Goal: Contribute content: Add original content to the website for others to see

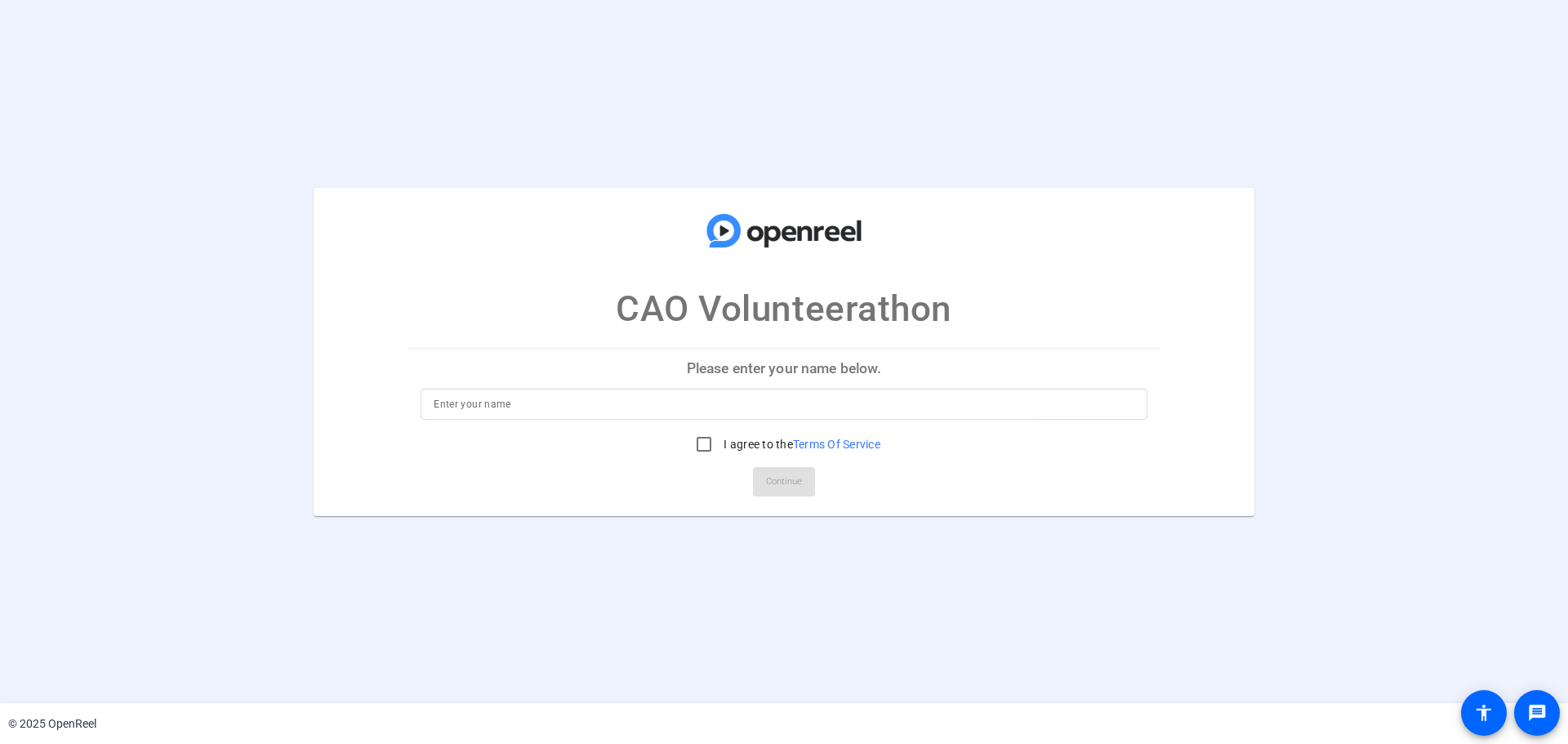
click at [721, 369] on p "Please enter your name below." at bounding box center [784, 368] width 753 height 39
drag, startPoint x: 668, startPoint y: 389, endPoint x: 669, endPoint y: 399, distance: 10.0
click at [668, 390] on div at bounding box center [784, 404] width 700 height 31
click at [670, 401] on input at bounding box center [784, 404] width 700 height 20
type input "[PERSON_NAME]"
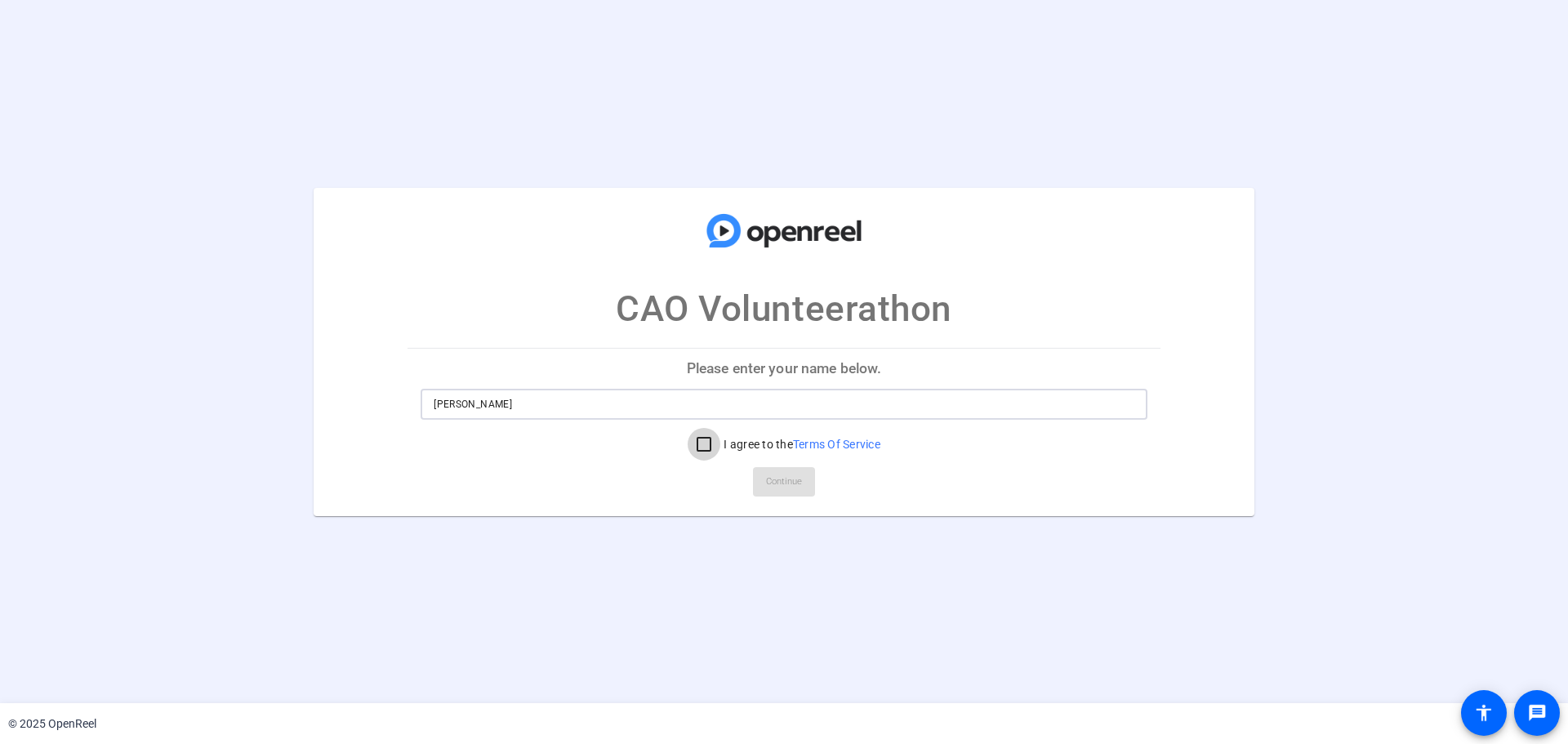
click at [712, 438] on input "I agree to the Terms Of Service" at bounding box center [704, 444] width 32 height 32
checkbox input "true"
click at [791, 480] on span "Continue" at bounding box center [784, 481] width 36 height 24
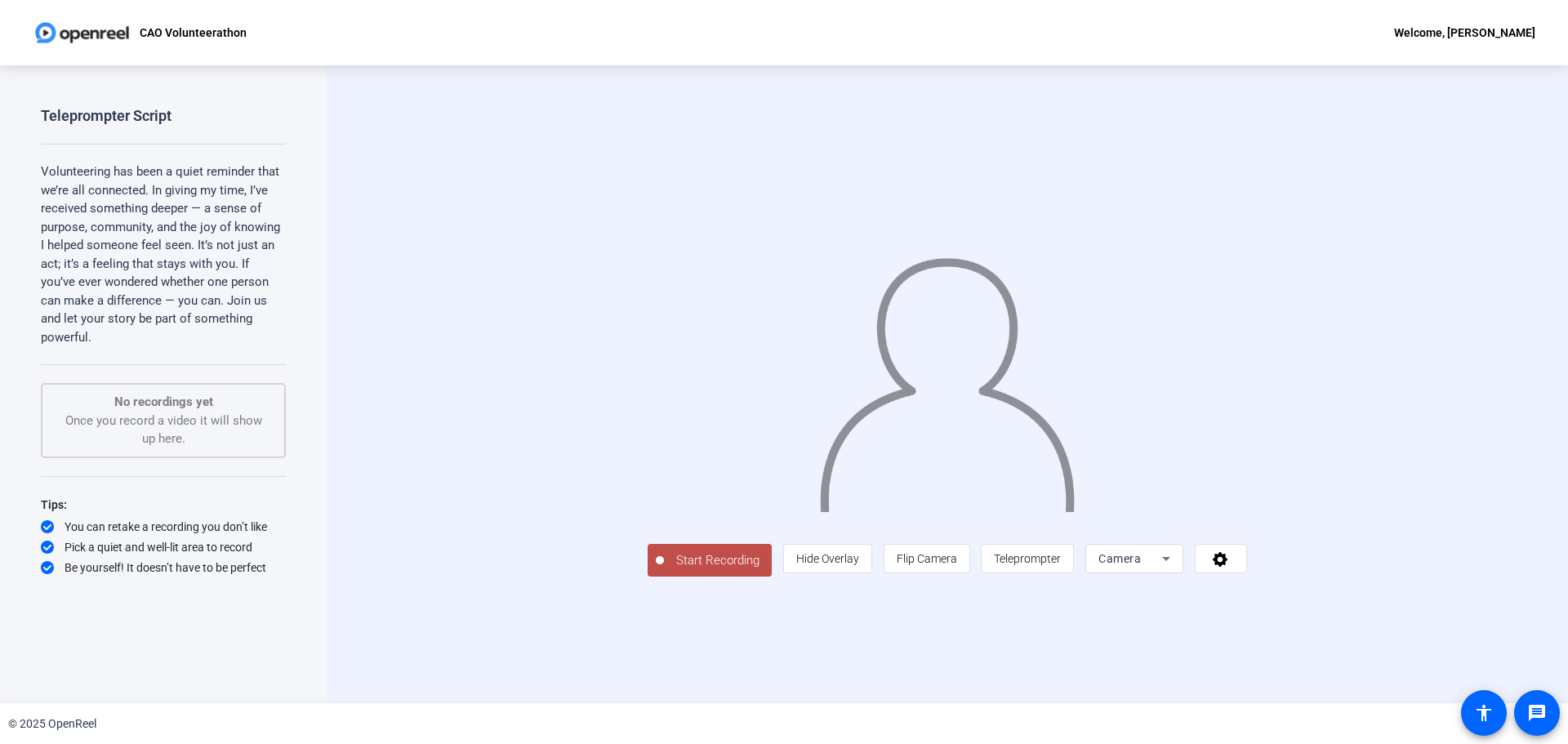
click at [821, 480] on span "Camera" at bounding box center [1119, 559] width 42 height 13
click at [821, 480] on div at bounding box center [784, 372] width 1568 height 744
click at [821, 480] on icon at bounding box center [1220, 560] width 15 height 15
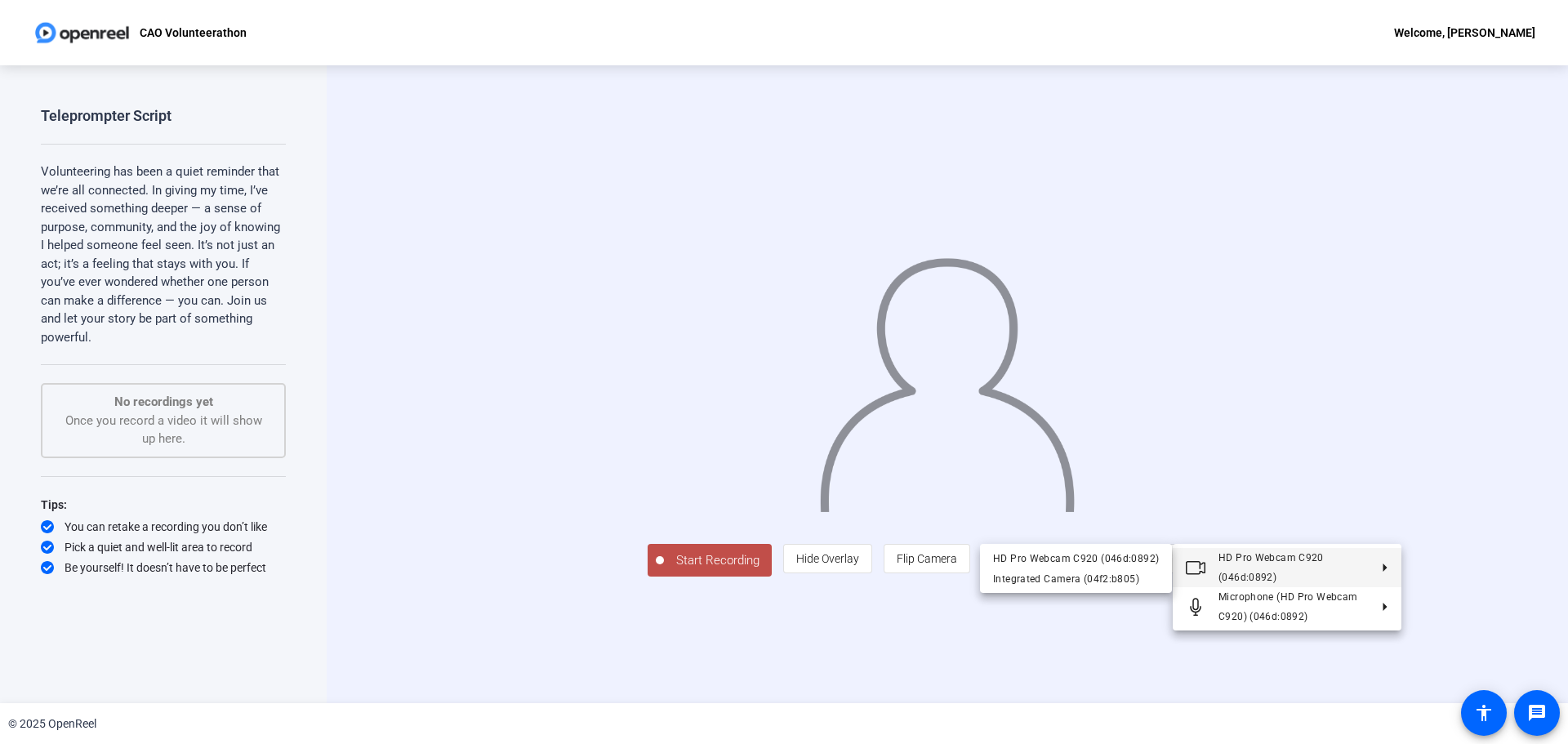
click at [821, 468] on div at bounding box center [784, 372] width 1568 height 744
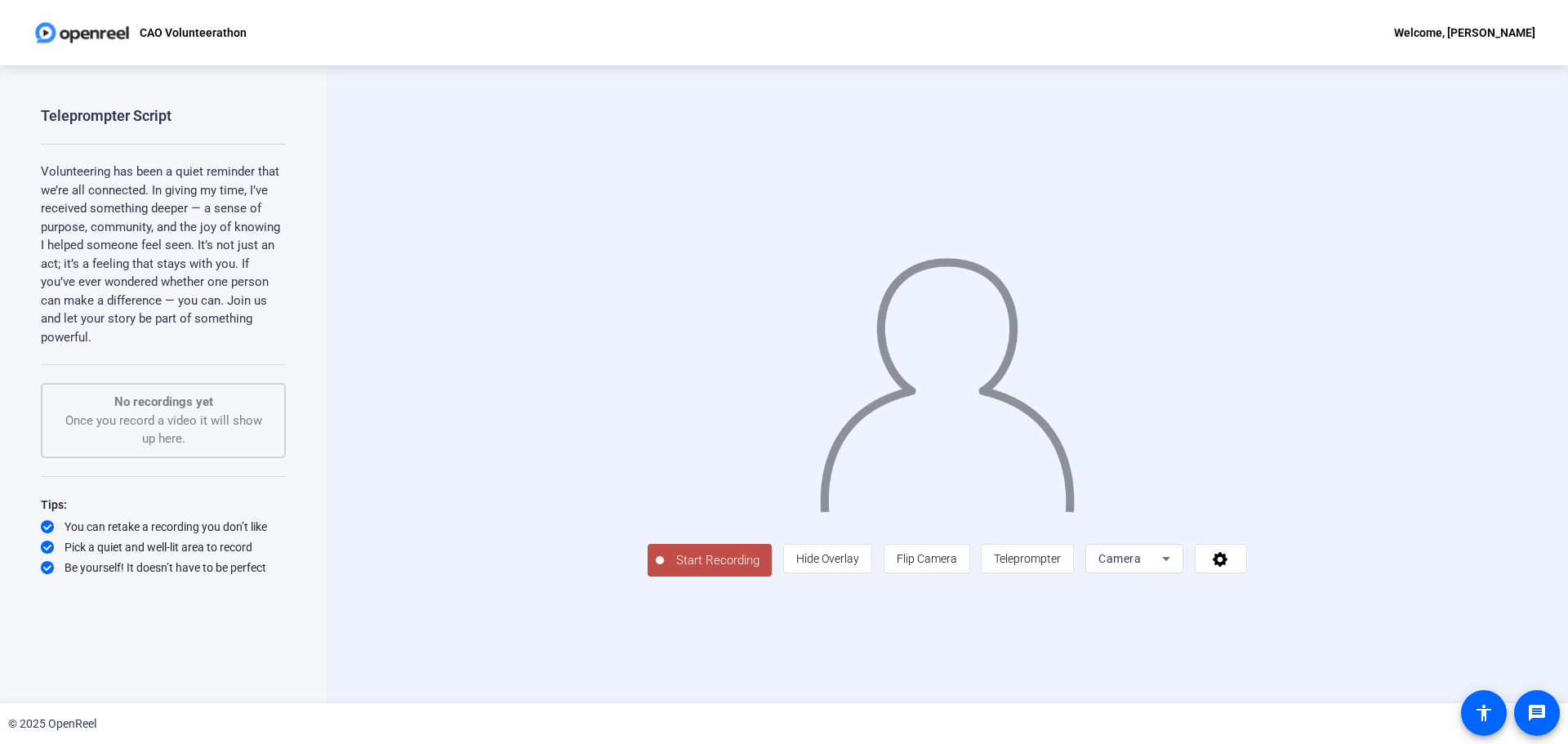
click at [211, 393] on p "No recordings yet" at bounding box center [163, 402] width 209 height 19
click at [676, 72] on div "Start Recording person Hide Overlay flip Flip Camera article Teleprompter Camera" at bounding box center [947, 384] width 1241 height 638
click at [724, 87] on div "Start Recording person Hide Overlay flip Flip Camera article Teleprompter Camera" at bounding box center [947, 384] width 1241 height 638
drag, startPoint x: 101, startPoint y: 265, endPoint x: 92, endPoint y: 263, distance: 9.2
click at [92, 263] on p "Volunteering has been a quiet reminder that we’re all connected. In giving my t…" at bounding box center [163, 254] width 245 height 184
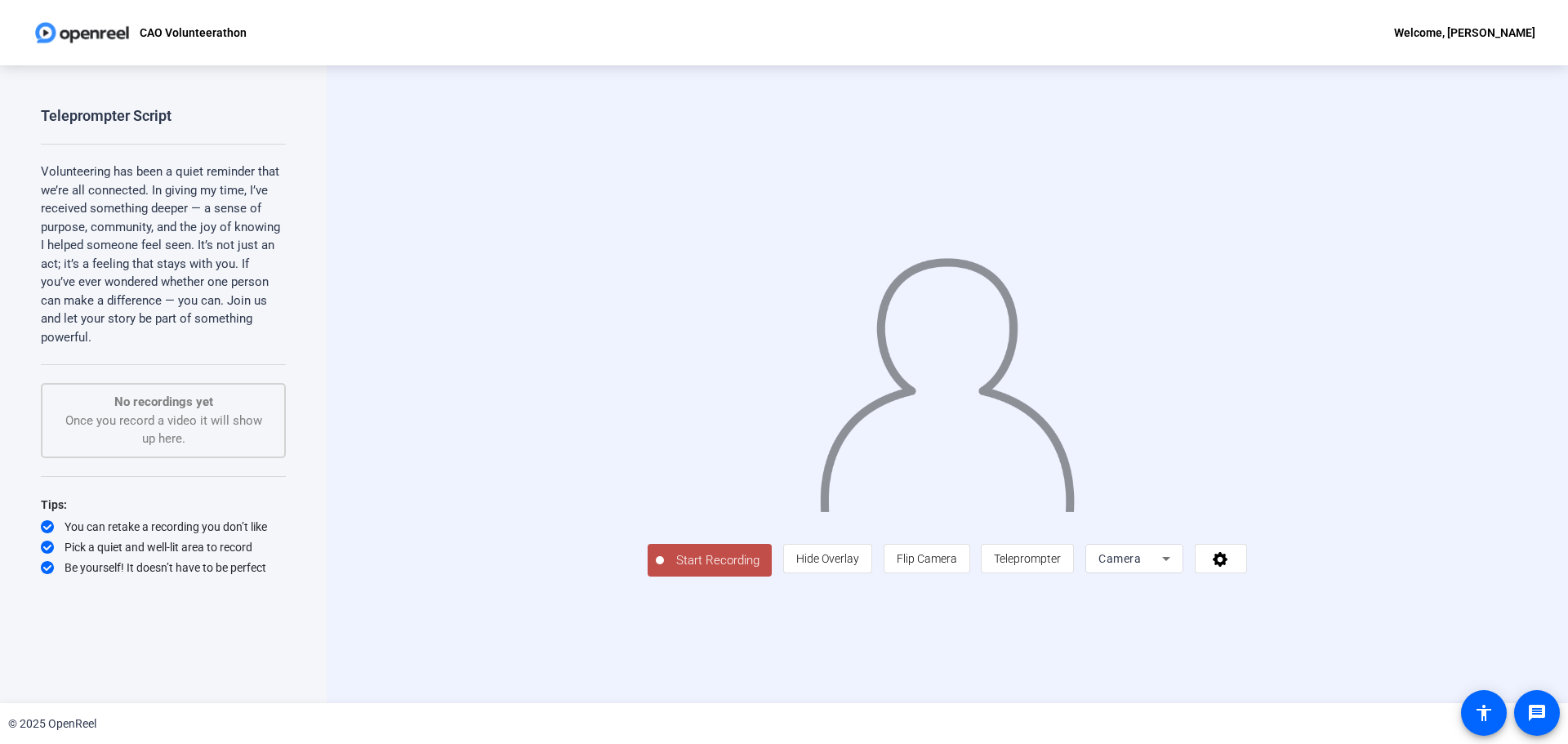
click at [38, 167] on div "Teleprompter Script Volunteering has been a quiet reminder that we’re all conne…" at bounding box center [163, 384] width 327 height 638
click at [36, 168] on div "Teleprompter Script Volunteering has been a quiet reminder that we’re all conne…" at bounding box center [163, 384] width 327 height 638
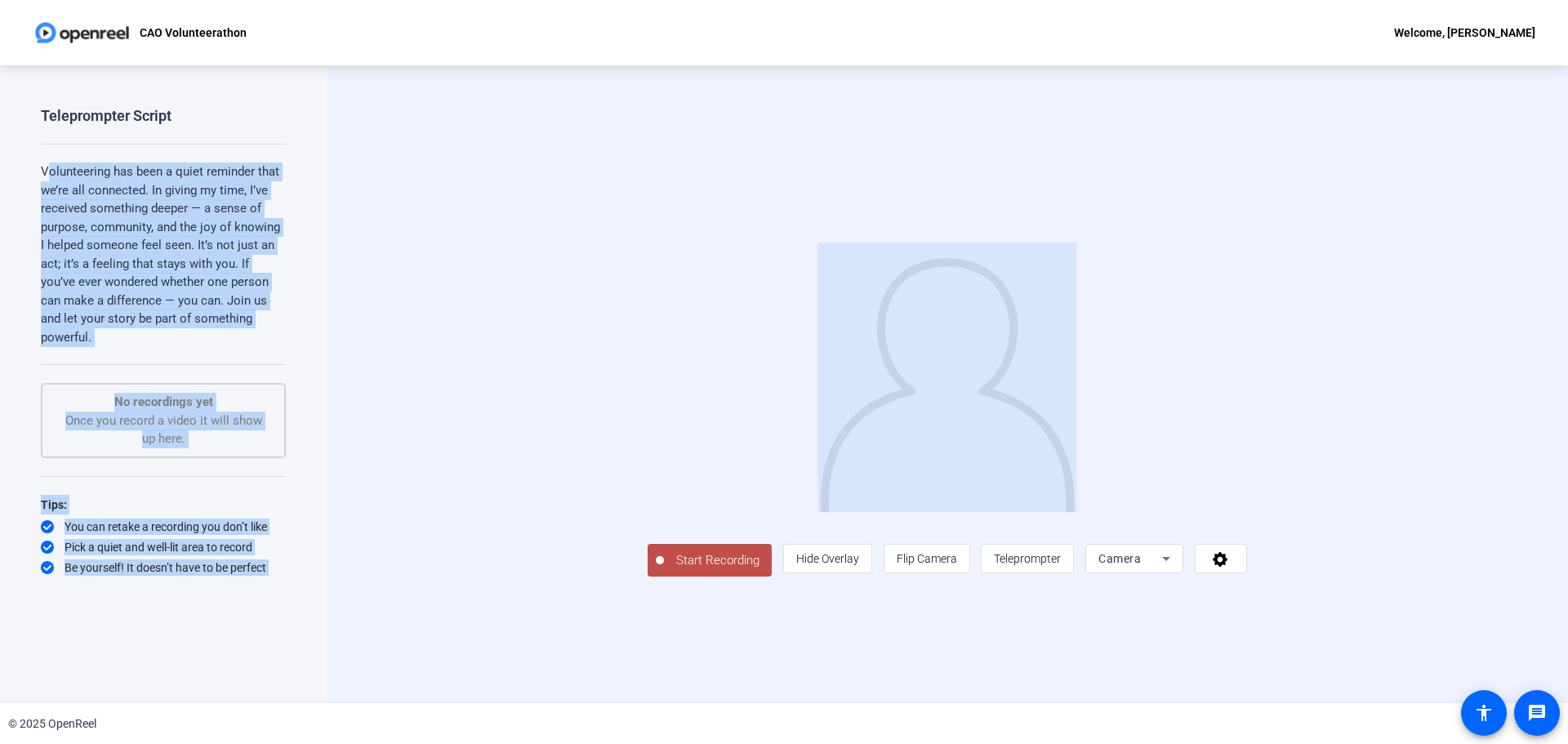
drag, startPoint x: 45, startPoint y: 171, endPoint x: 334, endPoint y: 355, distance: 342.6
click at [334, 355] on div "Teleprompter Script Volunteering has been a quiet reminder that we’re all conne…" at bounding box center [784, 384] width 1568 height 638
click at [233, 304] on p "Volunteering has been a quiet reminder that we’re all connected. In giving my t…" at bounding box center [163, 254] width 245 height 184
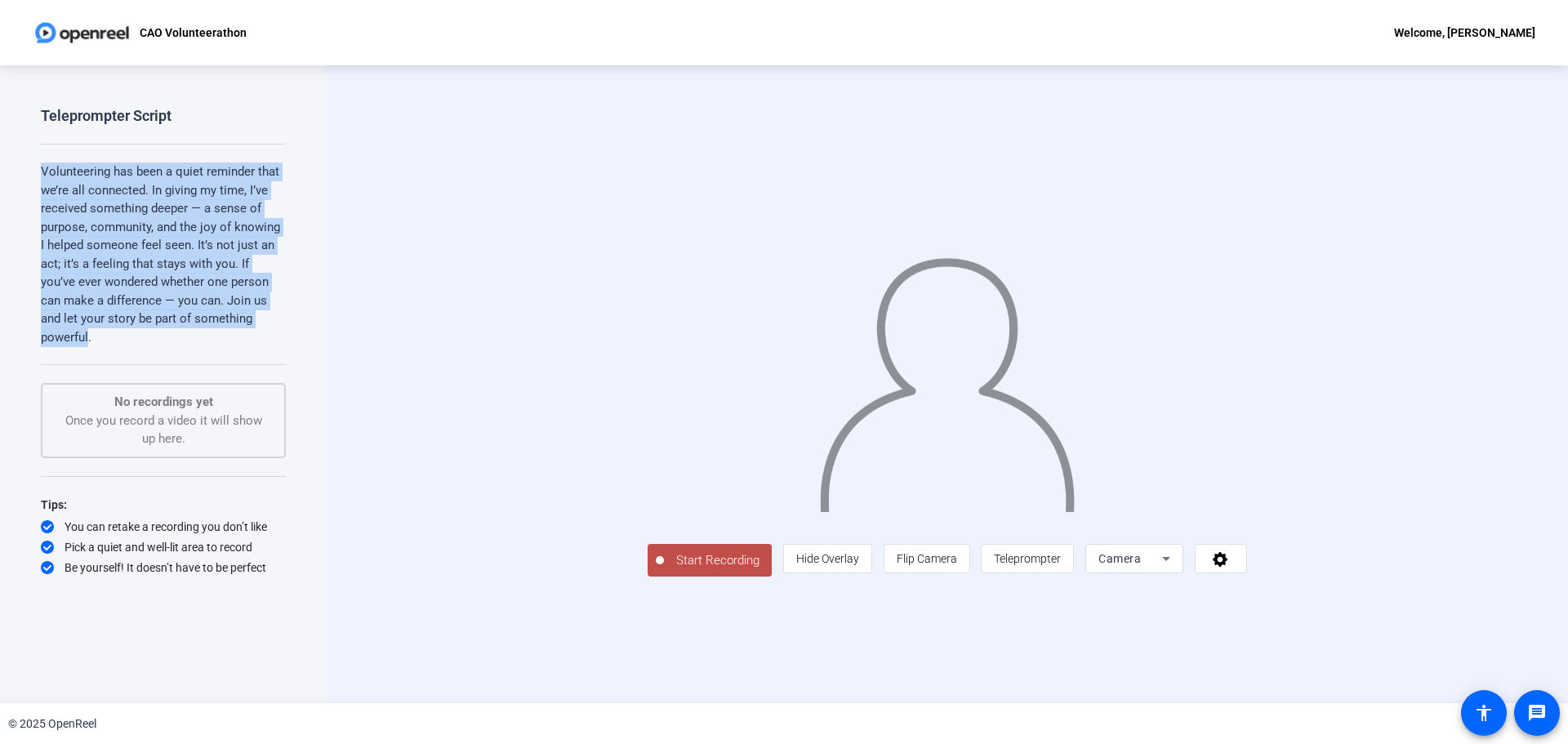
drag, startPoint x: 264, startPoint y: 320, endPoint x: 0, endPoint y: 166, distance: 305.6
click at [0, 166] on div "Teleprompter Script Volunteering has been a quiet reminder that we’re all conne…" at bounding box center [163, 384] width 327 height 638
click at [102, 207] on p "Volunteering has been a quiet reminder that we’re all connected. In giving my t…" at bounding box center [163, 254] width 245 height 184
drag, startPoint x: 77, startPoint y: 205, endPoint x: 265, endPoint y: 321, distance: 220.9
click at [265, 321] on p "Volunteering has been a quiet reminder that we’re all connected. In giving my t…" at bounding box center [163, 254] width 245 height 184
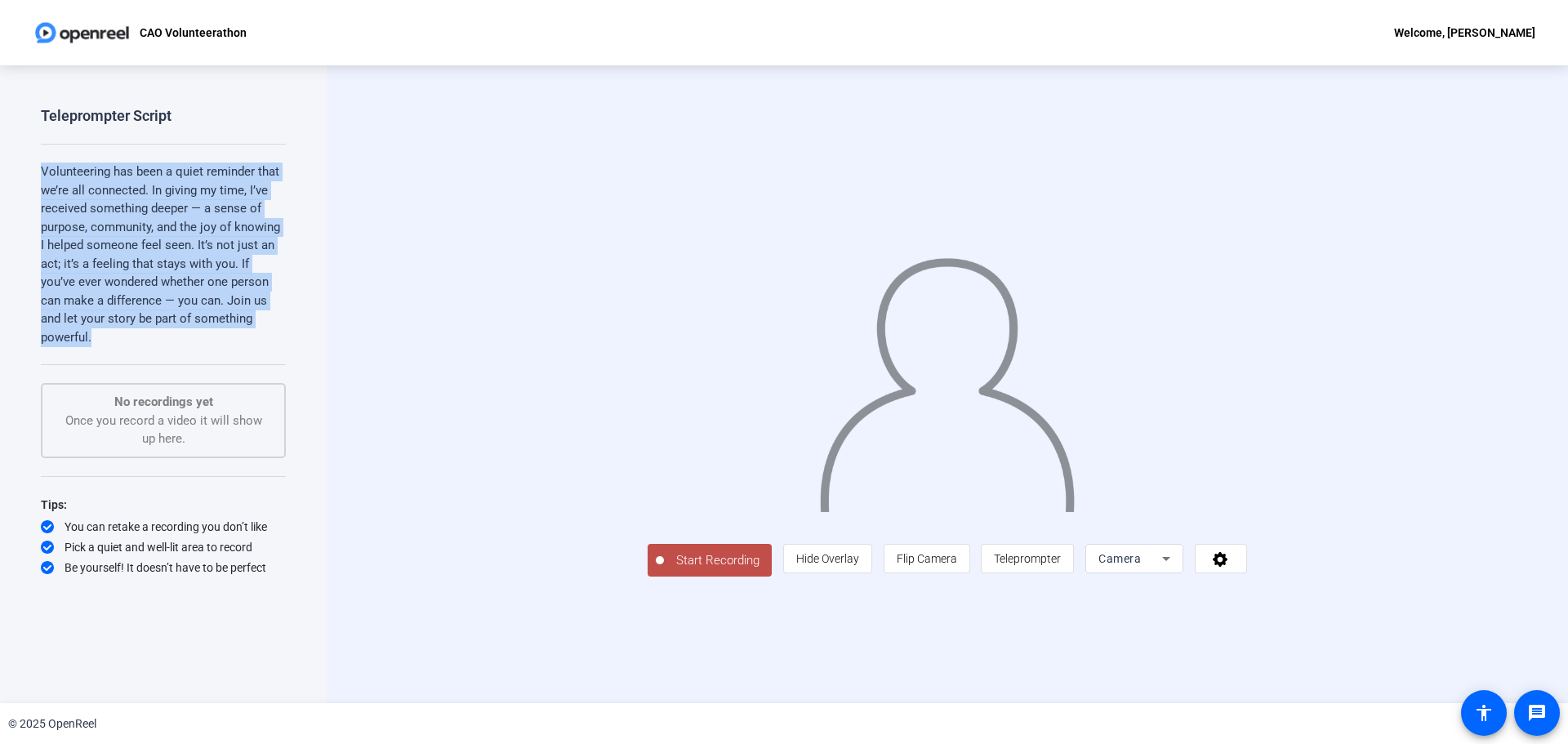
click at [282, 291] on p "Volunteering has been a quiet reminder that we’re all connected. In giving my t…" at bounding box center [163, 254] width 245 height 184
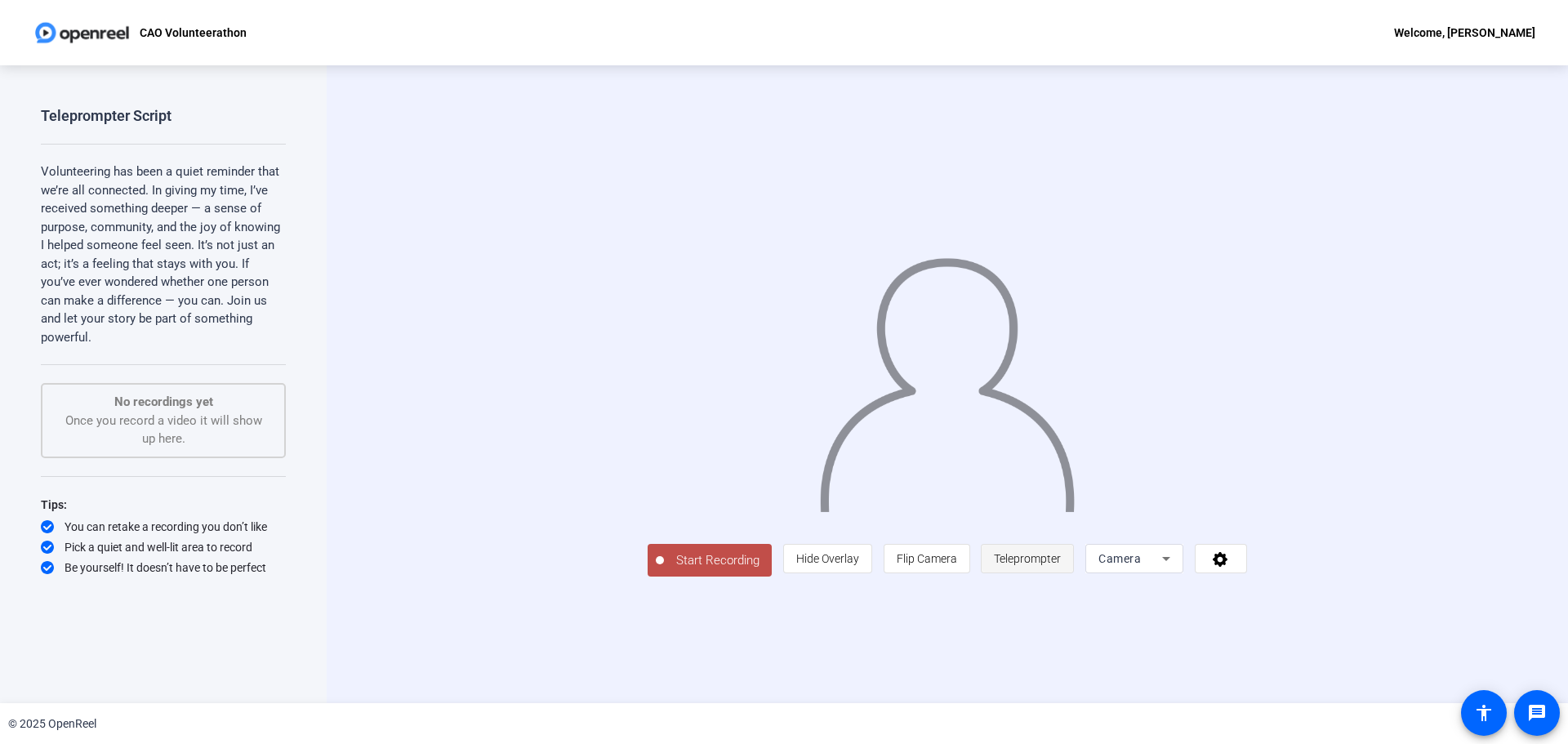
click at [821, 480] on span "Teleprompter" at bounding box center [1027, 559] width 67 height 13
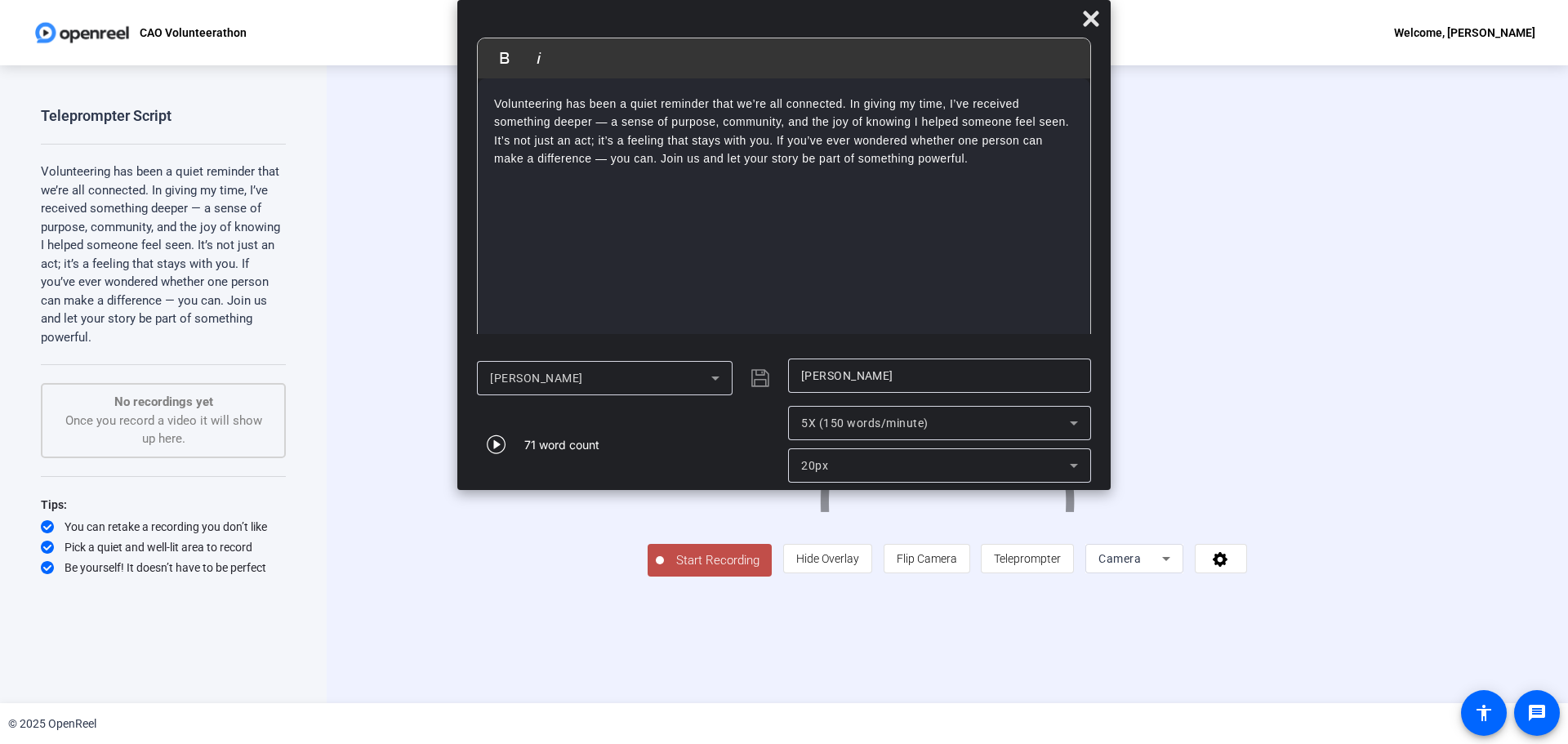
click at [655, 107] on p "Volunteering has been a quiet reminder that we’re all connected. In giving my t…" at bounding box center [784, 131] width 580 height 73
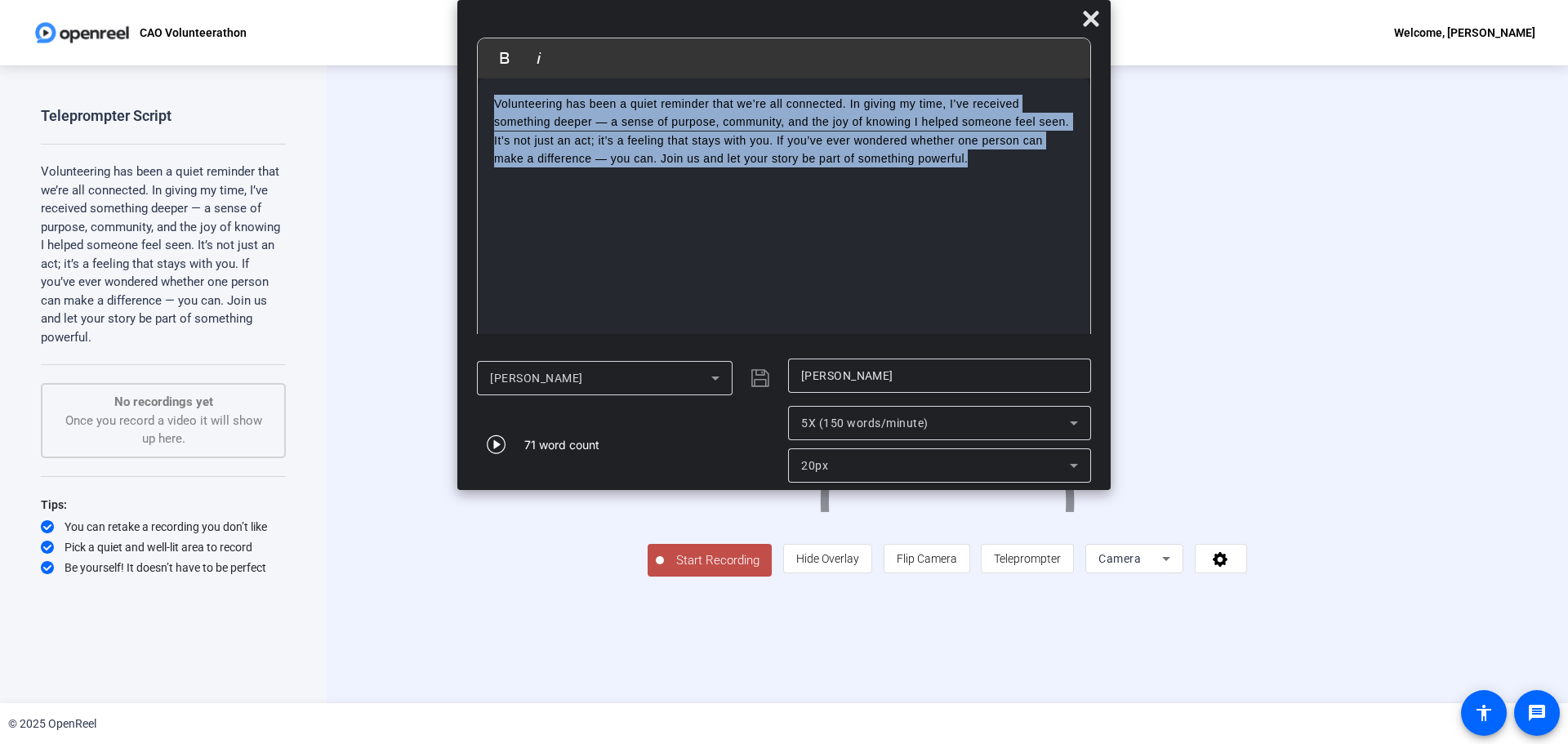
drag, startPoint x: 972, startPoint y: 165, endPoint x: 478, endPoint y: 102, distance: 498.0
click at [473, 83] on mat-dialog-content "Bold Italic Volunteering has been a quiet reminder that we’re all connected. In…" at bounding box center [784, 194] width 653 height 313
click at [655, 387] on div "[PERSON_NAME]" at bounding box center [601, 379] width 221 height 20
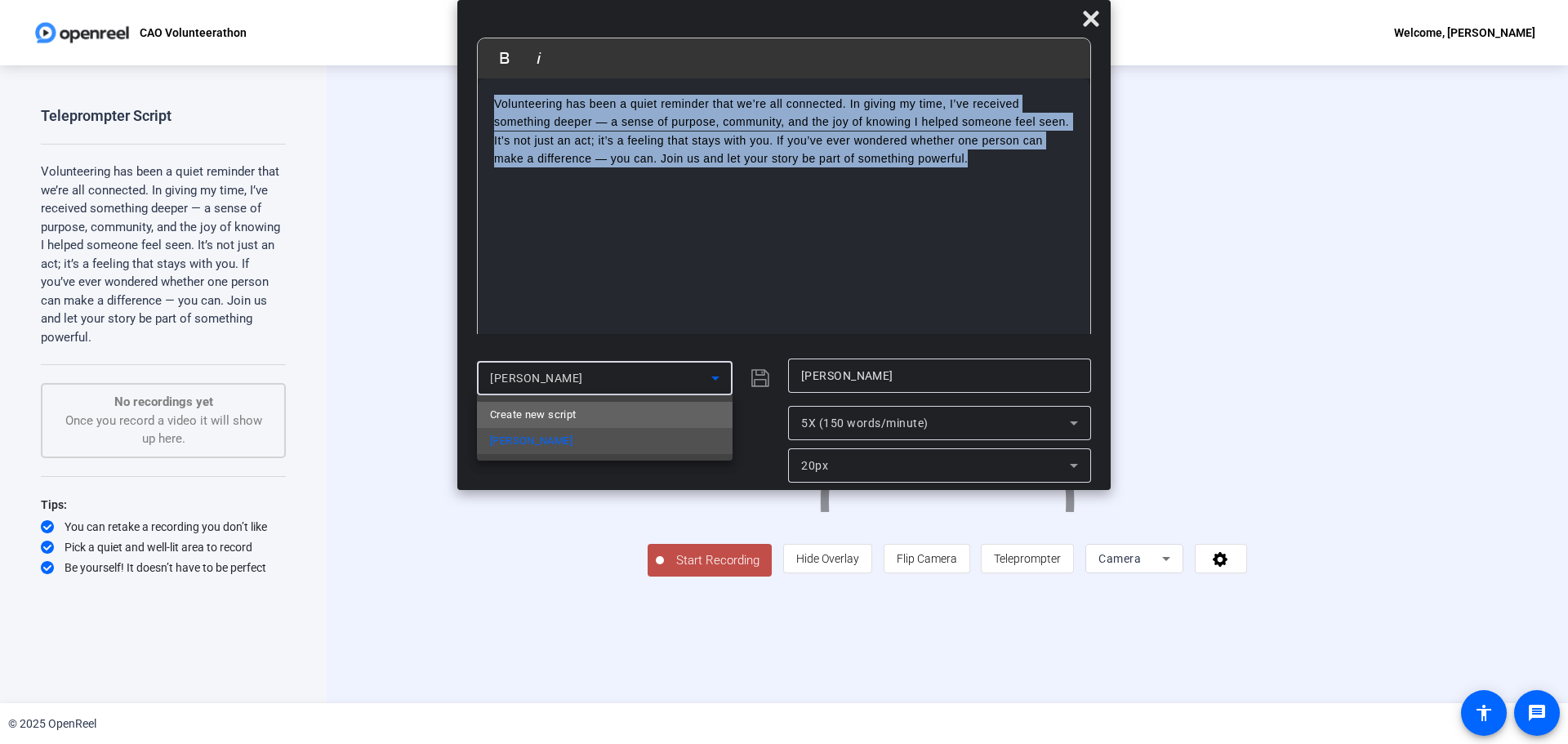
click at [606, 414] on mat-option "Create new script" at bounding box center [604, 414] width 255 height 26
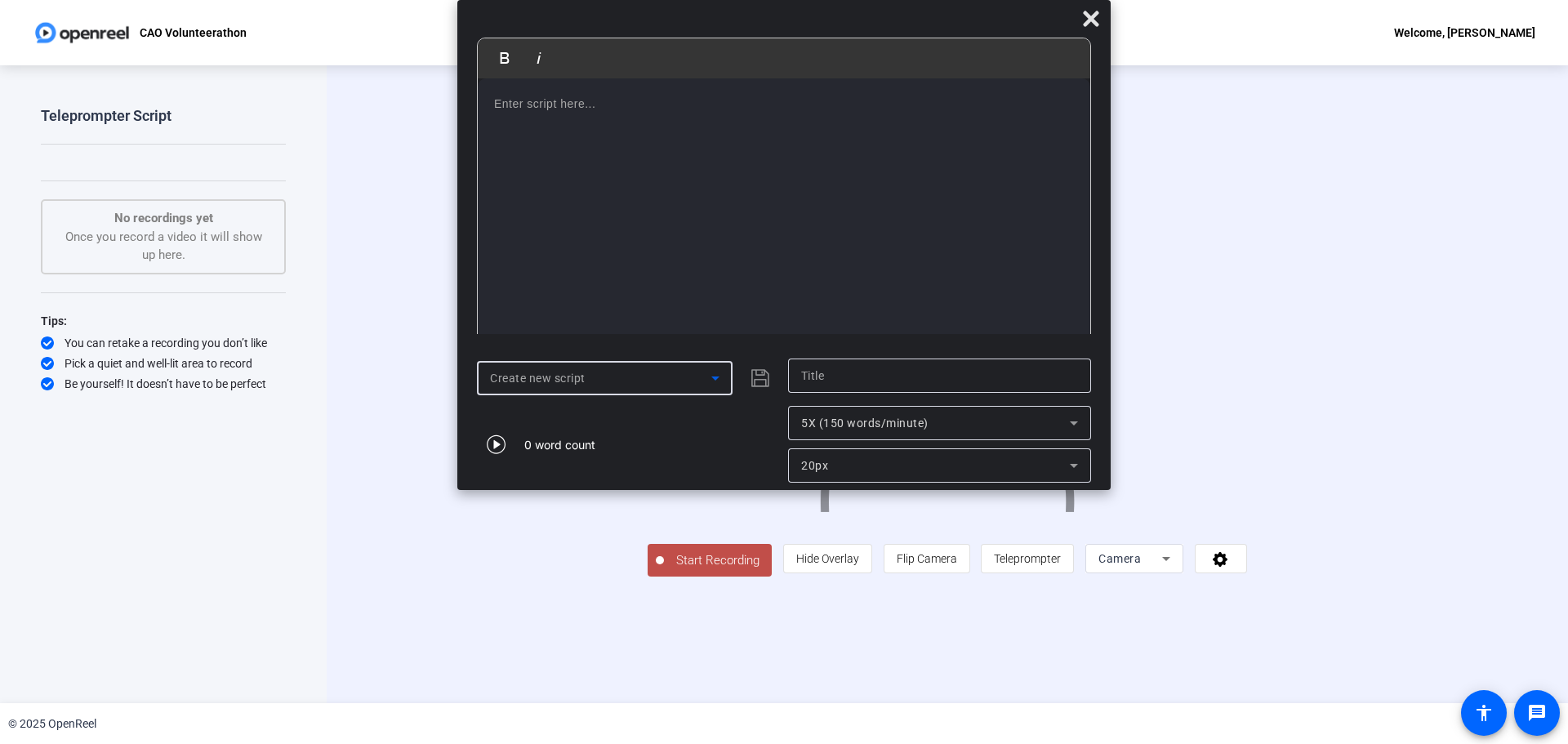
click at [624, 161] on div at bounding box center [784, 213] width 612 height 270
click at [821, 108] on p "I spend time volunteering with special olympic triathletes because" at bounding box center [784, 104] width 580 height 18
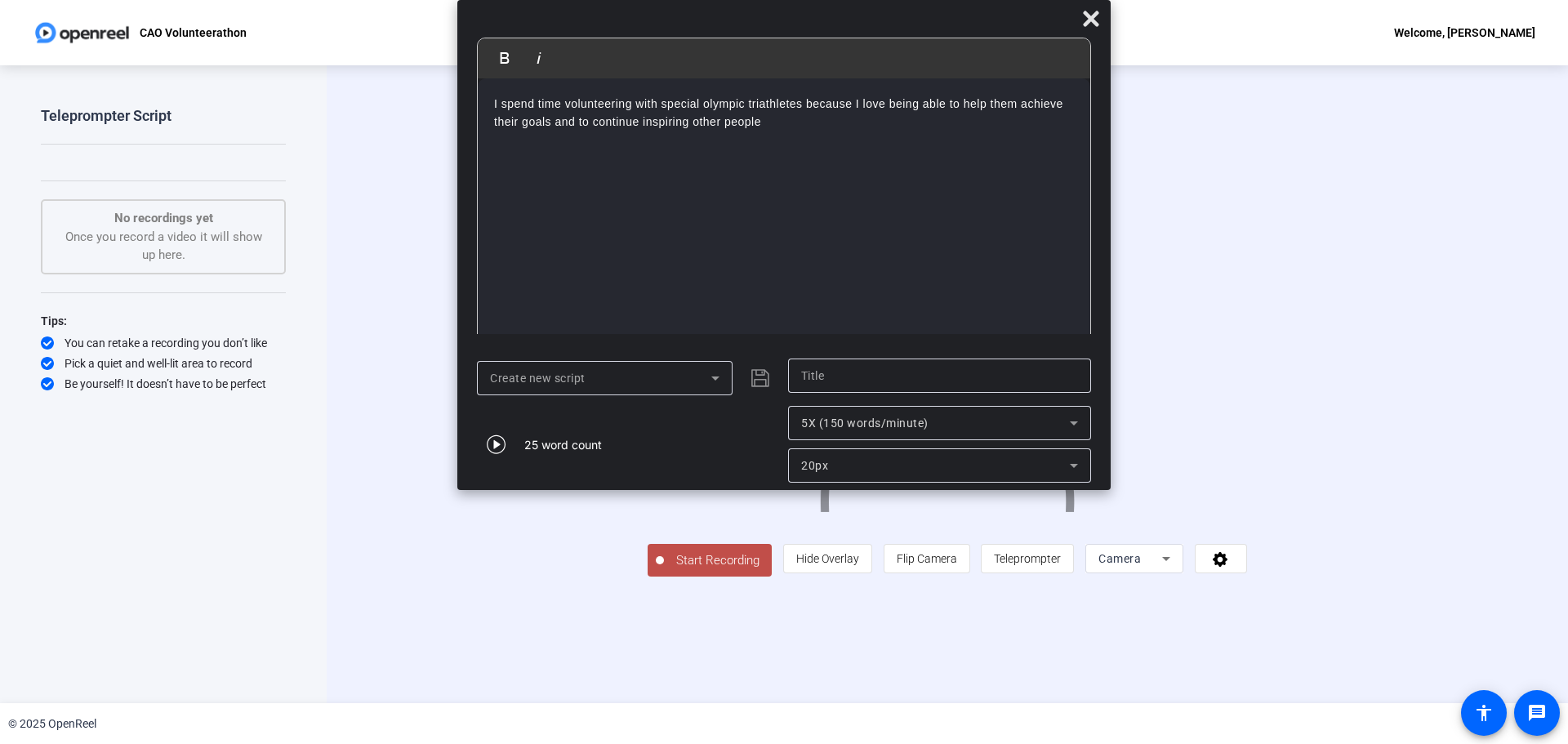
click at [778, 132] on div "I spend time volunteering with special olympic triathletes because I love being…" at bounding box center [784, 213] width 612 height 270
click at [821, 423] on span "5X (150 words/minute)" at bounding box center [864, 424] width 127 height 13
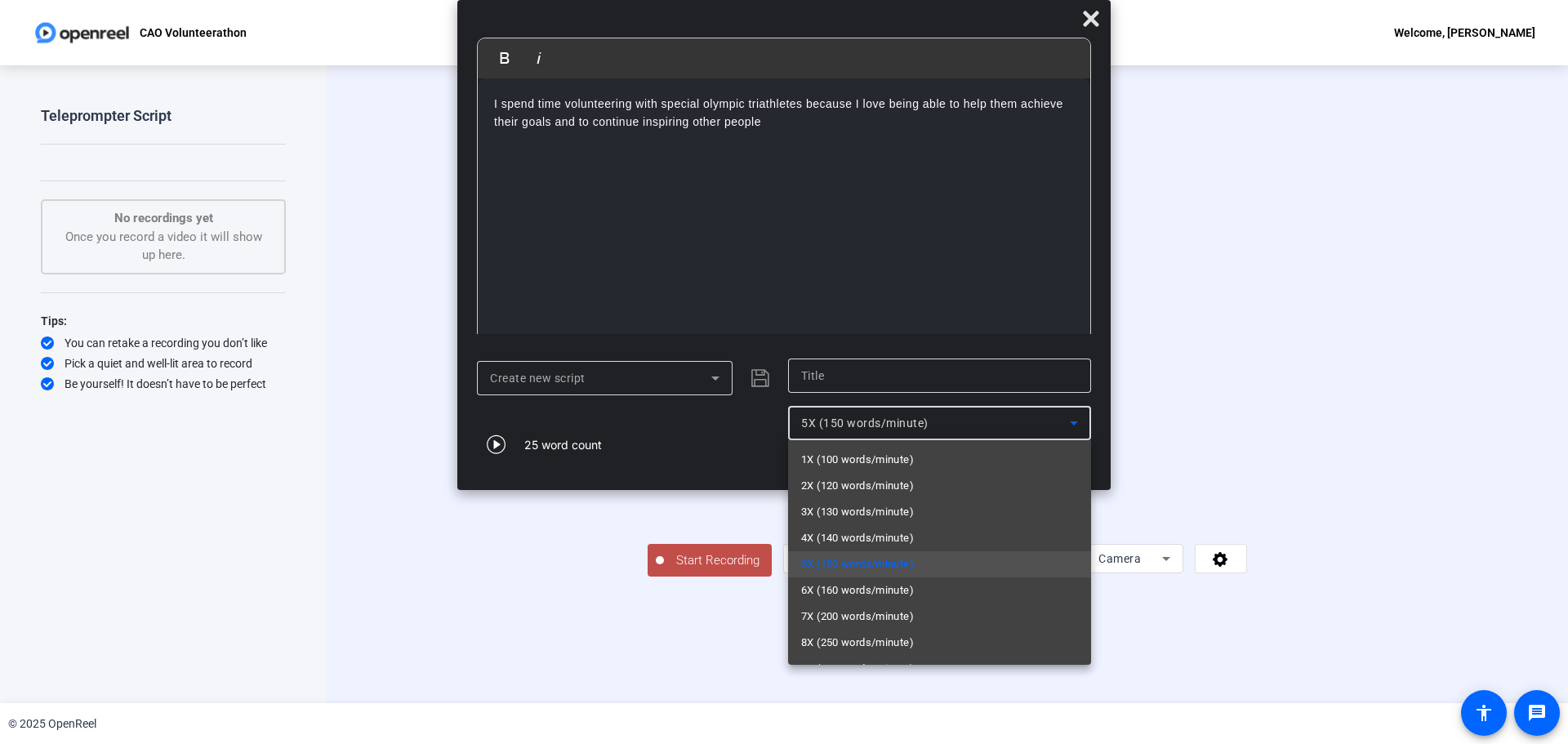
click at [691, 434] on div at bounding box center [784, 372] width 1568 height 744
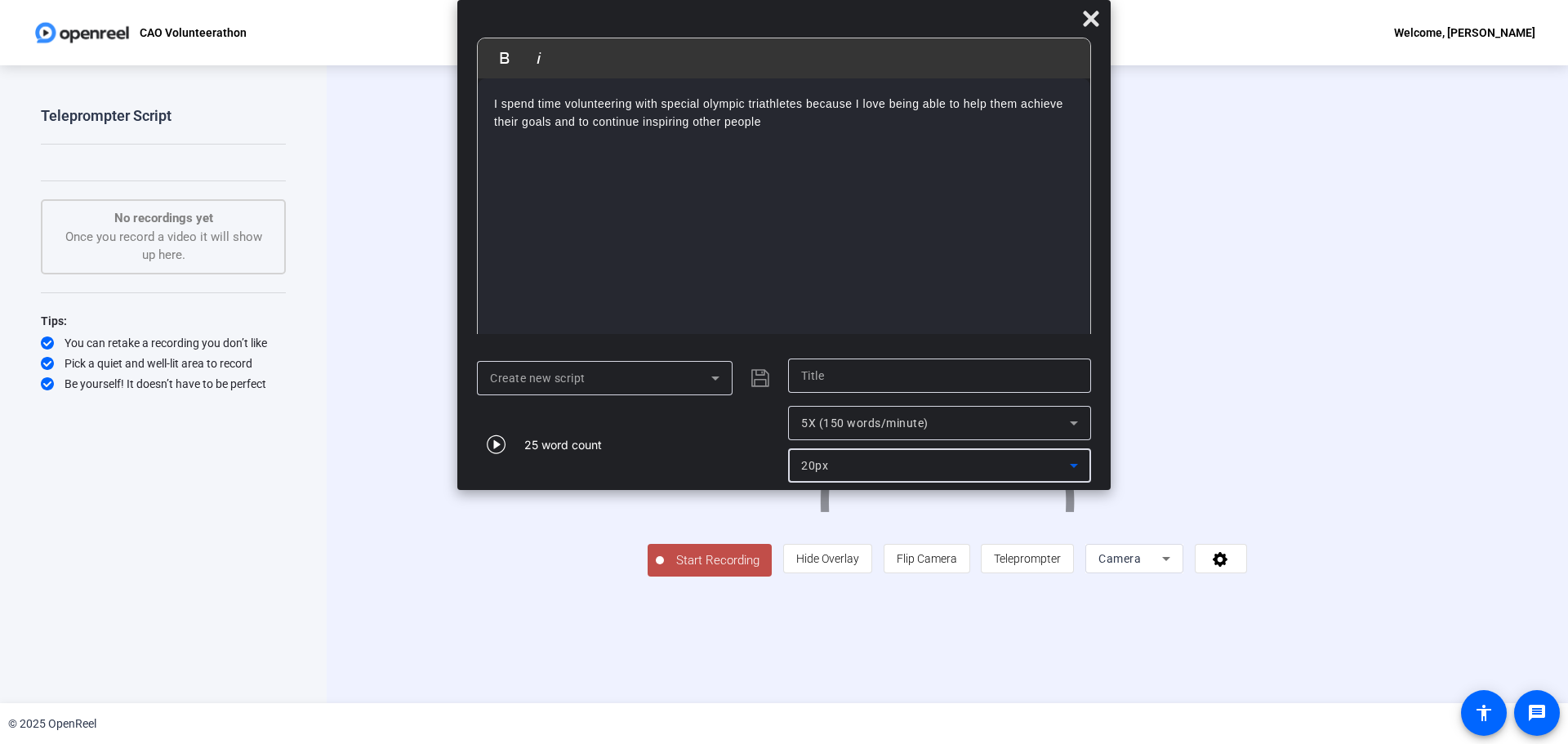
click at [821, 469] on span "20px" at bounding box center [814, 466] width 27 height 13
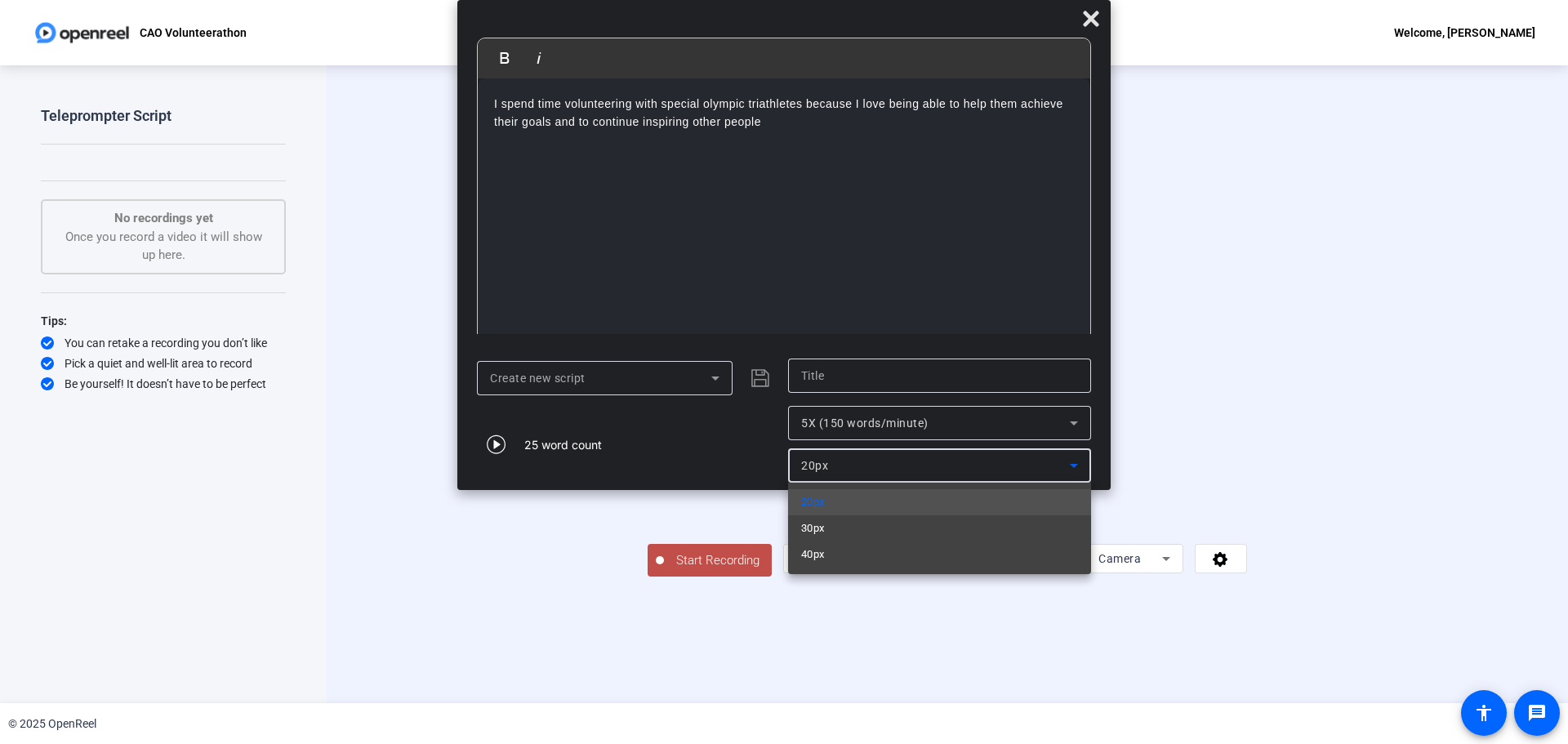
click at [821, 469] on div at bounding box center [784, 372] width 1568 height 744
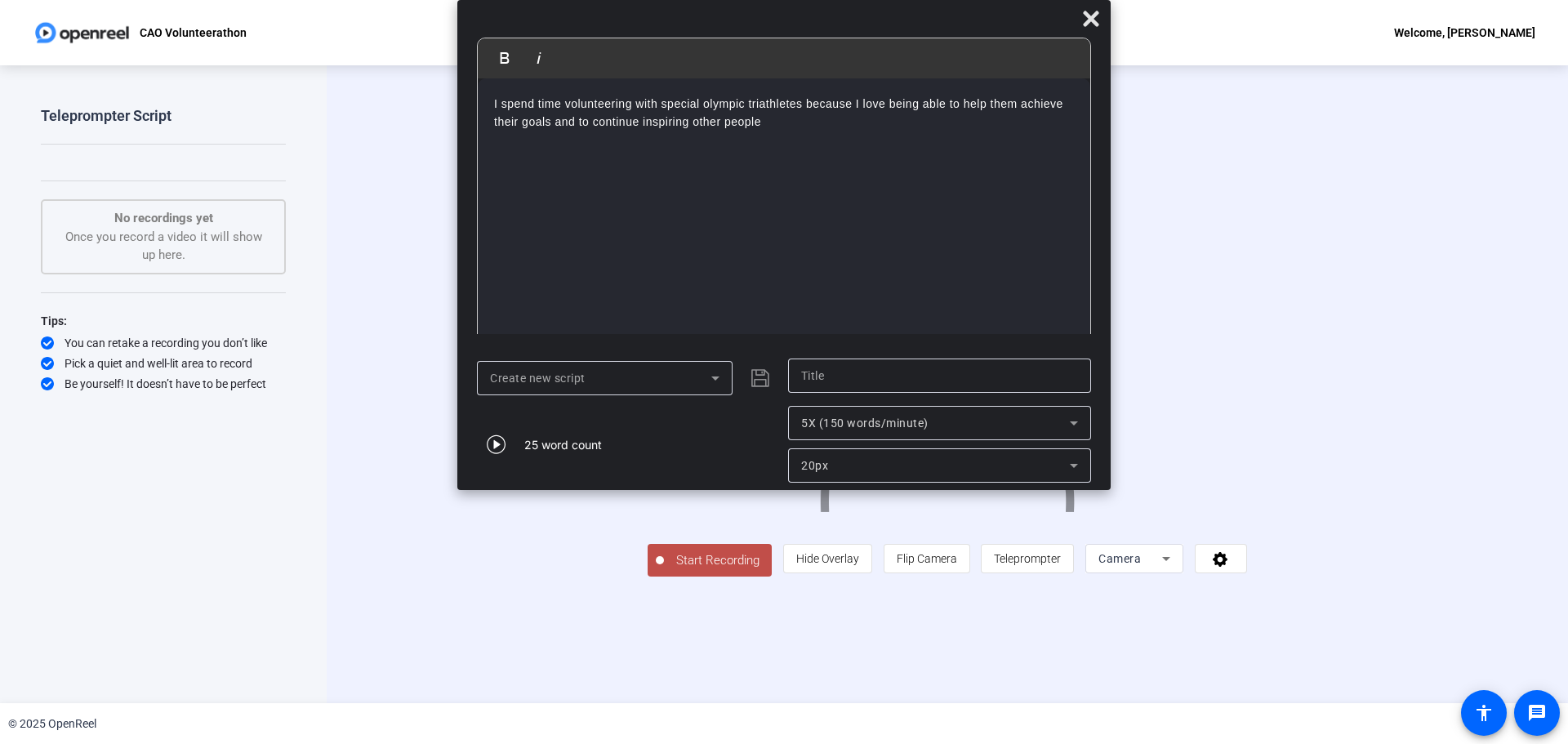
click at [815, 393] on div at bounding box center [939, 402] width 303 height 18
click at [815, 385] on div at bounding box center [939, 375] width 277 height 34
click at [659, 413] on div "25 word count" at bounding box center [628, 444] width 303 height 77
click at [712, 156] on div "I spend time volunteering with special olympic triathletes because I love being…" at bounding box center [784, 213] width 612 height 270
click at [777, 126] on p "I spend time volunteering with special olympic triathletes because I love being…" at bounding box center [784, 113] width 580 height 37
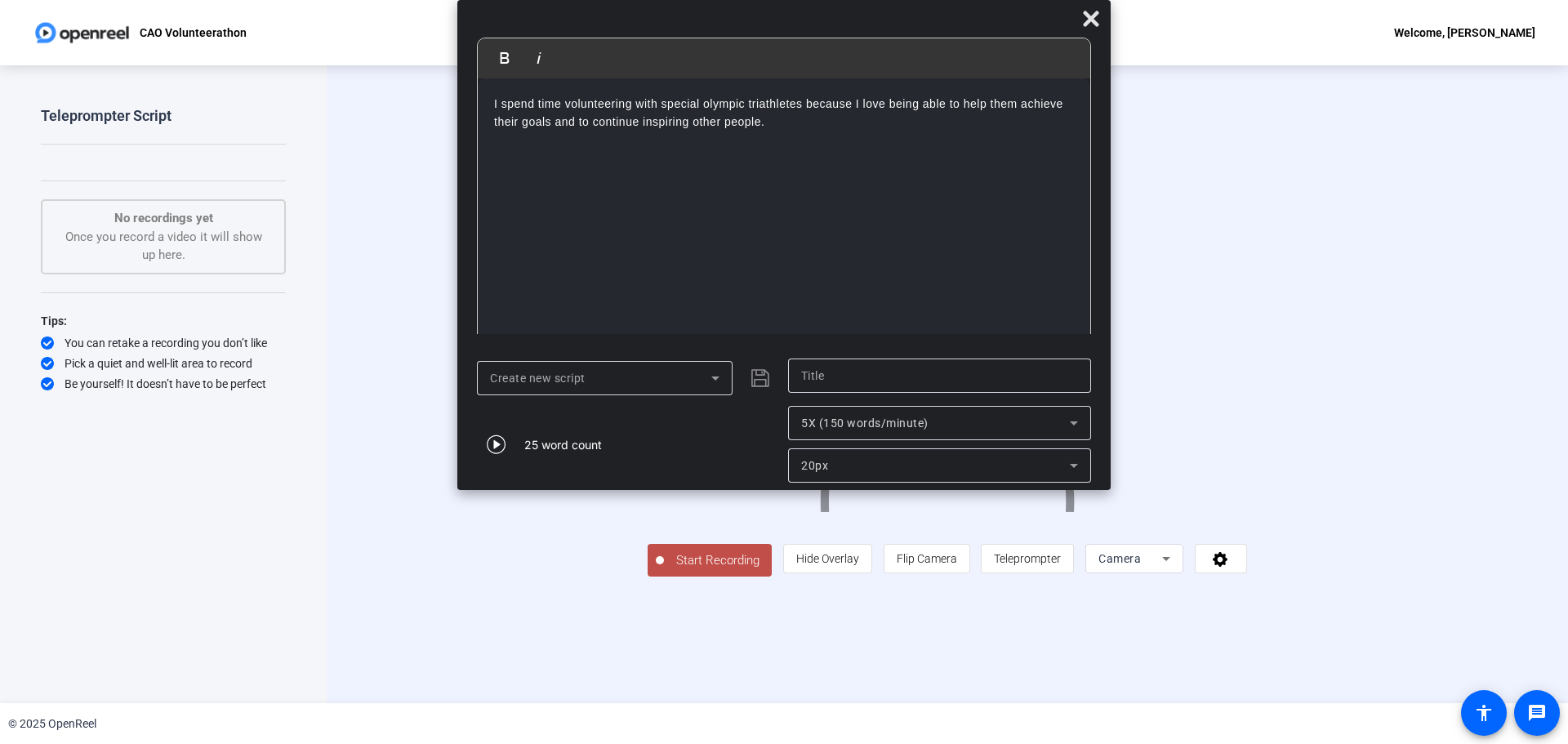
click at [821, 105] on p "I spend time volunteering with special olympic triathletes because I love being…" at bounding box center [784, 113] width 580 height 37
click at [821, 107] on p "I spend time volunteering with special olympic triathletes because I love being…" at bounding box center [784, 113] width 580 height 37
click at [821, 156] on div "I spend time volunteering with special olympic triathletes because I love being…" at bounding box center [784, 213] width 612 height 270
click at [517, 129] on p "I spend time volunteering with special olympic triathletes because I love being…" at bounding box center [784, 113] width 580 height 37
click at [703, 176] on div "I spend time volunteering with special olympic triathletes because I love being…" at bounding box center [784, 213] width 612 height 270
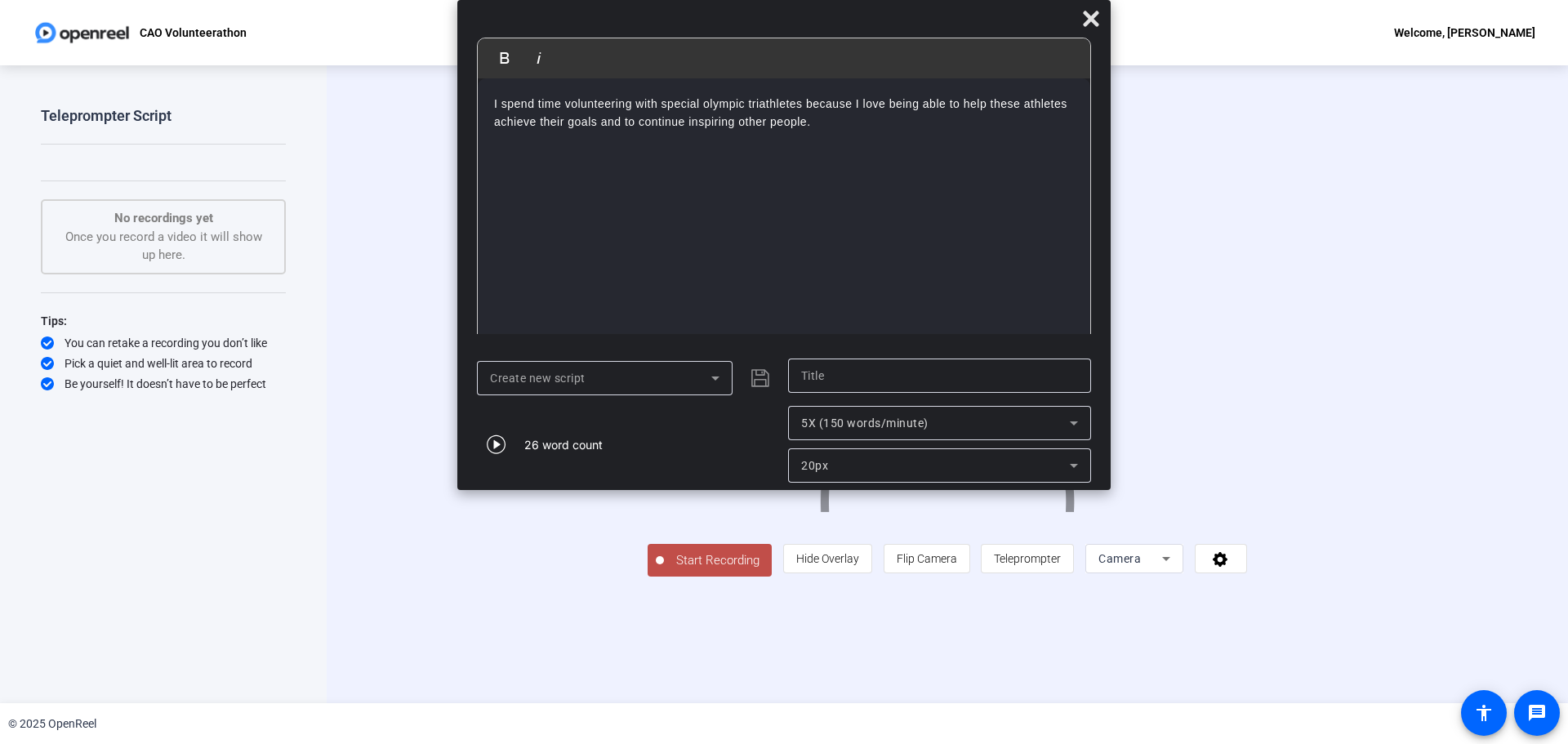
click at [821, 134] on div "I spend time volunteering with special olympic triathletes because I love being…" at bounding box center [784, 213] width 612 height 270
click at [821, 129] on p "I spend time volunteering with special olympic triathletes because I love being…" at bounding box center [784, 113] width 580 height 37
click at [821, 156] on div "I spend time volunteering with special olympic triathletes because I love being…" at bounding box center [784, 213] width 612 height 270
drag, startPoint x: 825, startPoint y: 122, endPoint x: 769, endPoint y: 121, distance: 56.0
click at [769, 121] on p "I spend time volunteering with special olympic triathletes because I love being…" at bounding box center [784, 113] width 580 height 37
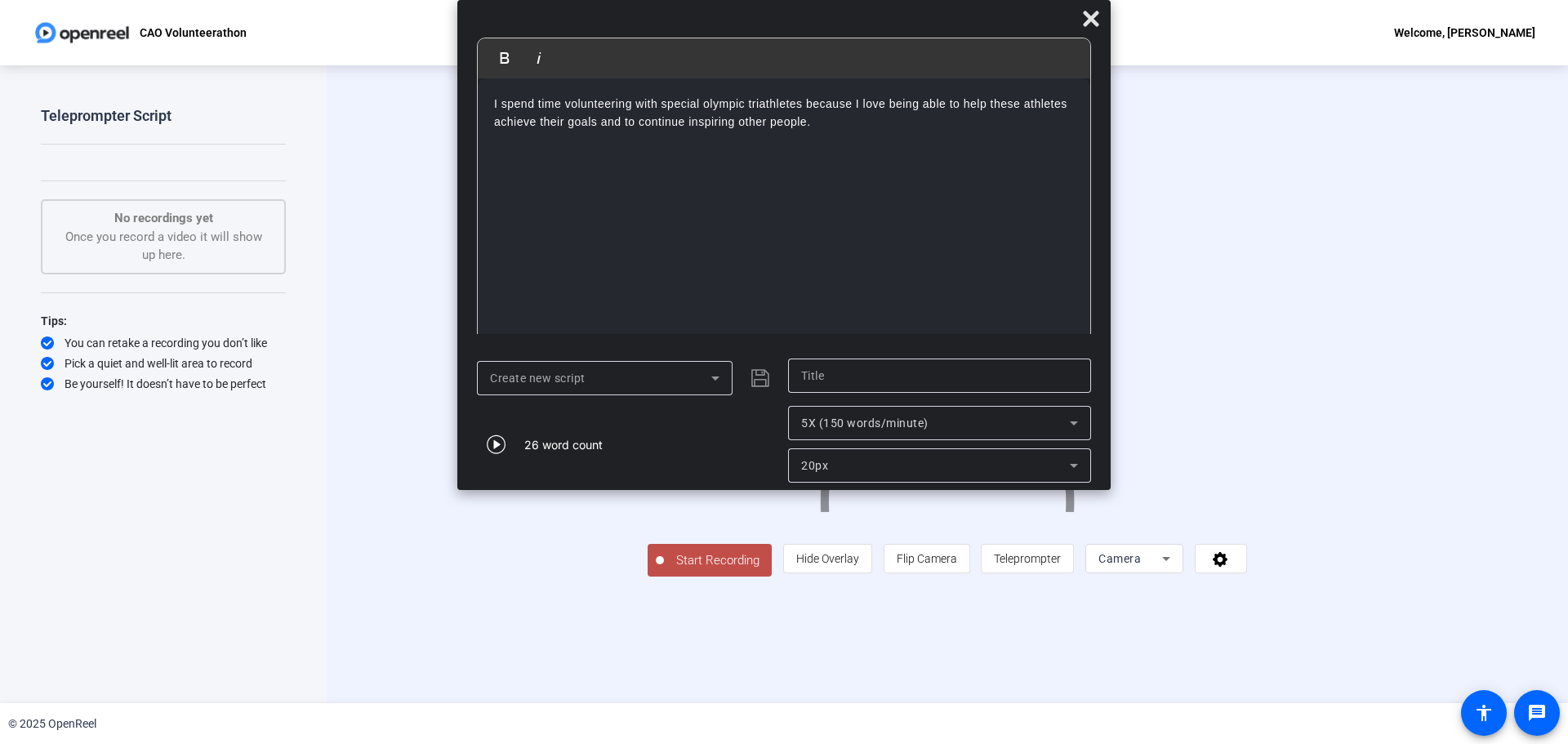
click at [821, 126] on p "I spend time volunteering with special olympic triathletes because I love being…" at bounding box center [784, 113] width 580 height 37
drag, startPoint x: 830, startPoint y: 121, endPoint x: 739, endPoint y: 119, distance: 91.0
click at [739, 119] on p "I spend time volunteering with special olympic triathletes because I love being…" at bounding box center [784, 113] width 580 height 37
drag, startPoint x: 977, startPoint y: 164, endPoint x: 997, endPoint y: 166, distance: 20.1
click at [821, 165] on div "I spend time volunteering with special olympic triathletes because I love being…" at bounding box center [784, 213] width 612 height 270
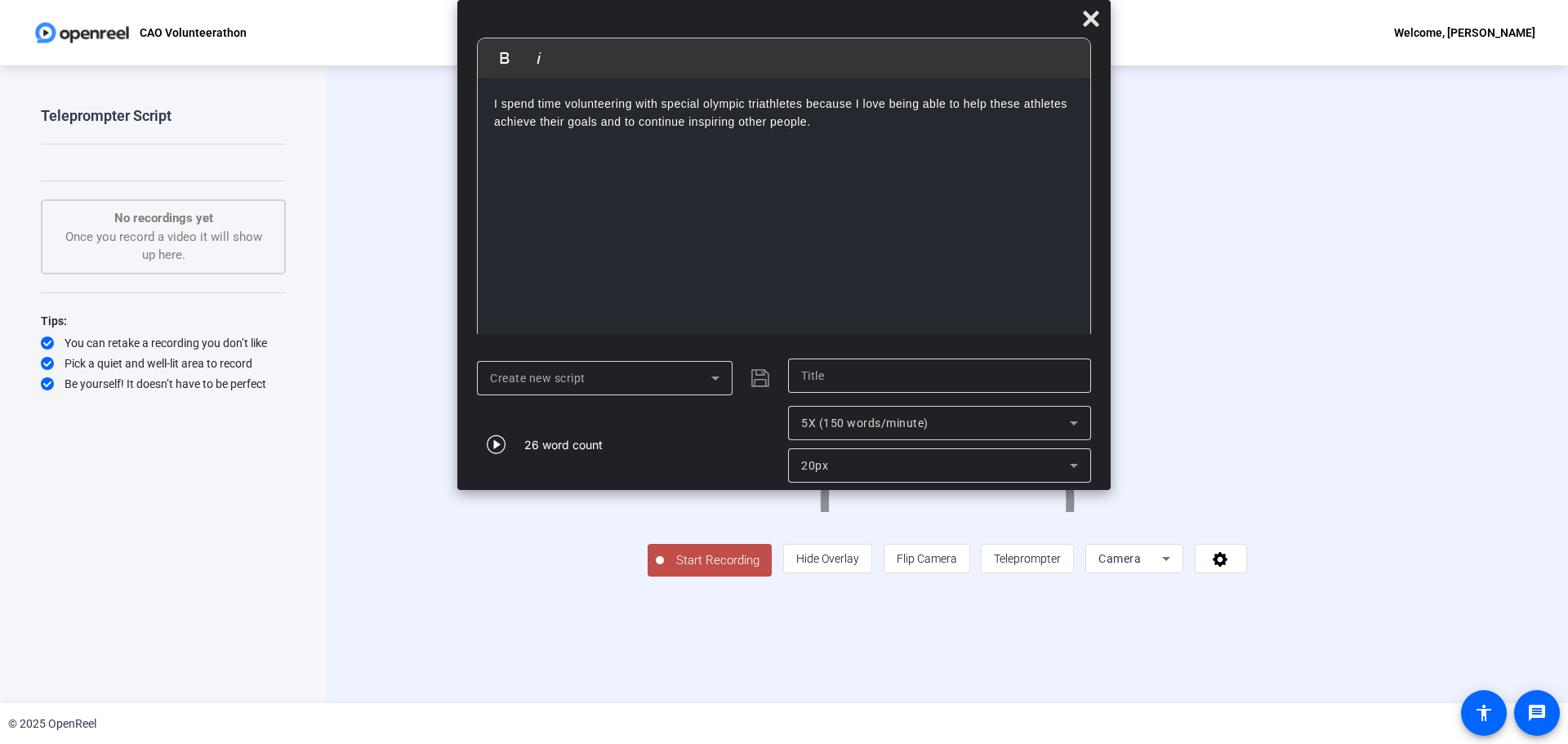
click at [821, 143] on div "I spend time volunteering with special olympic triathletes because I love being…" at bounding box center [784, 213] width 612 height 270
click at [821, 130] on p "I spend time volunteering with special Olympic triathletes because I love being…" at bounding box center [784, 113] width 580 height 37
click at [821, 126] on p "I spend time volunteering with special Olympic triathletes because I love being…" at bounding box center [784, 113] width 580 height 37
click at [739, 119] on p "I spend time volunteering with special Olympic triathletes because I love being…" at bounding box center [784, 113] width 580 height 37
click at [624, 121] on p "I spend time volunteering with special Olympic triathletes because I love being…" at bounding box center [784, 113] width 580 height 37
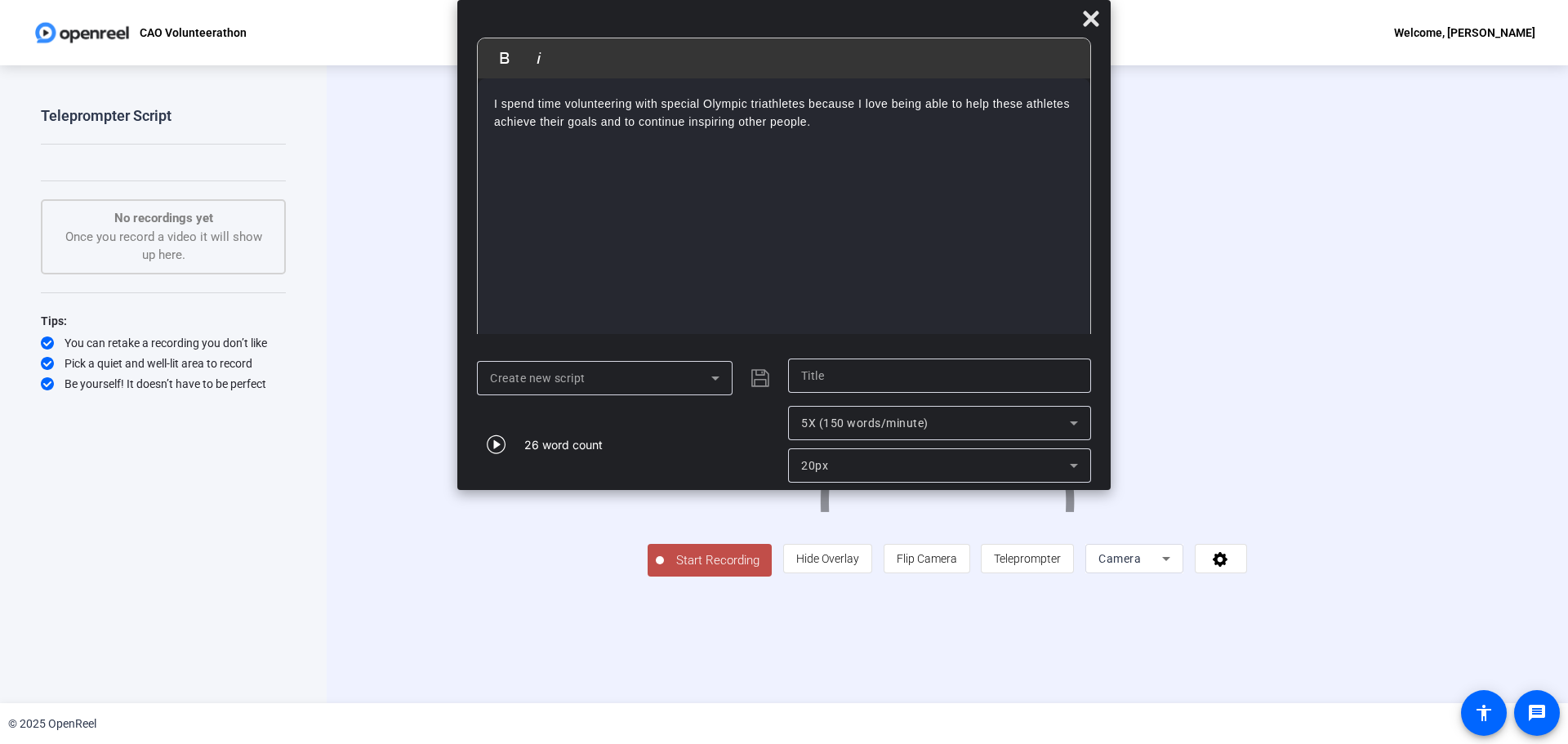
click at [639, 125] on p "I spend time volunteering with special Olympic triathletes because I love being…" at bounding box center [784, 113] width 580 height 37
click at [821, 124] on p "I spend time volunteering with special Olympic triathletes because I love being…" at bounding box center [784, 113] width 580 height 37
click at [809, 124] on p "I spend time volunteering with special Olympic triathletes because I love being…" at bounding box center [784, 113] width 580 height 37
click at [821, 129] on p "I spend time volunteering with special Olympic triathletes because I love being…" at bounding box center [784, 113] width 580 height 37
click at [487, 448] on icon "button" at bounding box center [497, 444] width 20 height 20
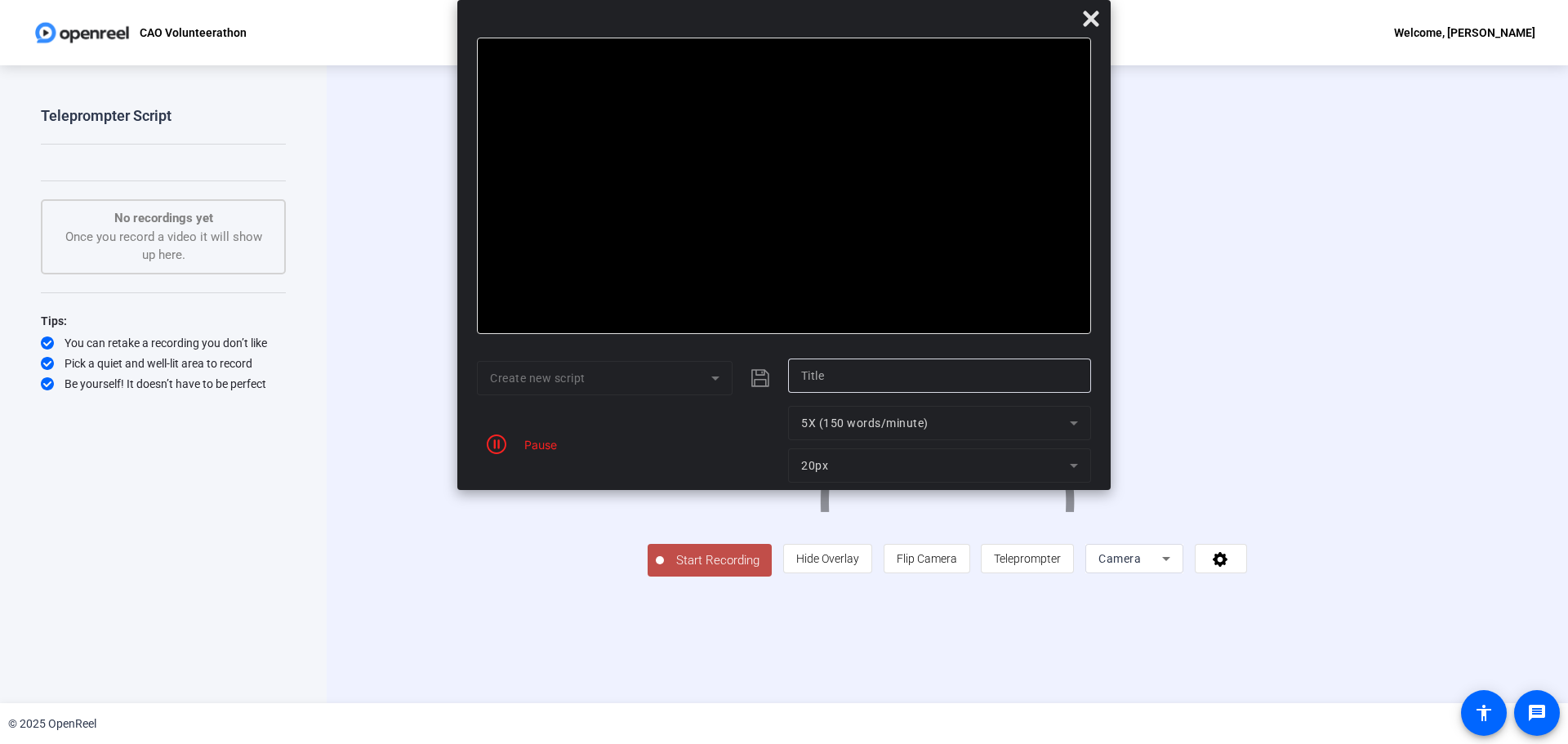
click at [657, 220] on div at bounding box center [784, 186] width 614 height 296
click at [814, 378] on input "text" at bounding box center [939, 376] width 277 height 20
click at [492, 453] on icon "button" at bounding box center [497, 444] width 20 height 20
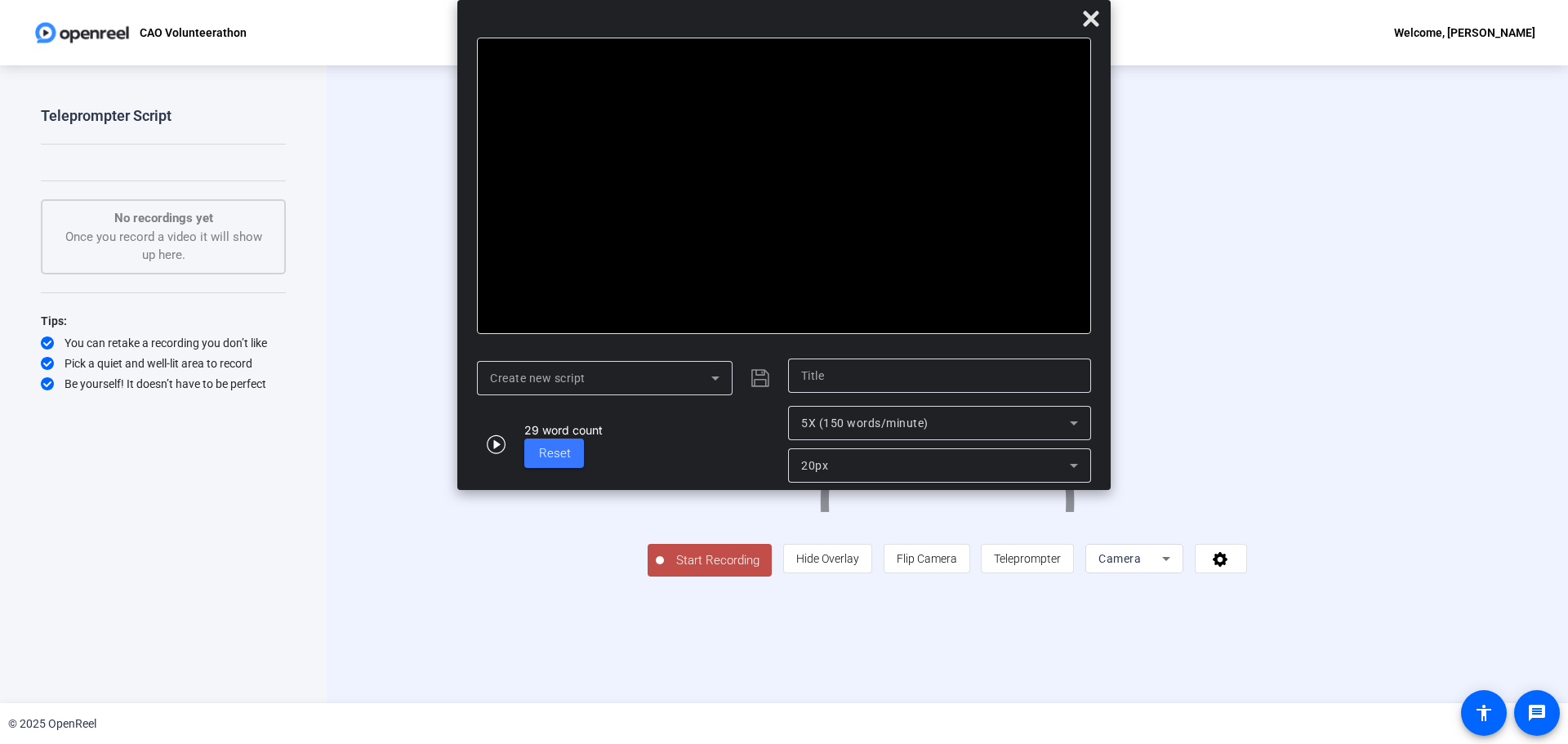
click at [542, 211] on div at bounding box center [784, 186] width 614 height 296
drag, startPoint x: 568, startPoint y: 193, endPoint x: 587, endPoint y: 200, distance: 20.2
click at [568, 196] on div at bounding box center [784, 186] width 614 height 296
click at [821, 379] on input "text" at bounding box center [939, 376] width 277 height 20
type input "SO"
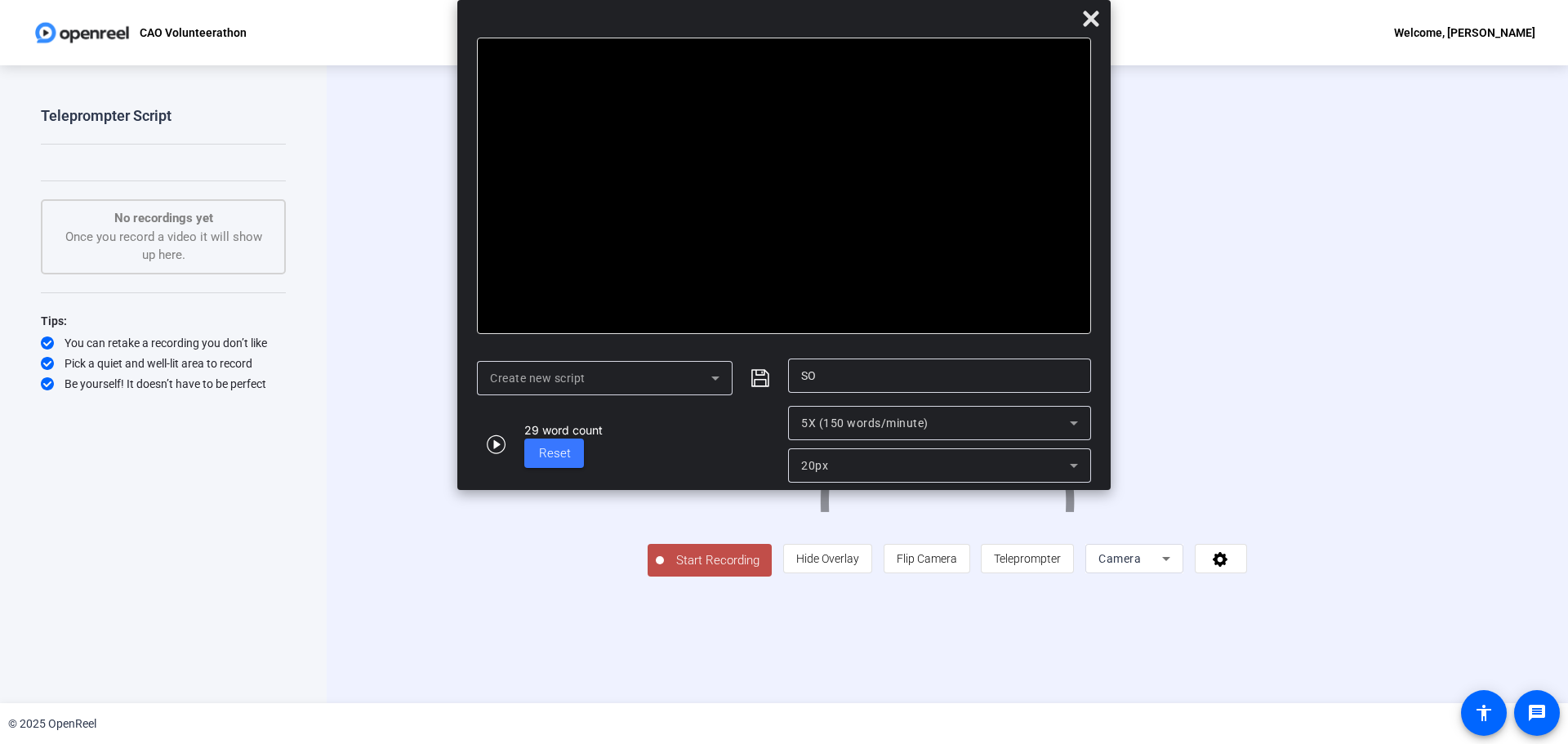
drag, startPoint x: 918, startPoint y: 138, endPoint x: 466, endPoint y: 50, distance: 460.5
click at [466, 50] on mat-dialog-content "Bold Italic I spend time volunteering with special Olympic triathletes because …" at bounding box center [784, 194] width 653 height 313
click at [730, 118] on div at bounding box center [784, 186] width 614 height 296
click at [499, 449] on icon "button" at bounding box center [497, 444] width 20 height 20
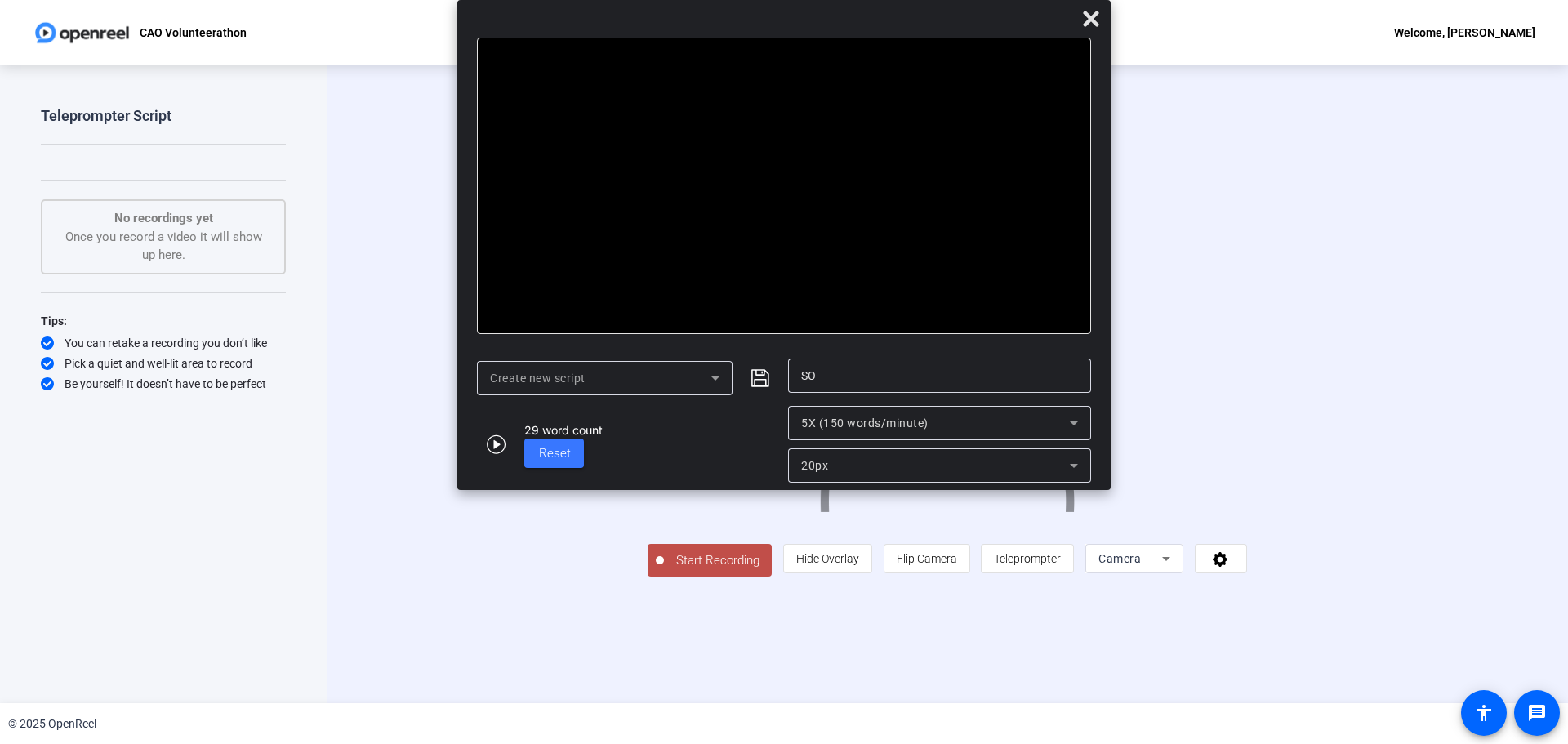
click at [611, 384] on div "Create new script" at bounding box center [601, 379] width 221 height 20
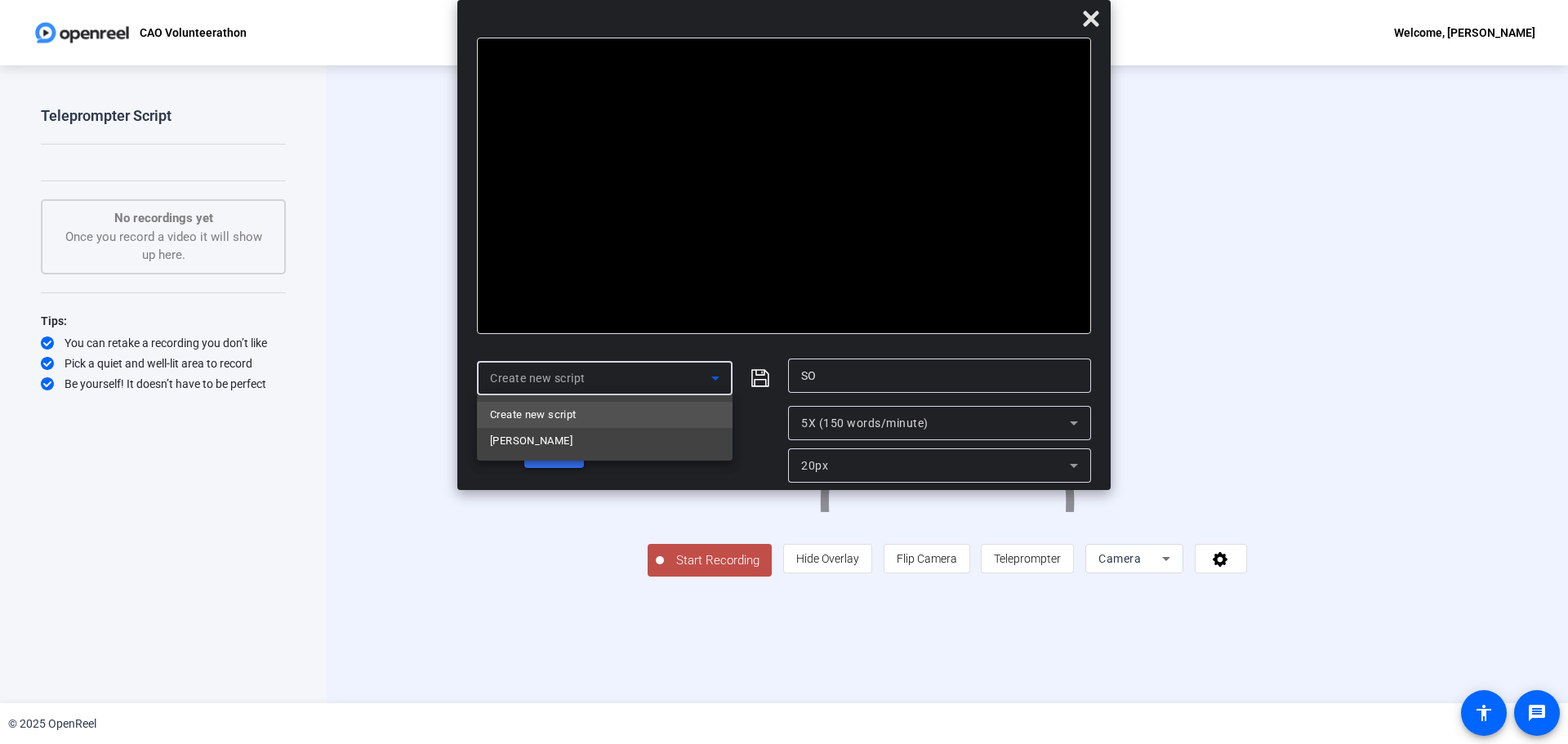
click at [621, 404] on mat-option "Create new script" at bounding box center [604, 414] width 255 height 26
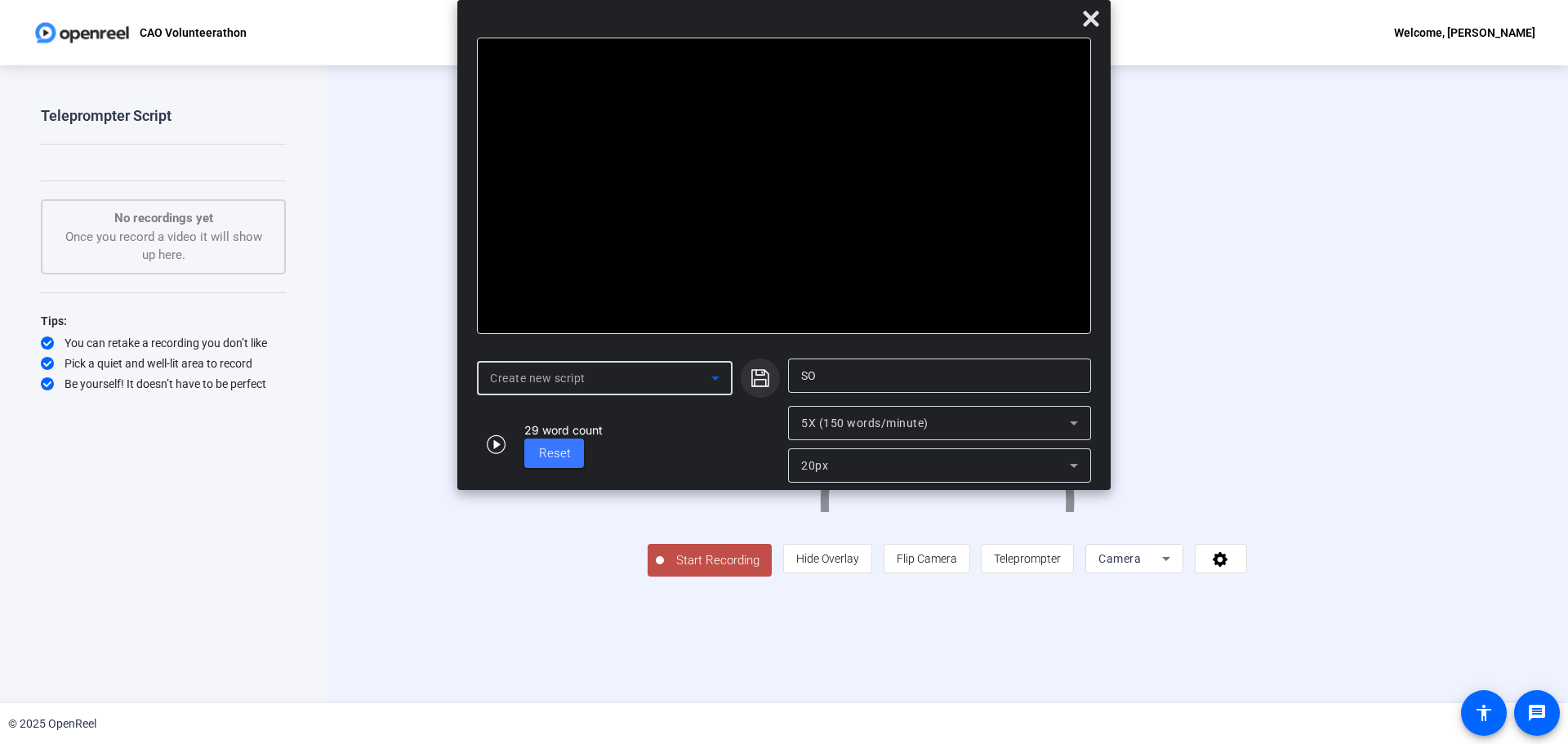
click at [752, 370] on icon "submit" at bounding box center [760, 379] width 18 height 18
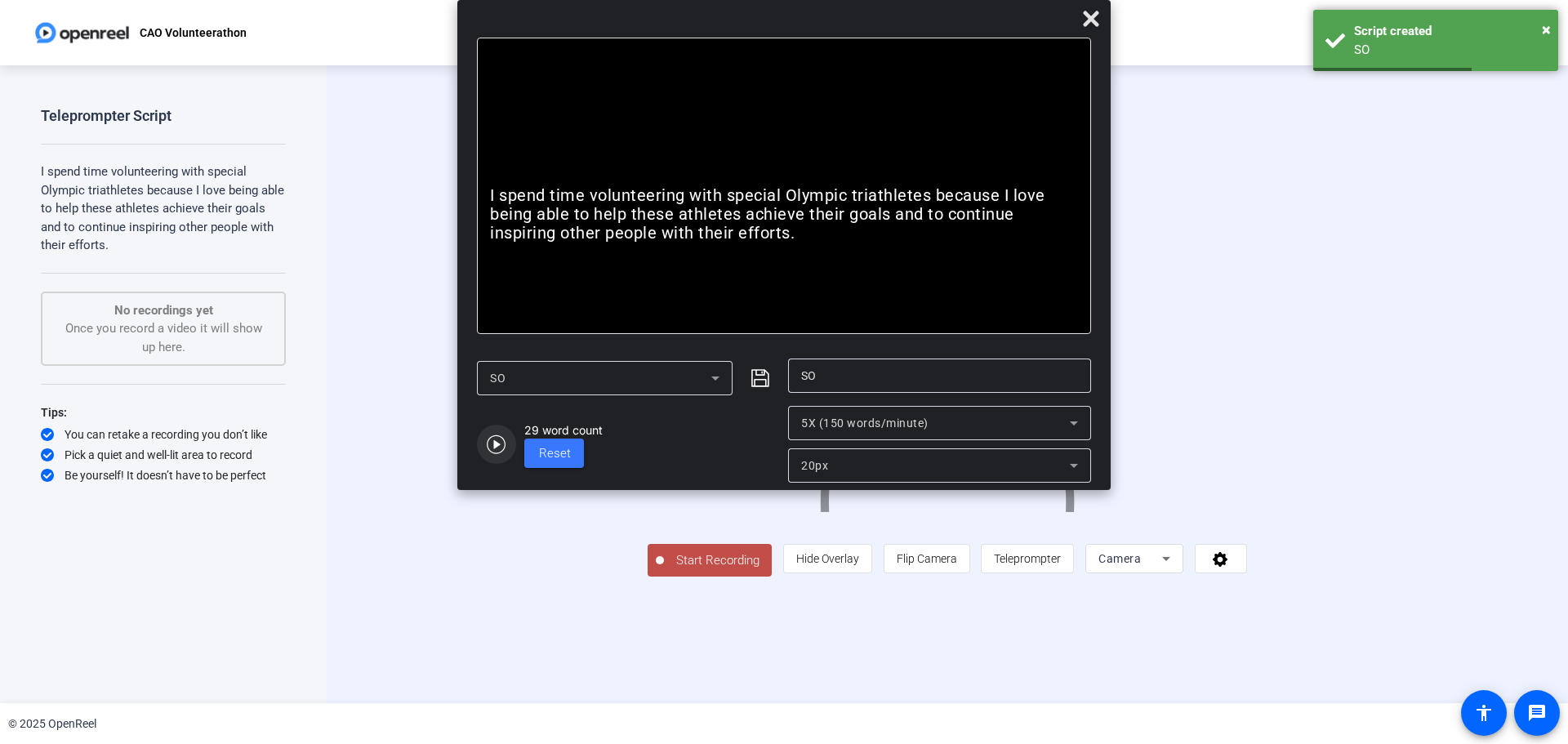
click at [507, 448] on span "button" at bounding box center [496, 444] width 39 height 39
click at [821, 15] on icon at bounding box center [1091, 18] width 16 height 16
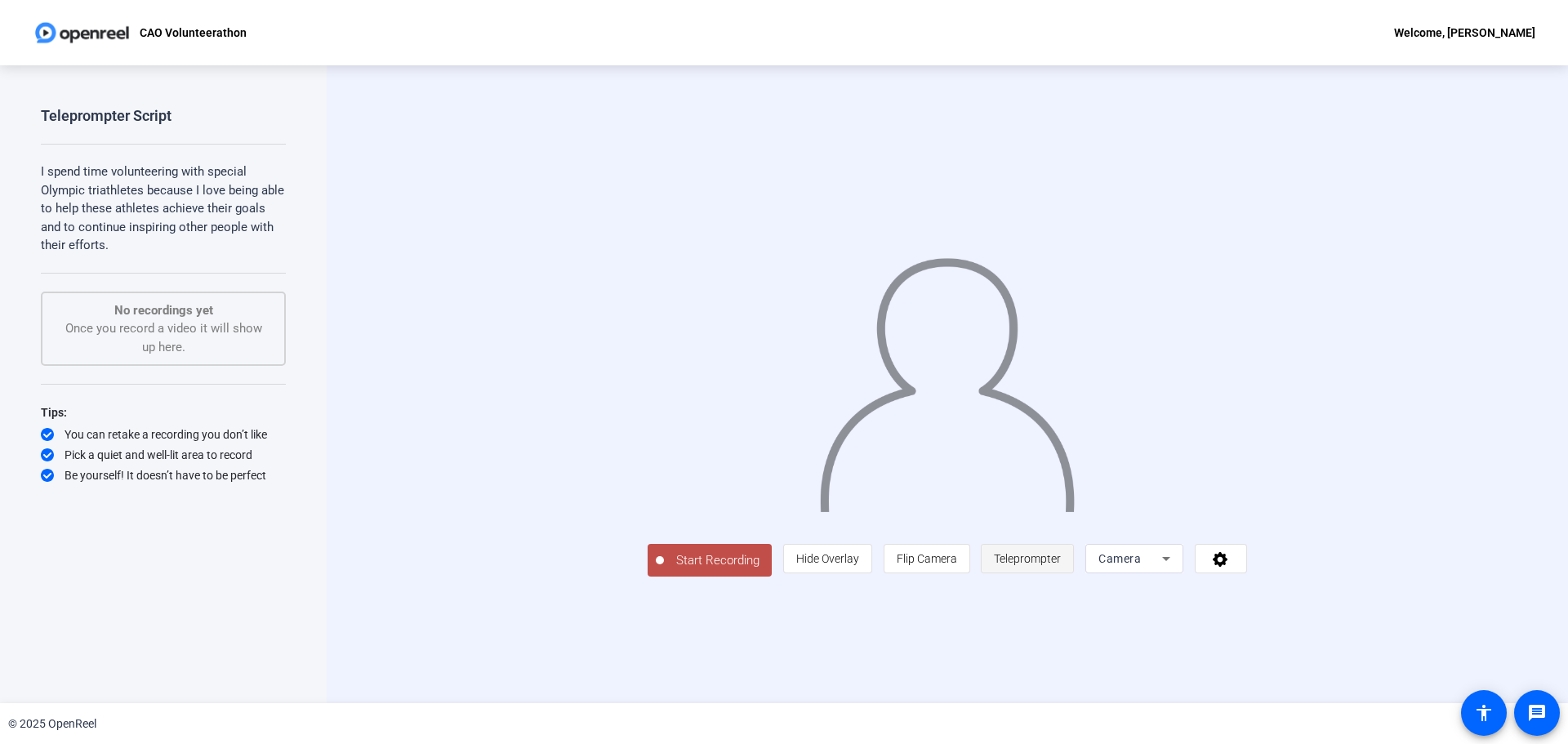
click at [821, 480] on span "Teleprompter" at bounding box center [1027, 559] width 67 height 13
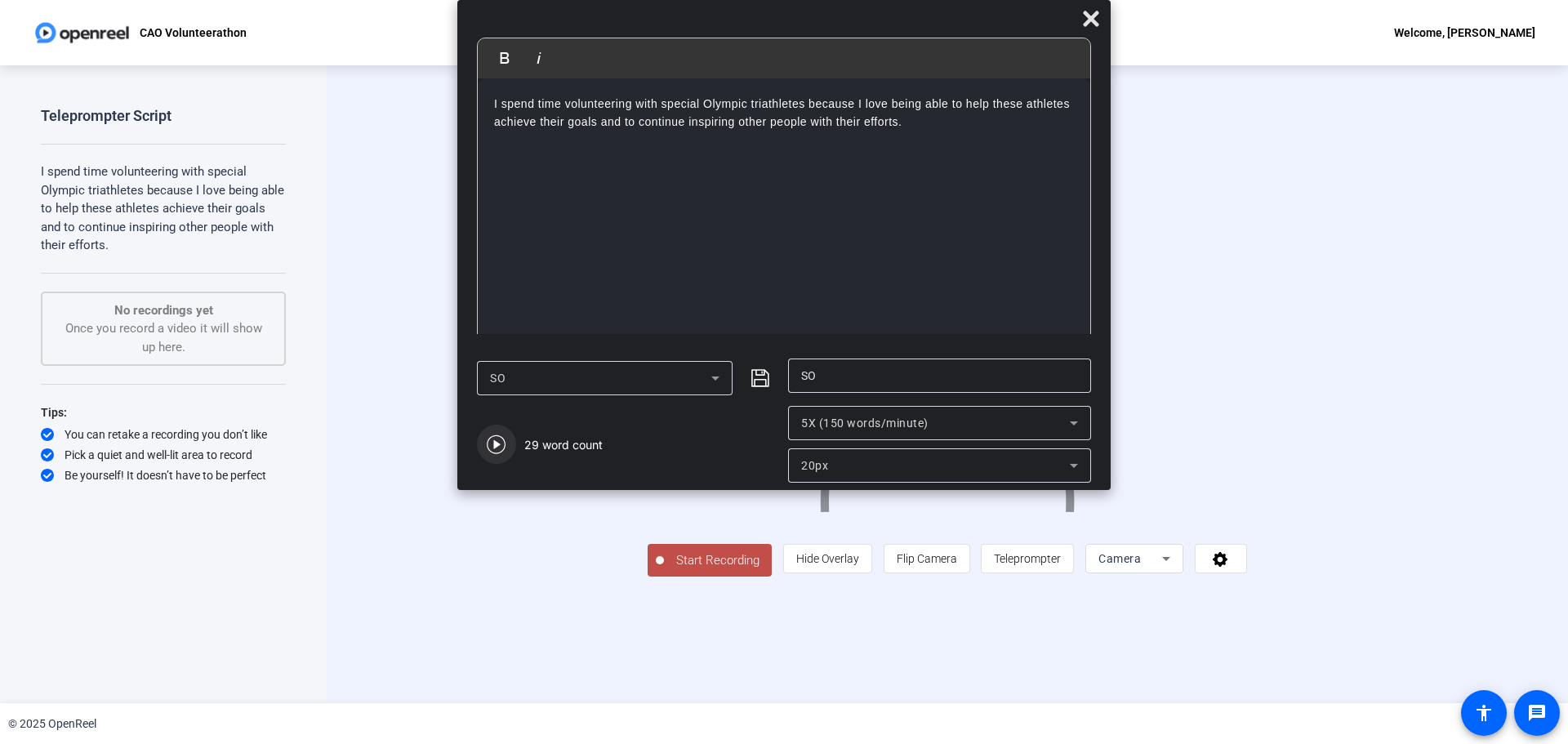
click at [495, 447] on icon "button" at bounding box center [496, 444] width 19 height 19
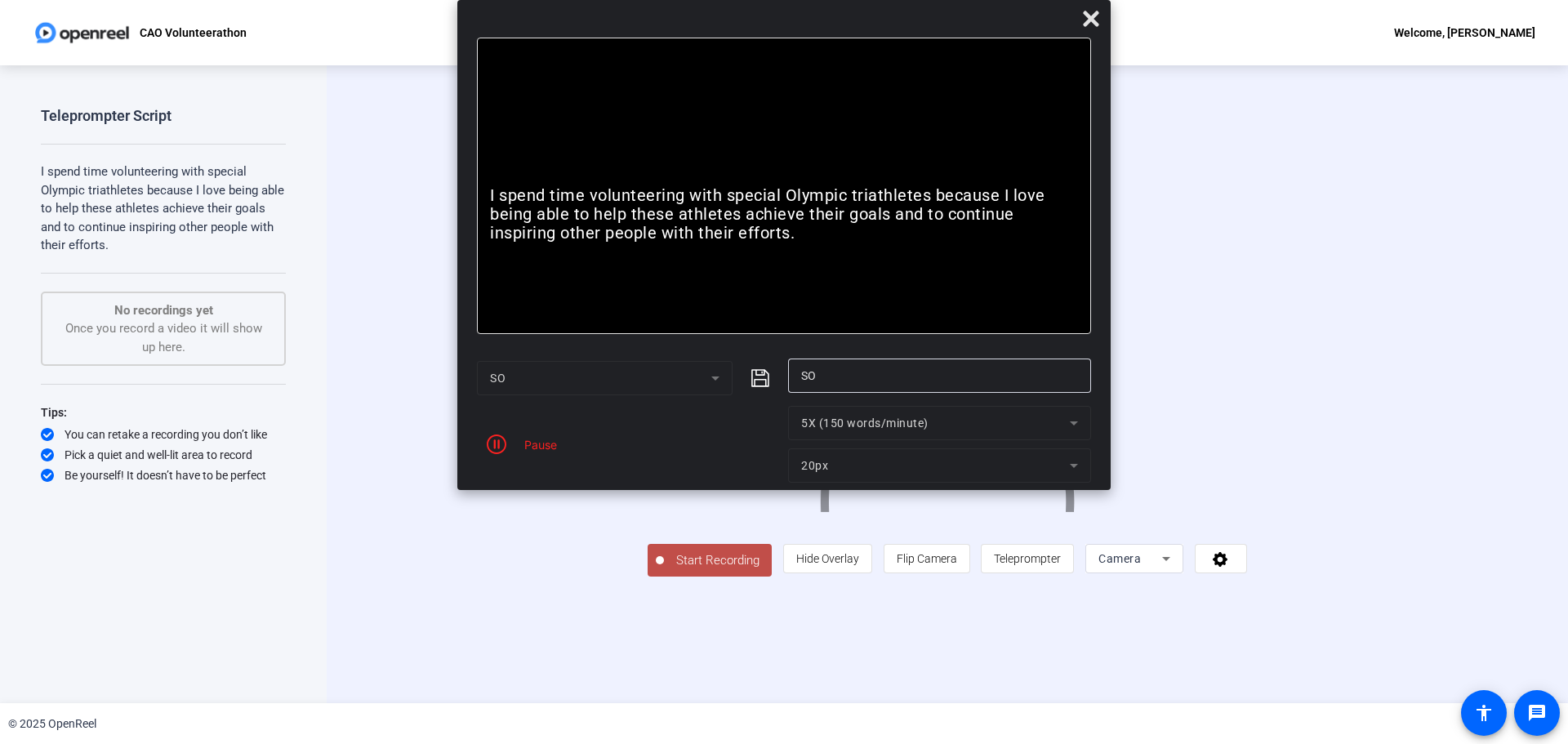
click at [515, 198] on p "I spend time volunteering with special Olympic triathletes because I love being…" at bounding box center [784, 215] width 588 height 57
click at [821, 426] on mat-form-field "5X (150 words/minute)" at bounding box center [939, 423] width 303 height 34
click at [821, 459] on mat-form-field "20px" at bounding box center [939, 465] width 303 height 34
click at [821, 463] on mat-form-field "20px" at bounding box center [939, 465] width 303 height 34
click at [496, 459] on span "button" at bounding box center [496, 444] width 39 height 39
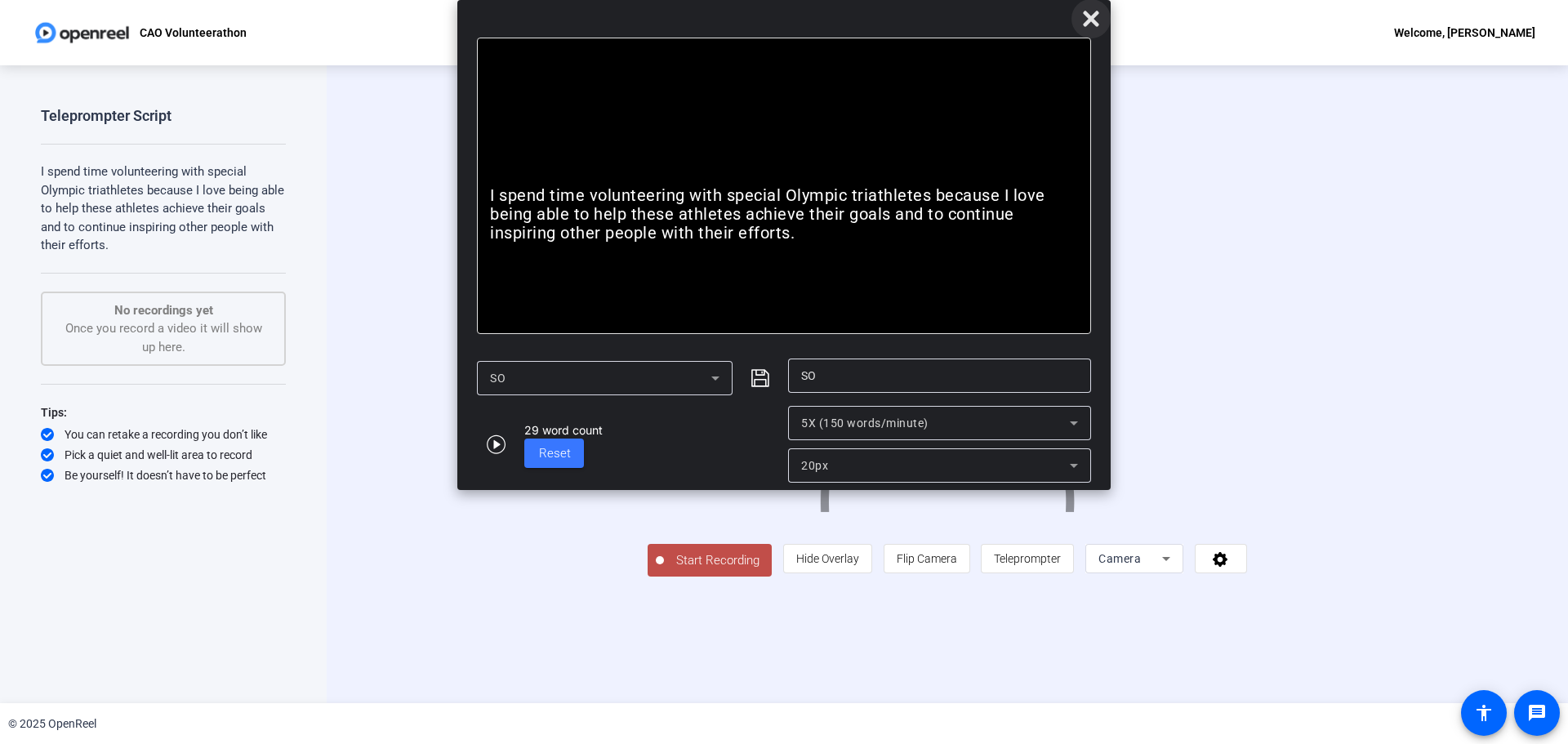
click at [821, 22] on icon at bounding box center [1091, 19] width 20 height 20
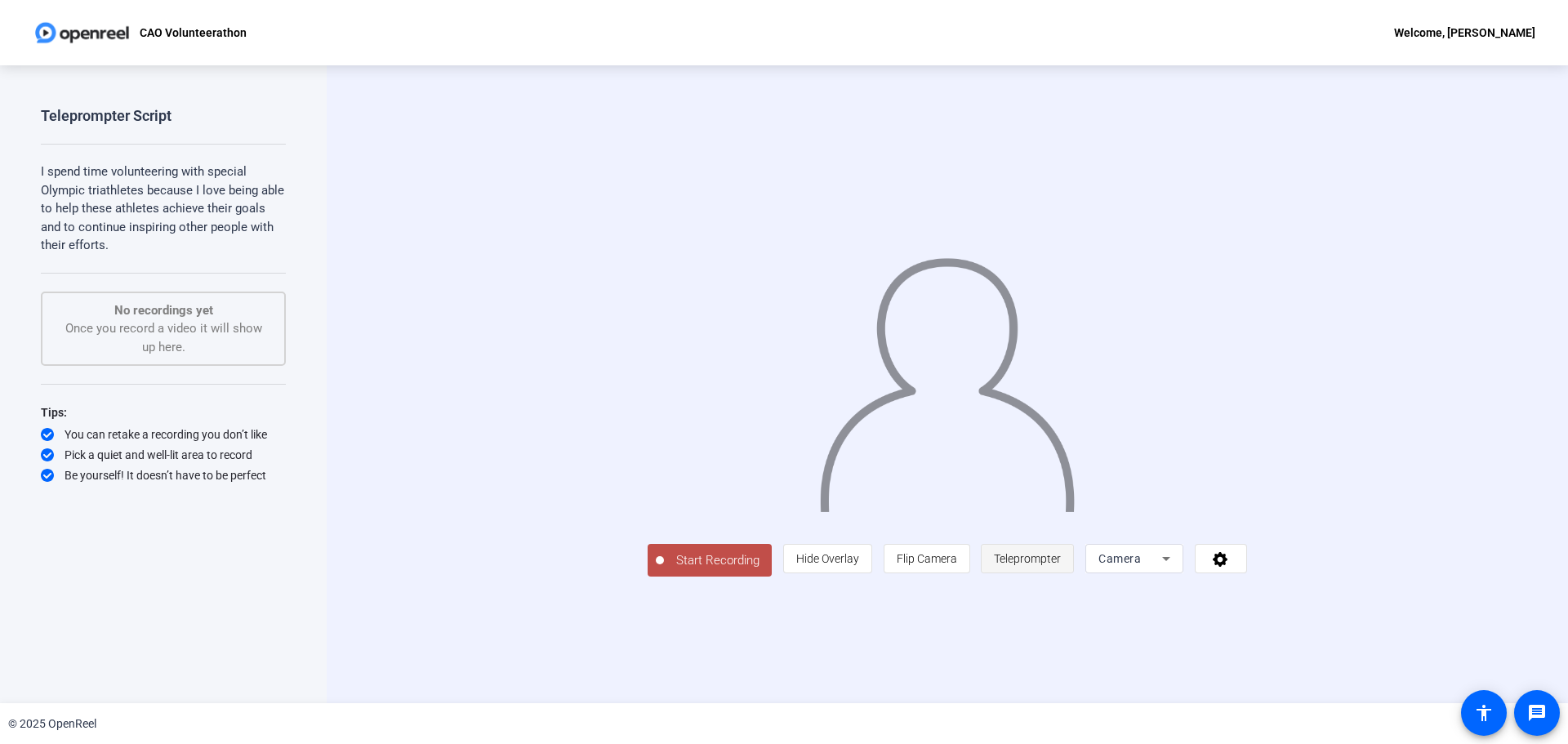
click at [821, 480] on span at bounding box center [1027, 558] width 92 height 39
click at [821, 480] on span "Teleprompter" at bounding box center [1027, 558] width 67 height 31
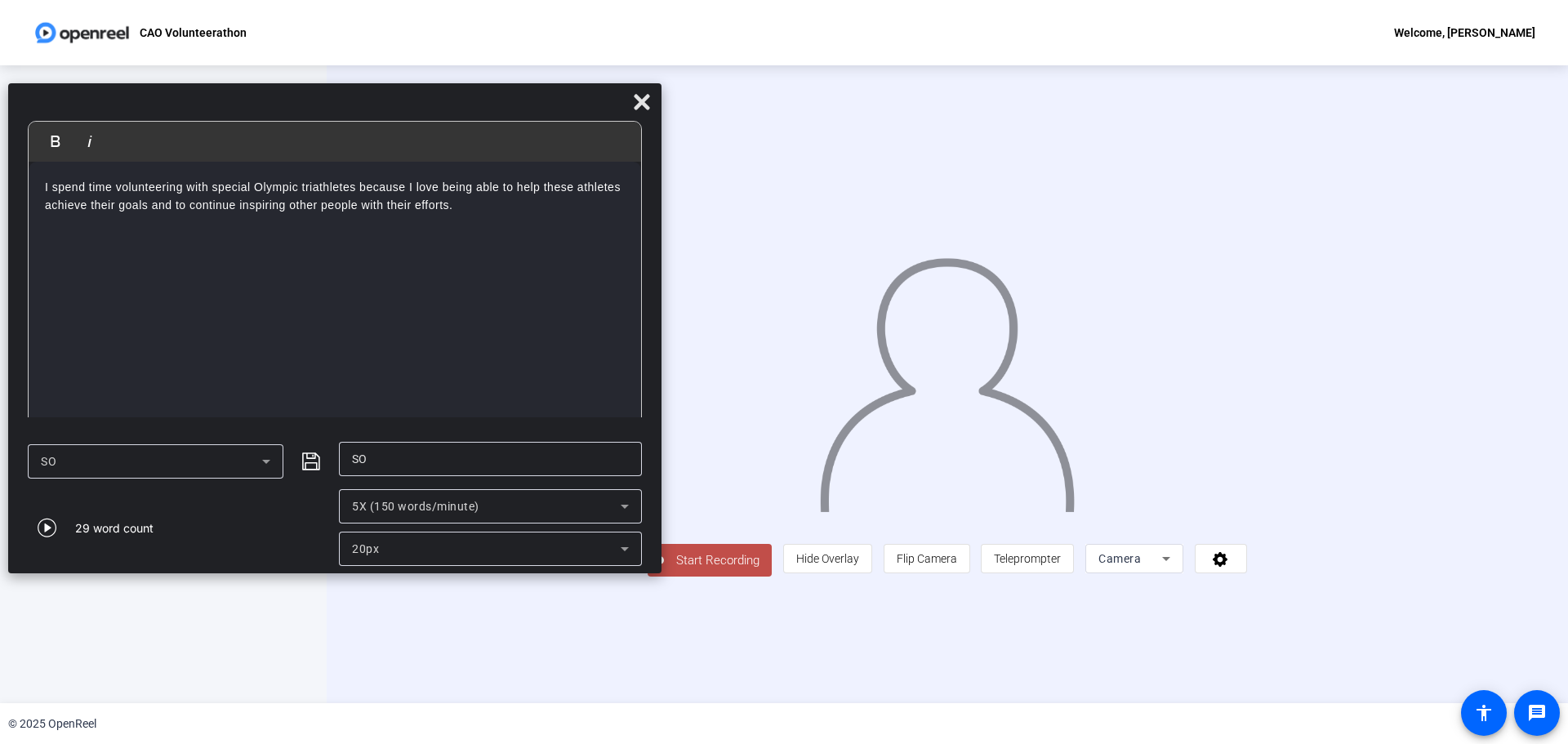
drag, startPoint x: 849, startPoint y: 27, endPoint x: 400, endPoint y: 112, distance: 457.0
click at [400, 112] on div at bounding box center [334, 106] width 653 height 28
click at [494, 215] on div "I spend time volunteering with special Olympic triathletes because I love being…" at bounding box center [334, 296] width 612 height 270
click at [320, 224] on p "I spend time volunteering with special Olympic triathletes because I love being…" at bounding box center [334, 206] width 580 height 55
drag, startPoint x: 226, startPoint y: 229, endPoint x: 161, endPoint y: 227, distance: 65.0
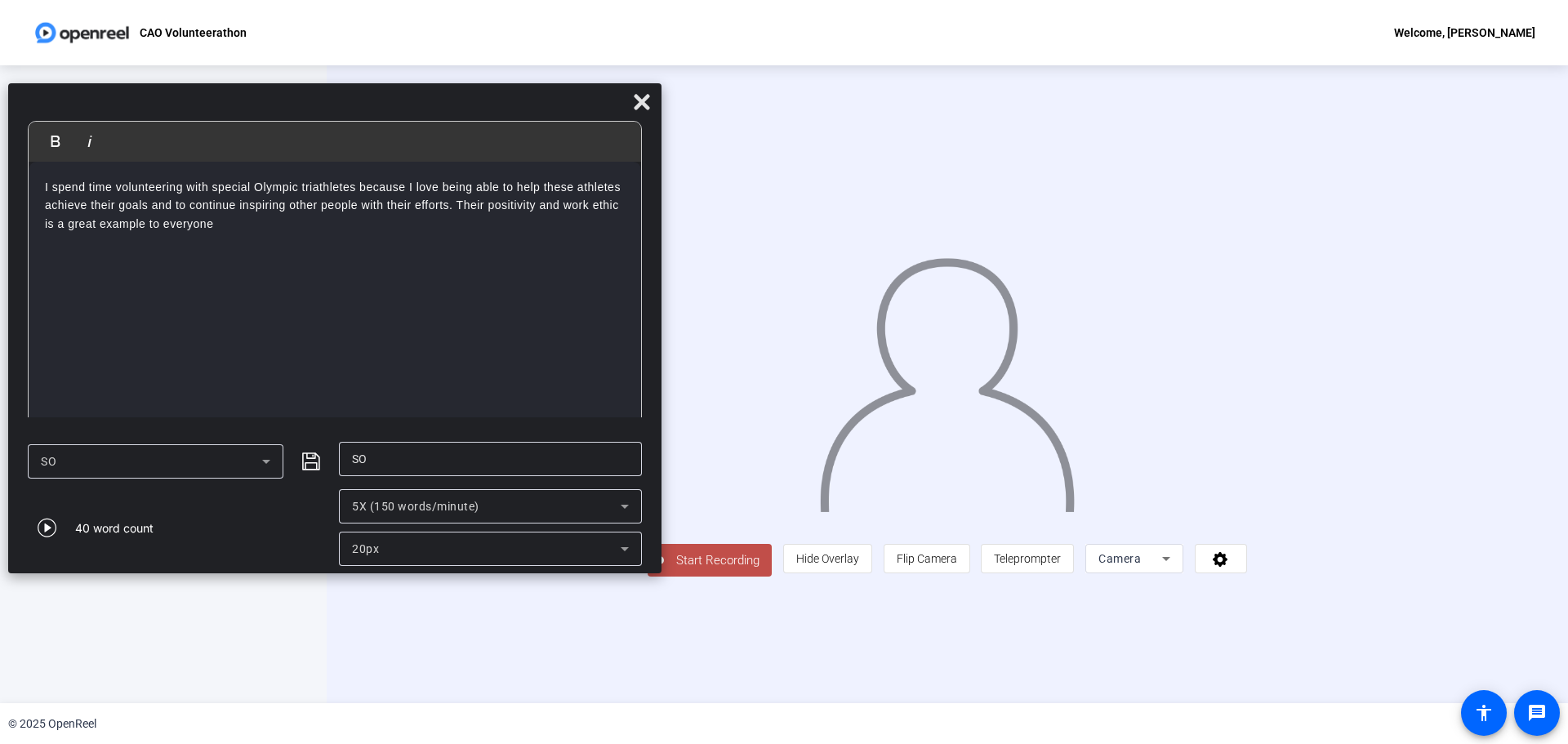
click at [161, 227] on p "I spend time volunteering with special Olympic triathletes because I love being…" at bounding box center [334, 206] width 580 height 55
click at [219, 233] on p "I spend time volunteering with special Olympic triathletes because I love being…" at bounding box center [334, 206] width 580 height 55
click at [364, 221] on p "I spend time volunteering with special Olympic triathletes because I love being…" at bounding box center [334, 206] width 580 height 55
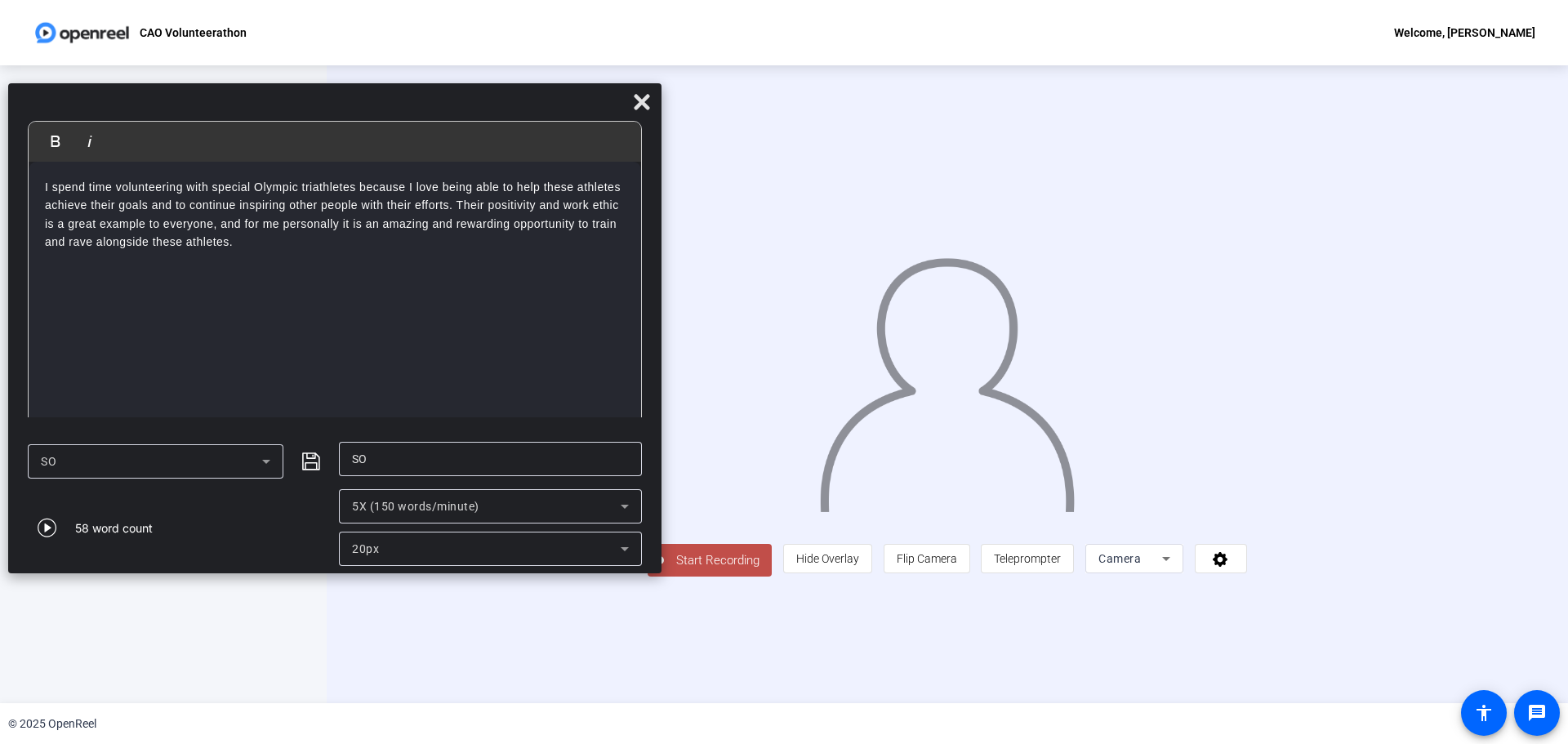
click at [378, 253] on div "I spend time volunteering with special Olympic triathletes because I love being…" at bounding box center [334, 296] width 612 height 270
click at [423, 225] on p "I spend time volunteering with special Olympic triathletes because I love being…" at bounding box center [334, 215] width 580 height 73
drag, startPoint x: 427, startPoint y: 226, endPoint x: 373, endPoint y: 230, distance: 54.1
click at [373, 230] on p "I spend time volunteering with special Olympic triathletes because I love being…" at bounding box center [334, 215] width 580 height 73
click at [398, 269] on div "I spend time volunteering with special Olympic triathletes because I love being…" at bounding box center [334, 296] width 612 height 270
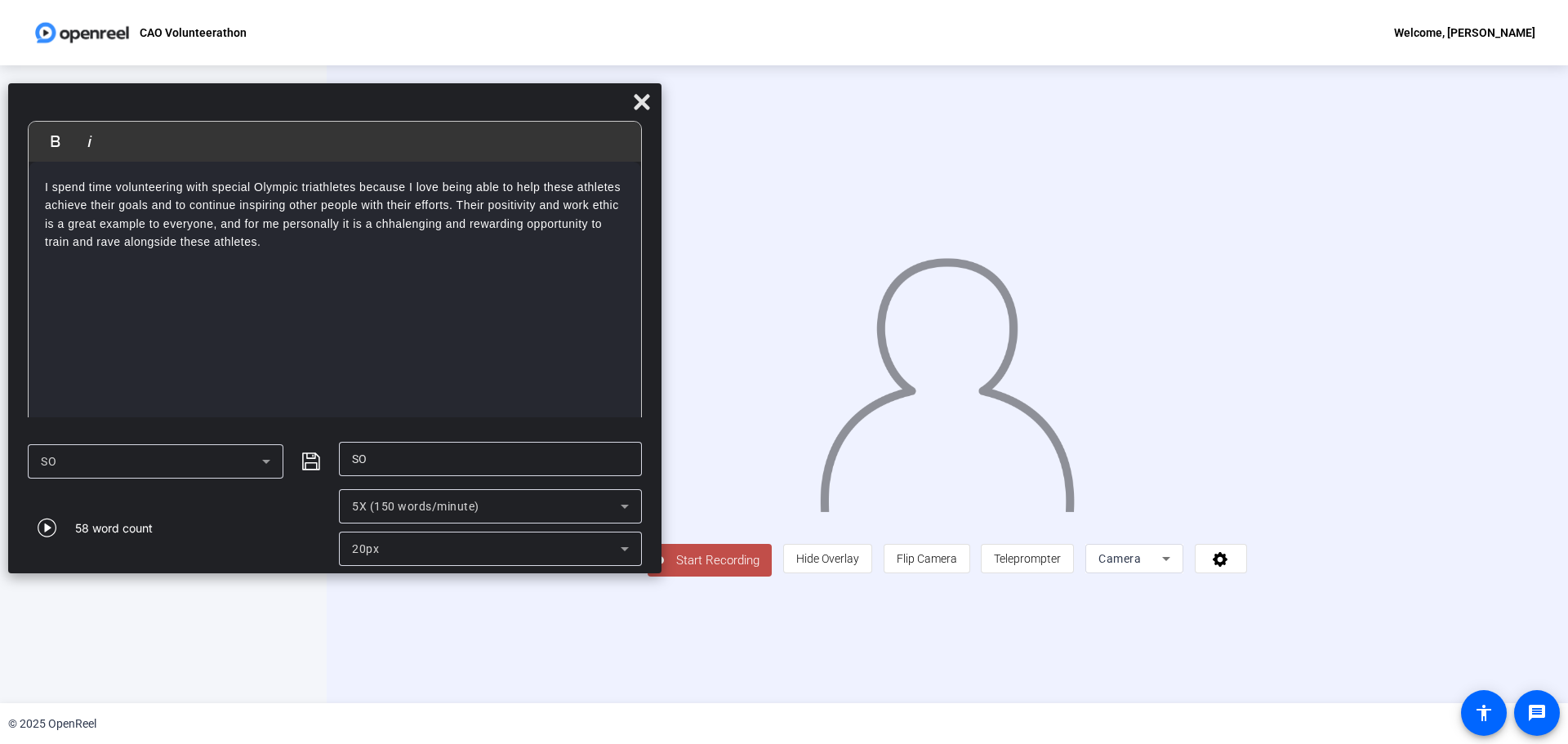
click at [388, 229] on p "I spend time volunteering with special Olympic triathletes because I love being…" at bounding box center [334, 215] width 580 height 73
click at [420, 260] on div "I spend time volunteering with special Olympic triathletes because I love being…" at bounding box center [334, 296] width 612 height 270
drag, startPoint x: 398, startPoint y: 211, endPoint x: 391, endPoint y: 222, distance: 13.0
click at [464, 221] on p "I spend time volunteering with special Olympic triathletes because I love being…" at bounding box center [334, 215] width 580 height 73
click at [353, 249] on p "I spend time volunteering with special Olympic triathletes because I love being…" at bounding box center [334, 215] width 580 height 73
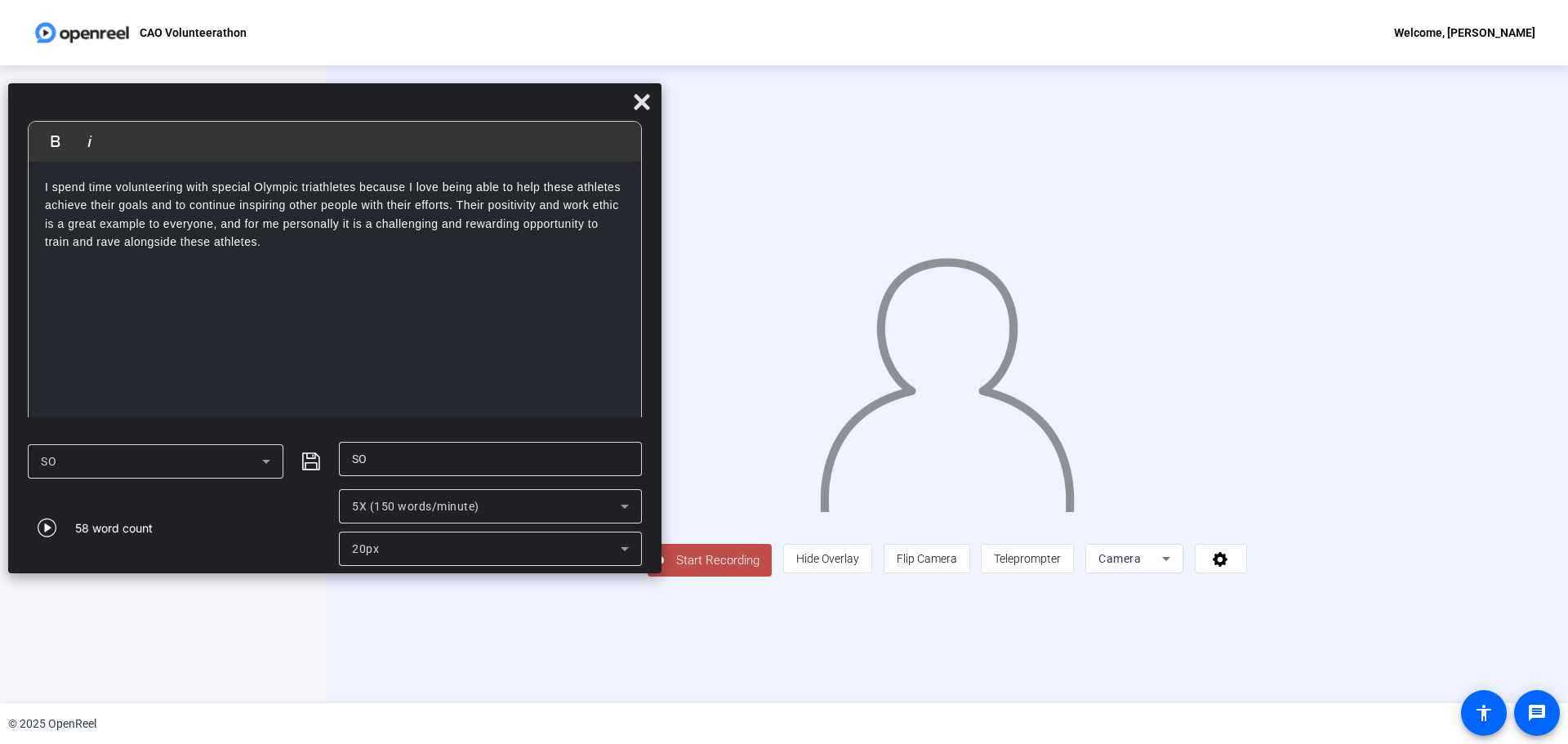
click at [116, 250] on p "I spend time volunteering with special Olympic triathletes because I love being…" at bounding box center [334, 215] width 580 height 73
click at [232, 276] on div "I spend time volunteering with special Olympic triathletes because I love being…" at bounding box center [334, 296] width 612 height 270
click at [314, 279] on div "I spend time volunteering with special Olympic triathletes because I love being…" at bounding box center [334, 296] width 612 height 270
drag, startPoint x: 285, startPoint y: 225, endPoint x: 255, endPoint y: 233, distance: 31.0
click at [255, 233] on p "I spend time volunteering with special Olympic triathletes because I love being…" at bounding box center [334, 215] width 580 height 73
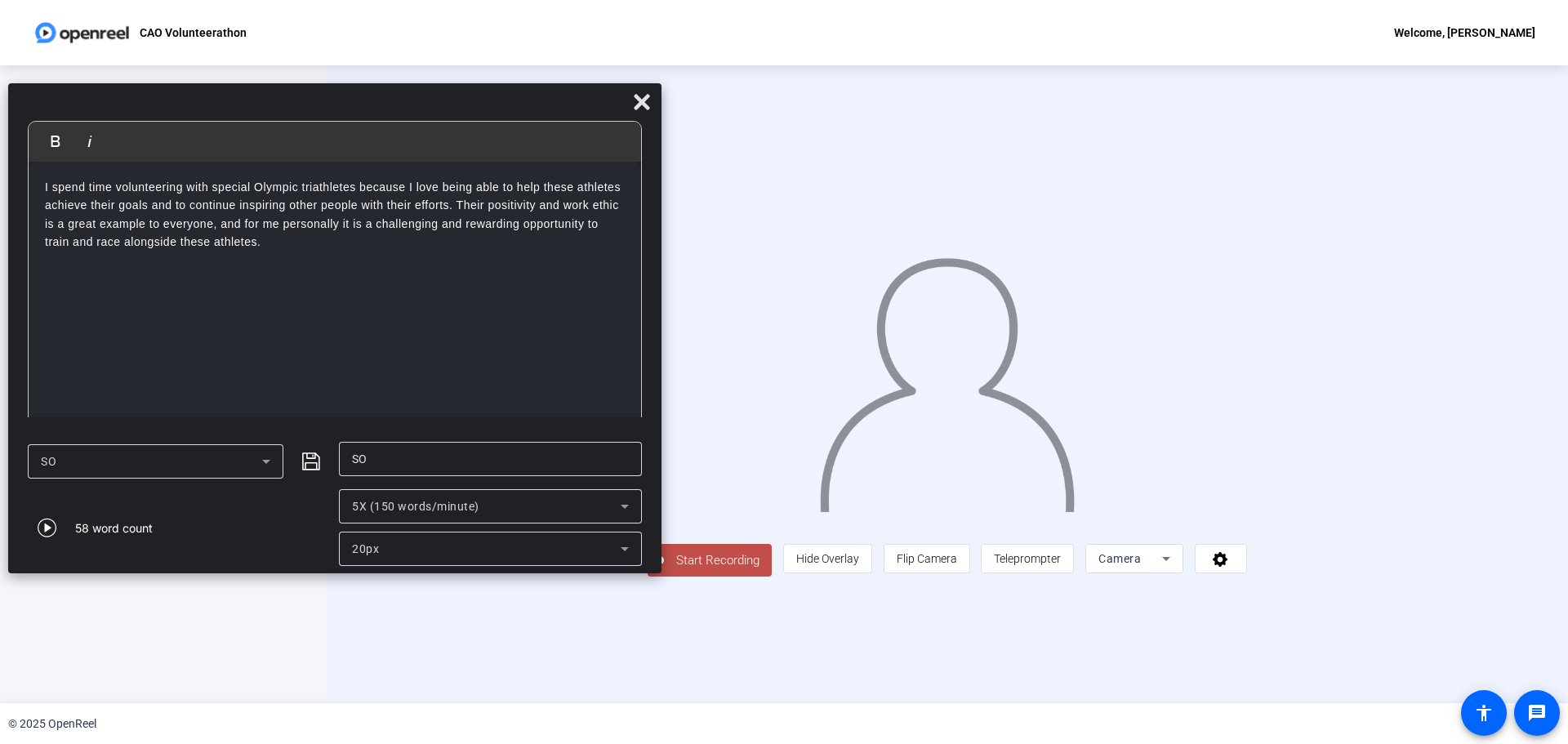
click at [307, 255] on div "I spend time volunteering with special Olympic triathletes because I love being…" at bounding box center [334, 296] width 612 height 270
drag, startPoint x: 341, startPoint y: 224, endPoint x: 219, endPoint y: 226, distance: 122.0
click at [219, 226] on p "I spend time volunteering with special Olympic triathletes because I love being…" at bounding box center [334, 215] width 580 height 73
drag, startPoint x: 342, startPoint y: 230, endPoint x: 324, endPoint y: 231, distance: 18.0
click at [324, 231] on p "I spend time volunteering with special Olympic triathletes because I love being…" at bounding box center [334, 215] width 580 height 73
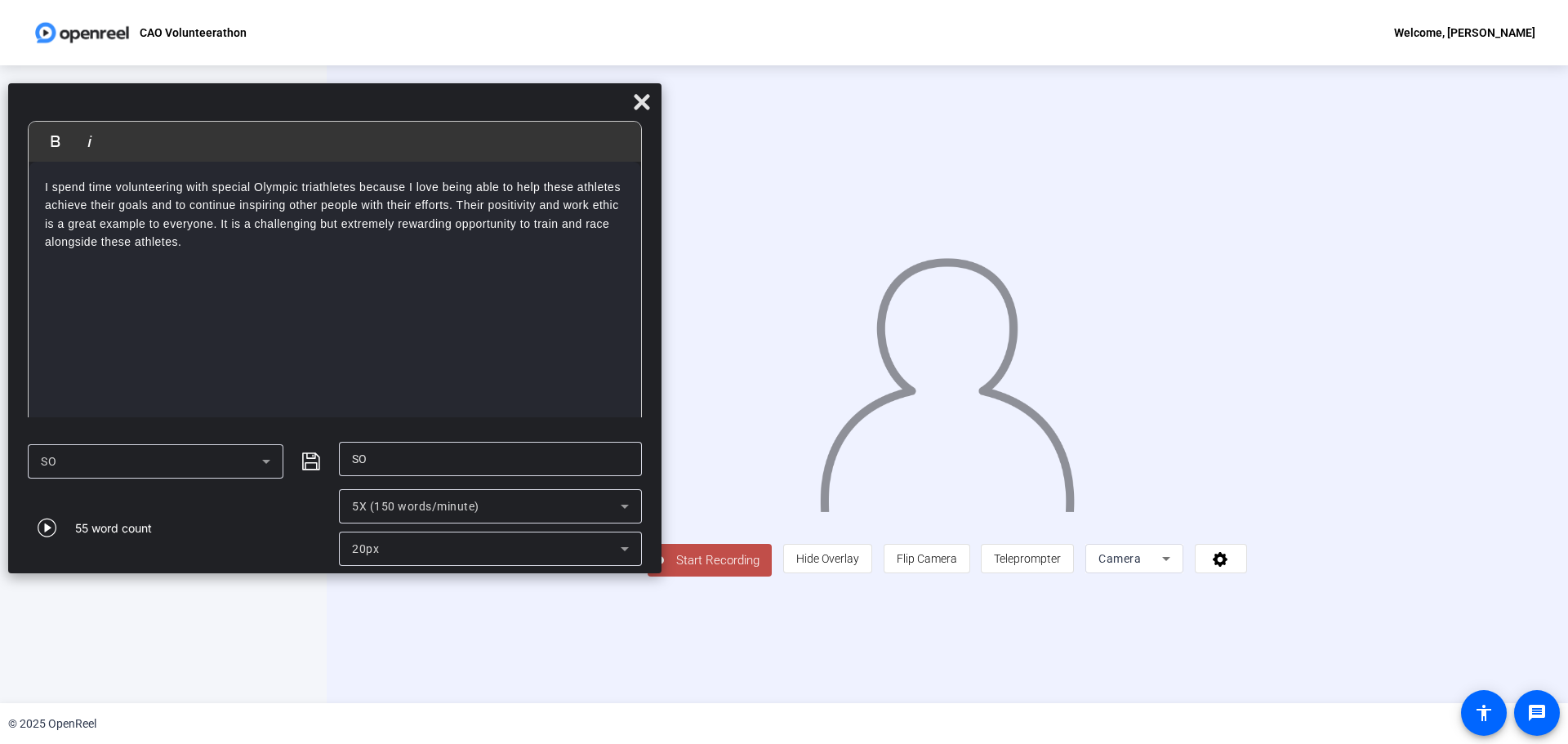
click at [557, 376] on div "I spend time volunteering with special Olympic triathletes because I love being…" at bounding box center [334, 296] width 612 height 270
click at [309, 228] on p "I spend time volunteering with special Olympic triathletes because I love being…" at bounding box center [334, 215] width 580 height 73
click at [345, 243] on p "I spend time volunteering with special Olympic triathletes because I love being…" at bounding box center [334, 215] width 580 height 73
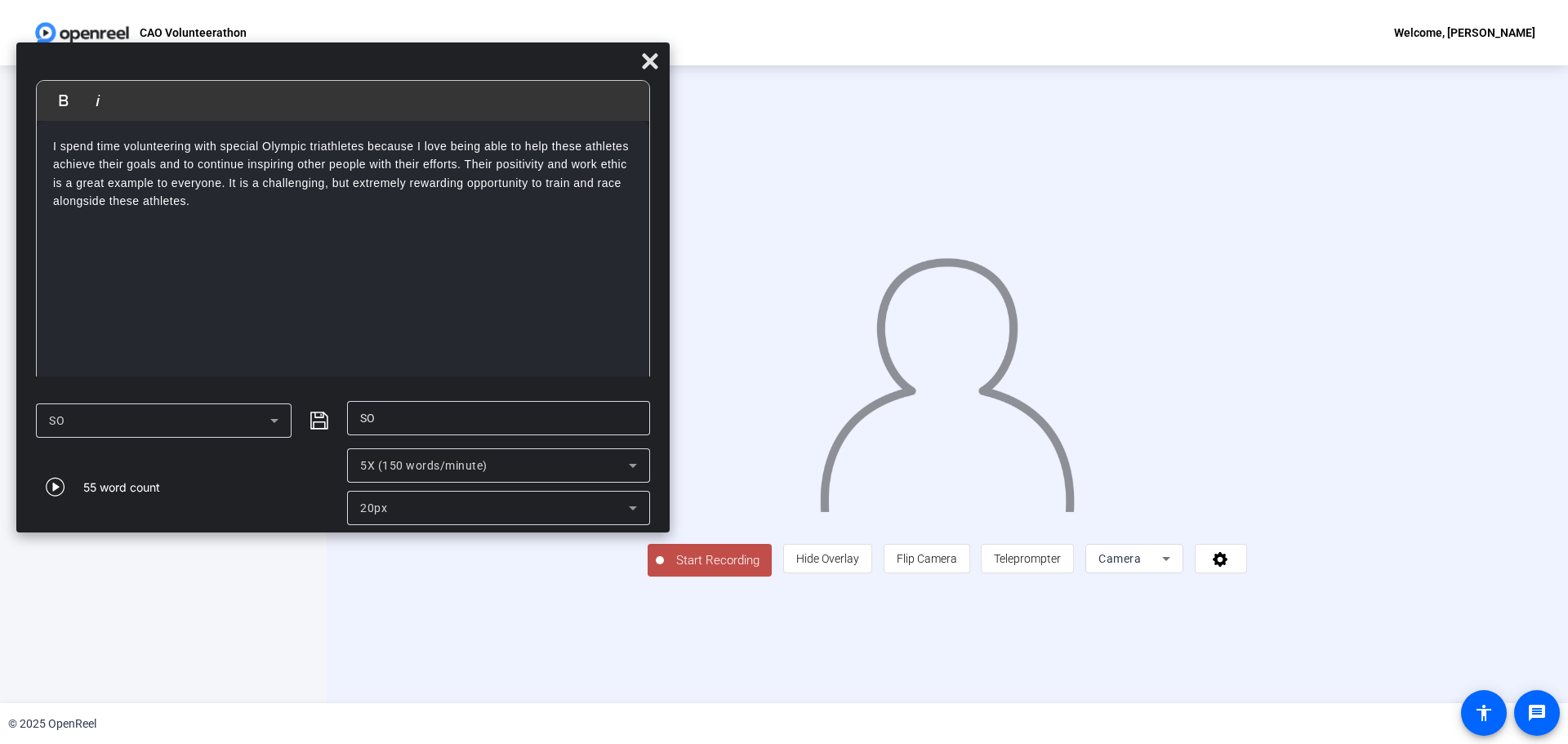
drag, startPoint x: 246, startPoint y: 102, endPoint x: 254, endPoint y: 45, distance: 57.6
click at [254, 51] on div at bounding box center [343, 65] width 653 height 28
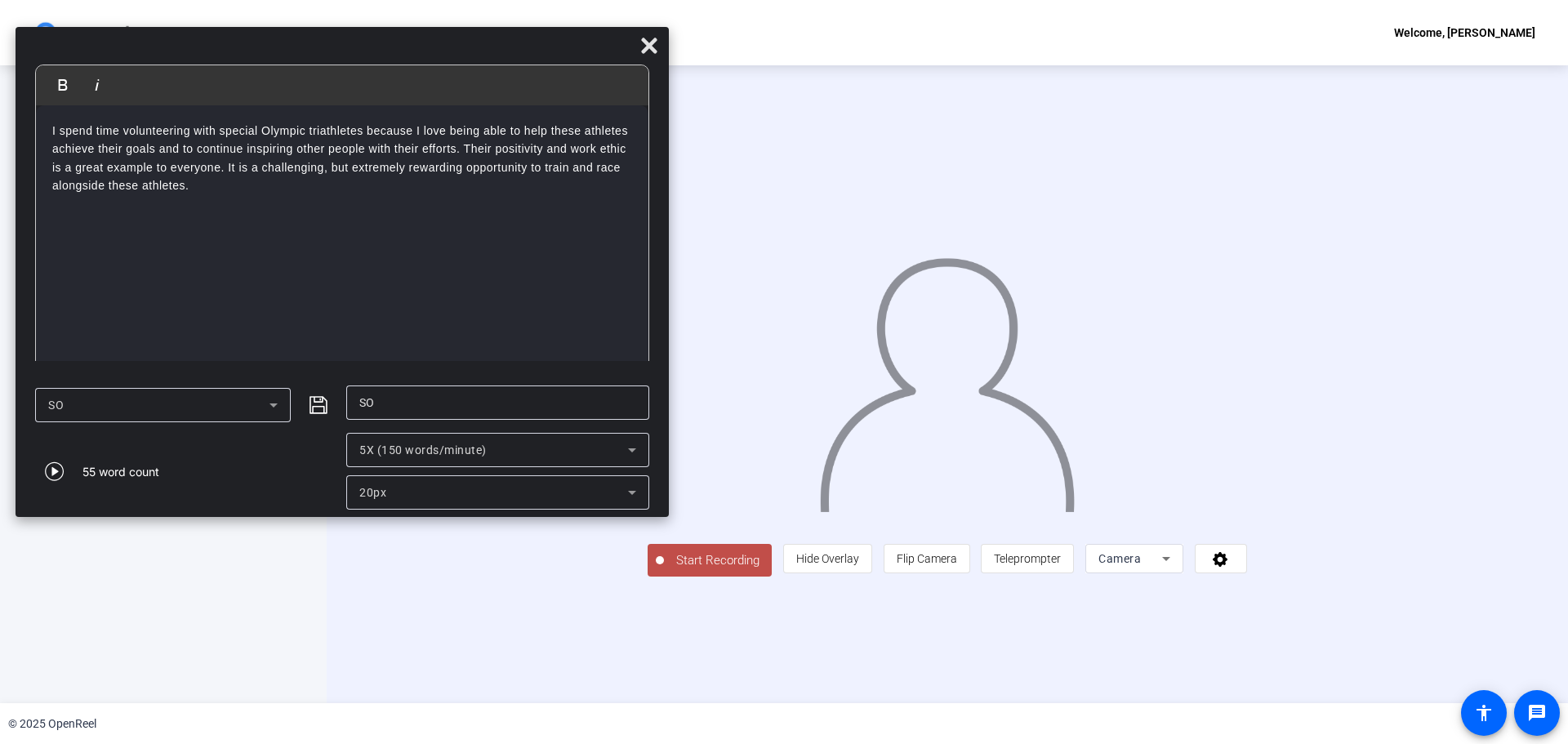
click at [357, 204] on div "I spend time volunteering with special Olympic triathletes because I love being…" at bounding box center [342, 241] width 612 height 270
click at [223, 129] on p "I spend time volunteering with special Olympic triathletes because I love being…" at bounding box center [342, 158] width 580 height 73
click at [218, 129] on p "I spend time volunteering with special Olympic triathletes because I love being…" at bounding box center [342, 158] width 580 height 73
click at [207, 184] on p "I spend time volunteering with special Olympic triathletes because I love being…" at bounding box center [342, 158] width 580 height 73
click at [493, 204] on div "I spend time volunteering with special Olympic triathletes because I love being…" at bounding box center [342, 241] width 612 height 270
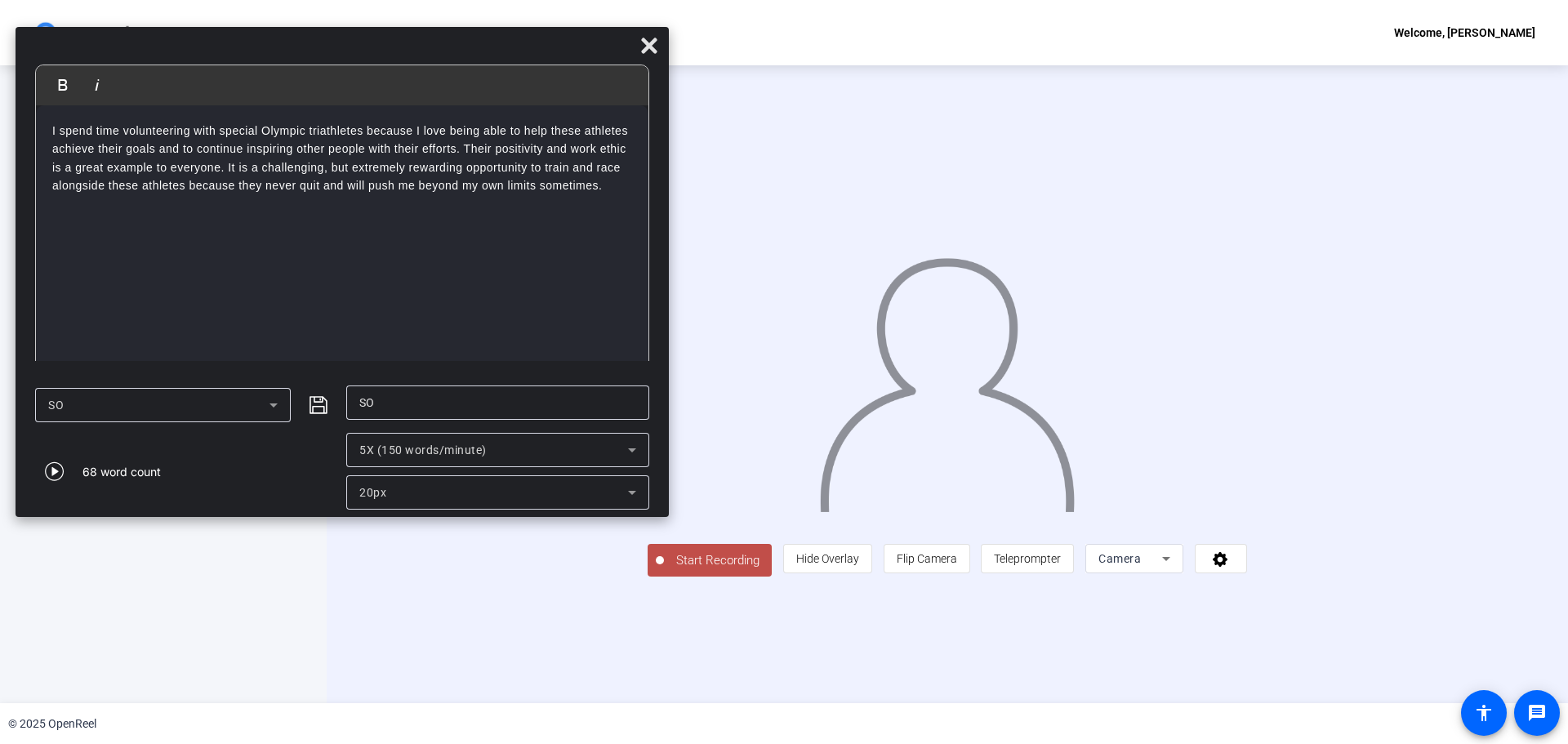
click at [496, 206] on div "I spend time volunteering with special Olympic triathletes because I love being…" at bounding box center [342, 241] width 612 height 270
click at [612, 183] on p "I spend time volunteering with special Olympic triathletes because I love being…" at bounding box center [342, 158] width 580 height 73
click at [604, 186] on p "I spend time volunteering with special Olympic triathletes because I love being…" at bounding box center [342, 158] width 580 height 73
click at [392, 216] on div "I spend time volunteering with special Olympic triathletes because I love being…" at bounding box center [342, 241] width 612 height 270
drag, startPoint x: 323, startPoint y: 185, endPoint x: 657, endPoint y: 187, distance: 334.0
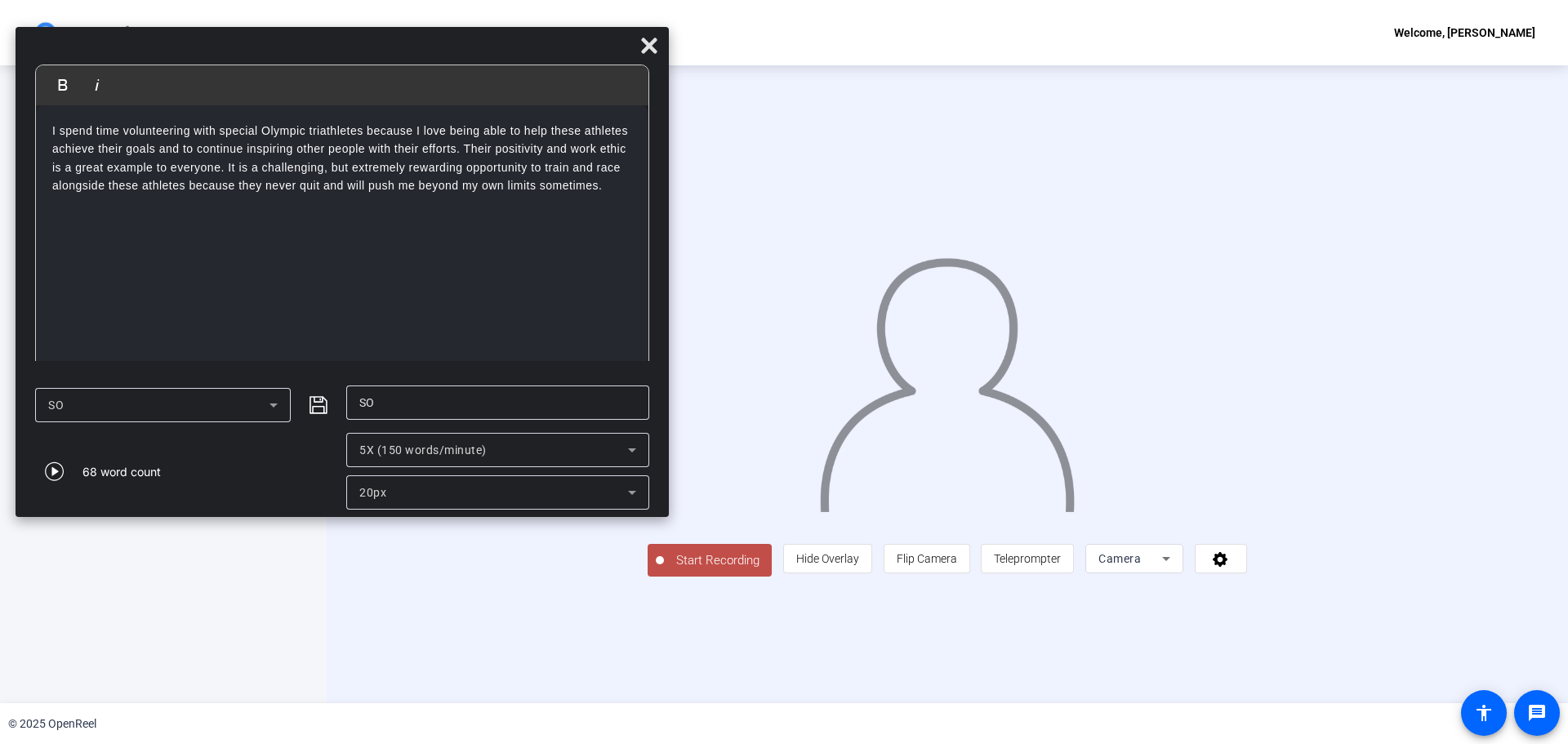
click at [657, 187] on mat-dialog-content "Bold Italic I spend time volunteering with special Olympic triathletes because …" at bounding box center [342, 221] width 653 height 313
click at [378, 138] on p "I spend time volunteering with special Olympic triathletes because I love being…" at bounding box center [342, 158] width 580 height 73
drag, startPoint x: 462, startPoint y: 148, endPoint x: 225, endPoint y: 169, distance: 237.9
click at [225, 169] on p "I spend time volunteering with special Olympic triathletes because I love being…" at bounding box center [342, 158] width 580 height 73
copy p "Their positivity and work ethic is a great example to everyone."
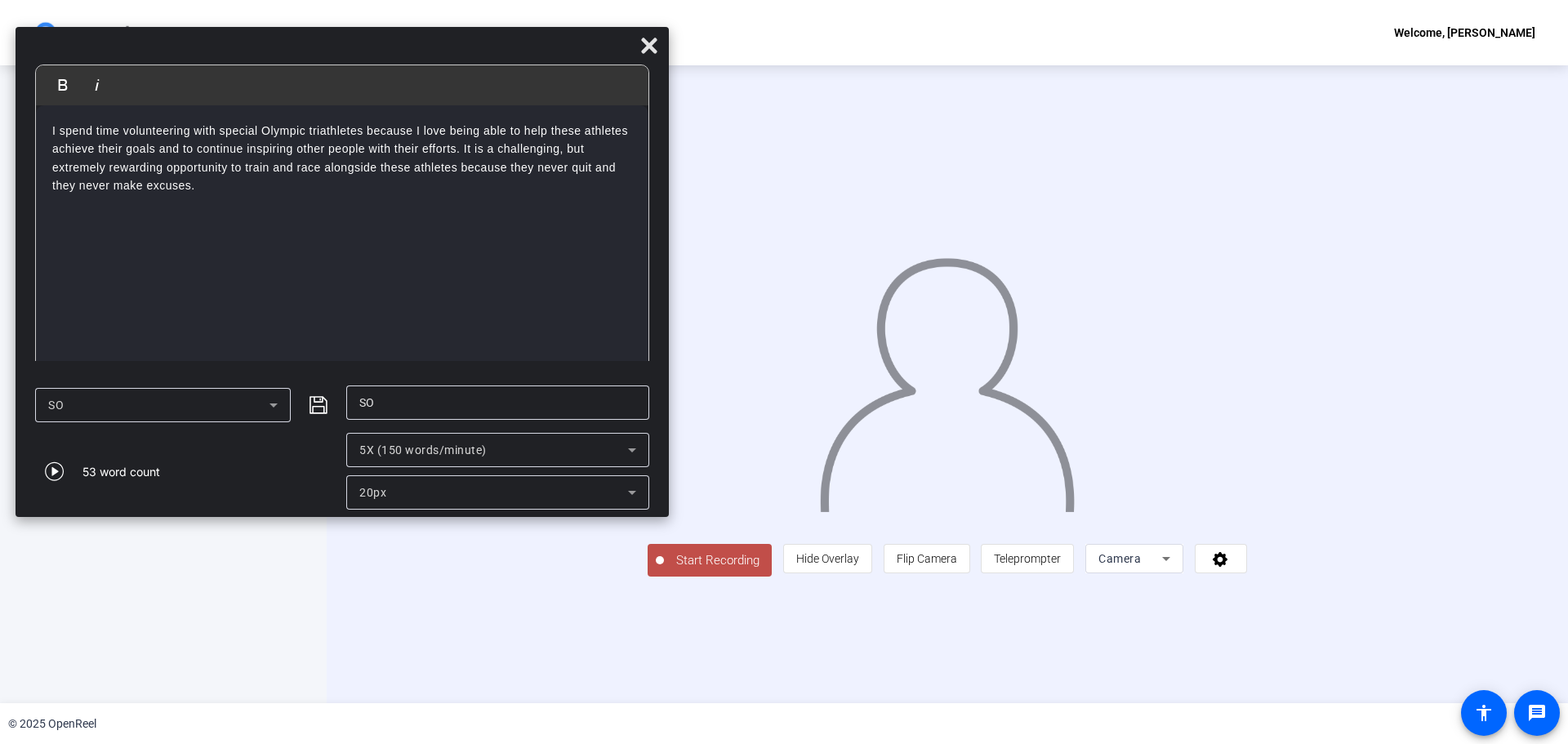
click at [284, 187] on p "I spend time volunteering with special Olympic triathletes because I love being…" at bounding box center [342, 158] width 580 height 73
click at [340, 234] on div "I spend time volunteering with special Olympic triathletes because I love being…" at bounding box center [342, 241] width 612 height 270
click at [463, 59] on div at bounding box center [342, 49] width 653 height 28
click at [567, 180] on p "I spend time volunteering with special Olympic triathletes because I love being…" at bounding box center [342, 158] width 580 height 73
click at [565, 201] on div "I spend time volunteering with special Olympic triathletes because I love being…" at bounding box center [342, 241] width 612 height 270
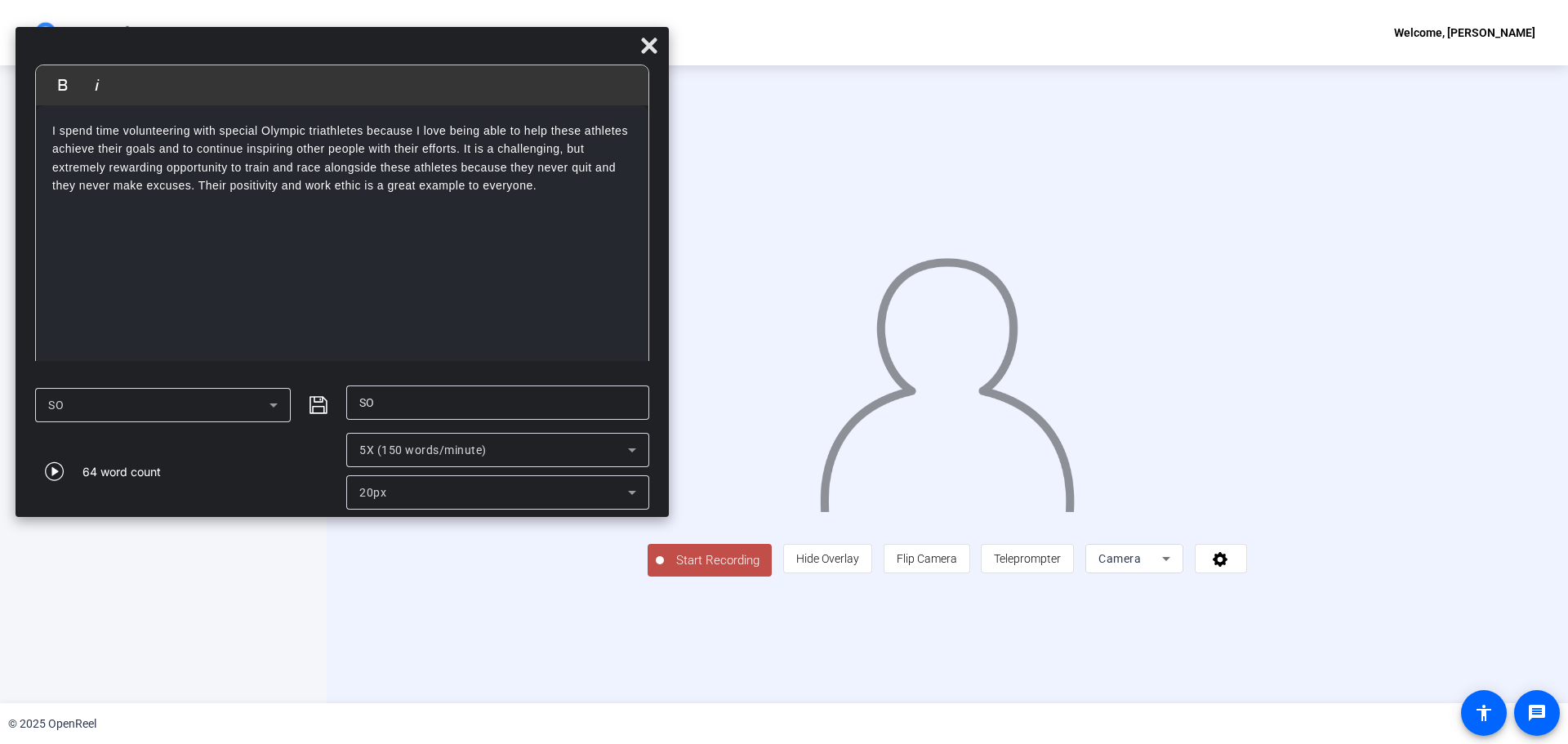
click at [147, 184] on p "I spend time volunteering with special Olympic triathletes because I love being…" at bounding box center [342, 158] width 580 height 73
click at [388, 211] on div "I spend time volunteering with special Olympic triathletes because I love being…" at bounding box center [342, 241] width 612 height 270
click at [570, 190] on p "I spend time volunteering with special Olympic triathletes because I love being…" at bounding box center [342, 158] width 580 height 73
click at [664, 480] on span "Start Recording" at bounding box center [718, 561] width 108 height 19
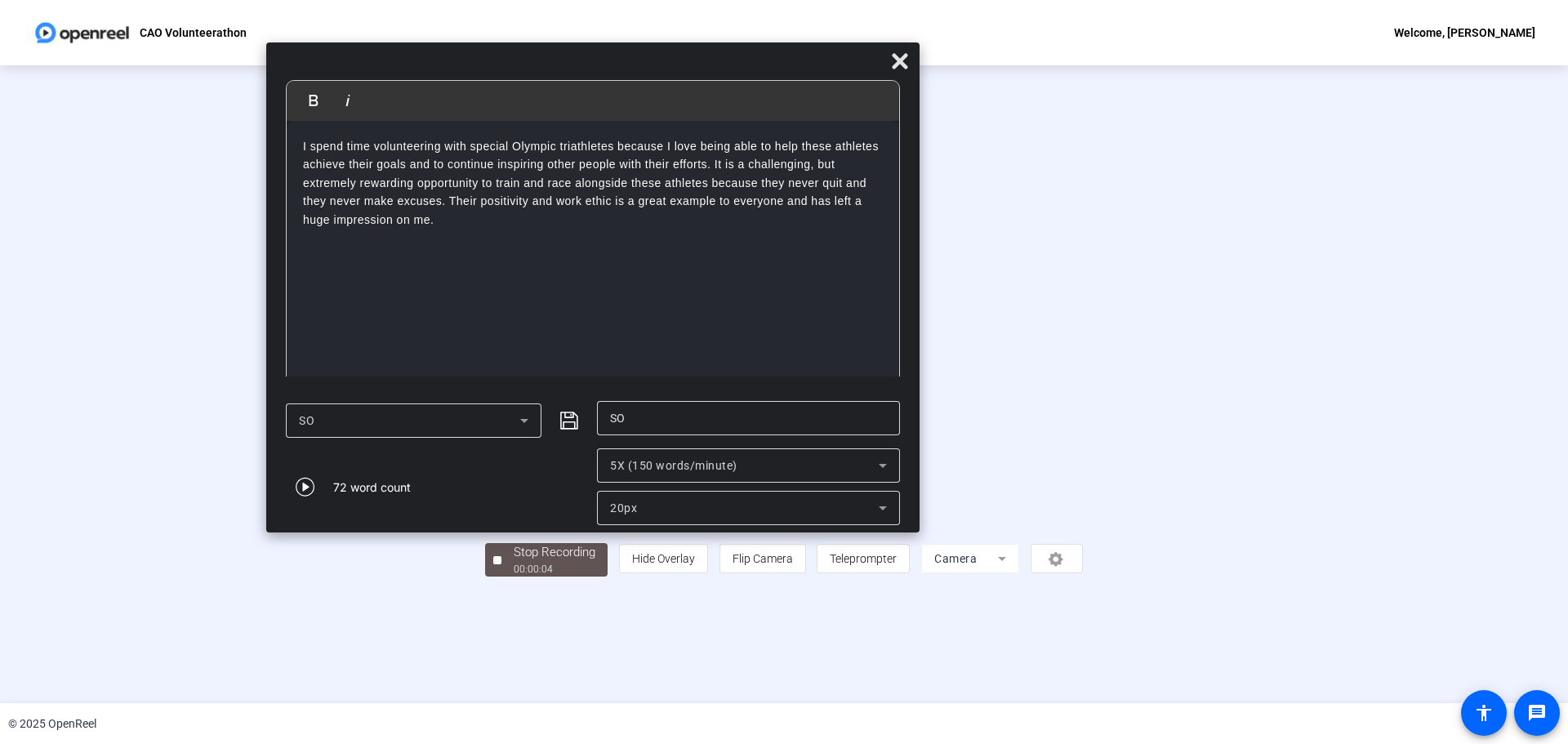
drag, startPoint x: 514, startPoint y: 47, endPoint x: 762, endPoint y: 63, distance: 248.5
click at [764, 63] on div at bounding box center [592, 65] width 653 height 28
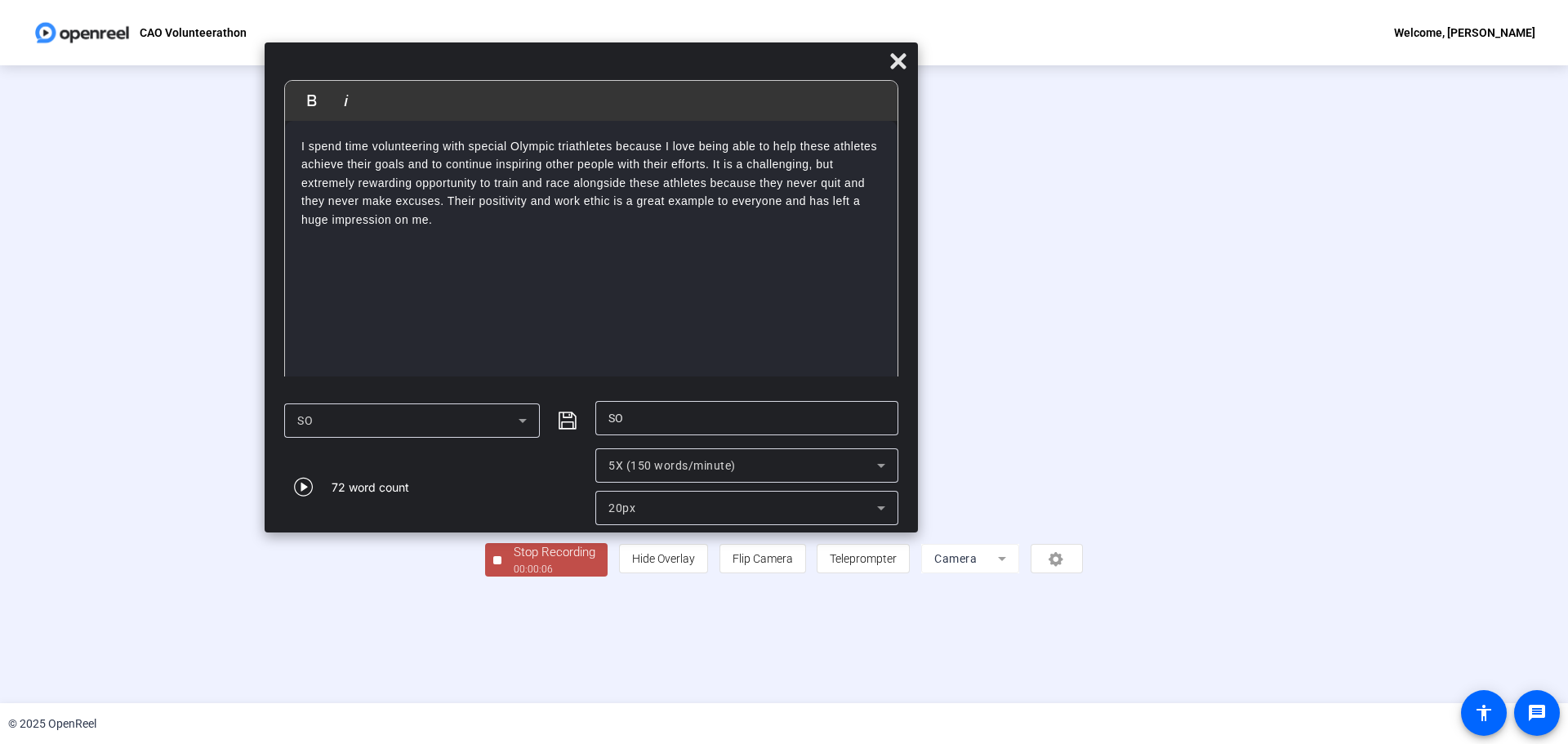
click at [485, 480] on button "Stop Recording 00:00:06" at bounding box center [546, 560] width 122 height 33
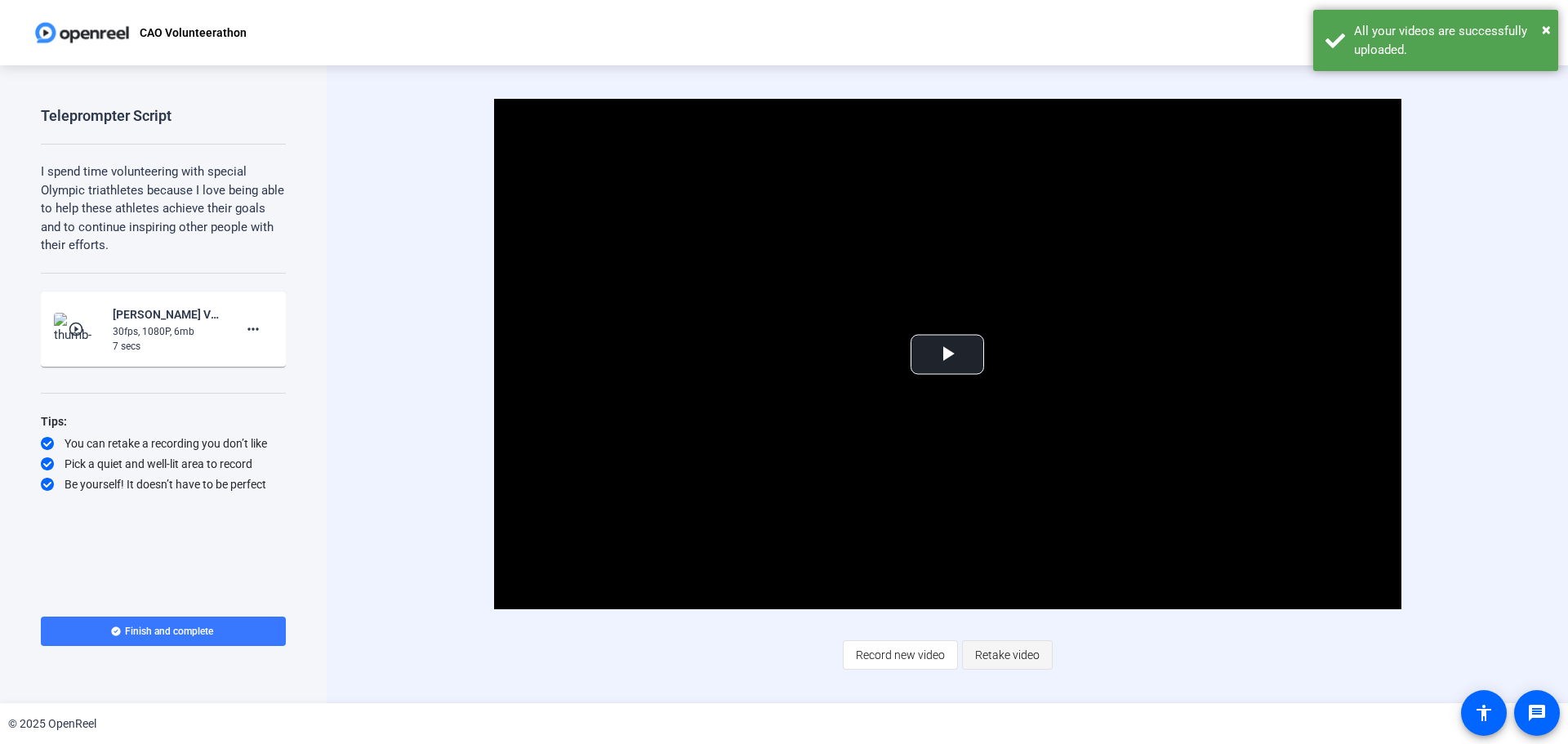
click at [821, 480] on span "Retake video" at bounding box center [1007, 655] width 65 height 31
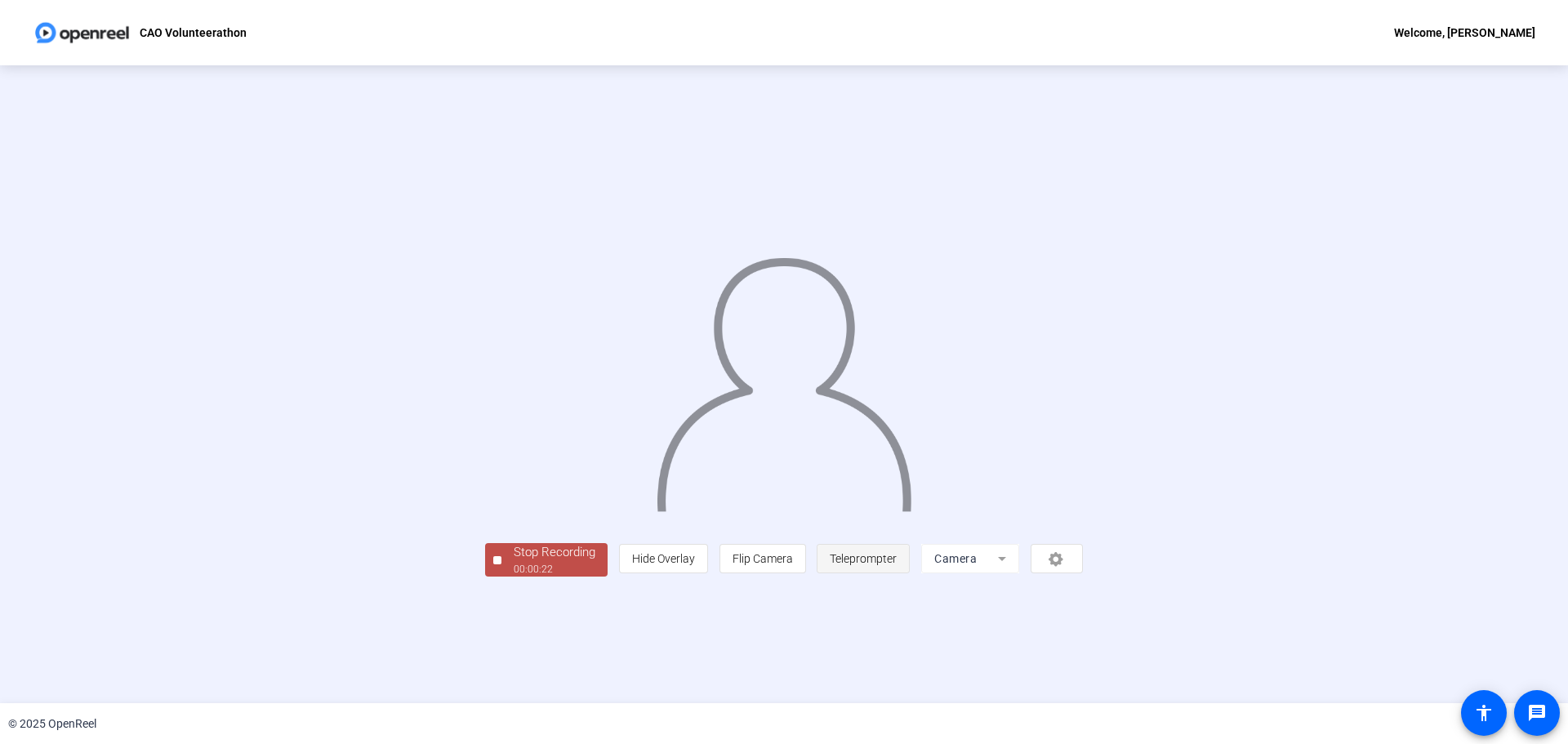
click at [821, 480] on span "Teleprompter" at bounding box center [863, 559] width 67 height 13
click at [485, 480] on button "Stop Recording 00:00:23" at bounding box center [546, 560] width 122 height 33
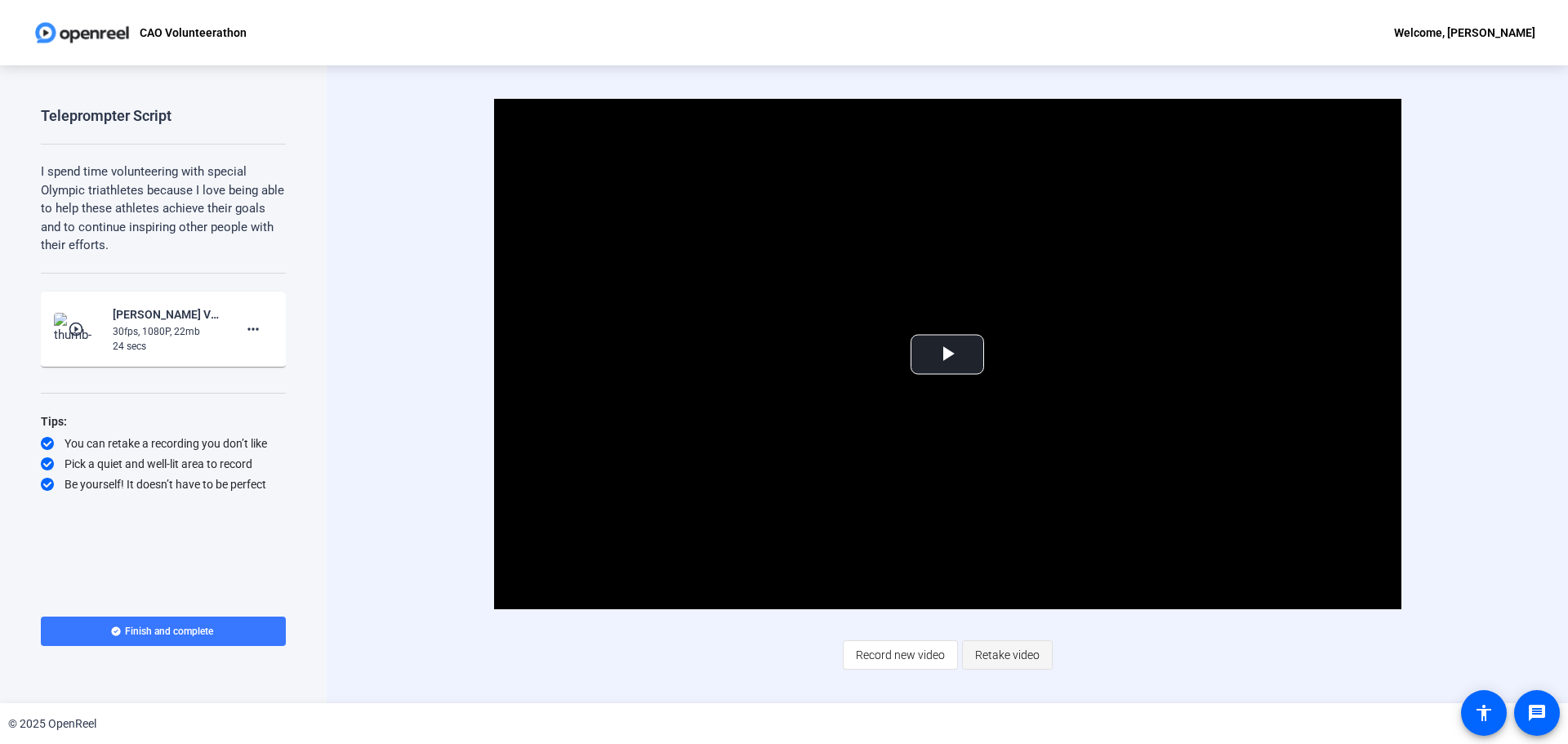
click at [821, 480] on span "Retake video" at bounding box center [1007, 655] width 65 height 31
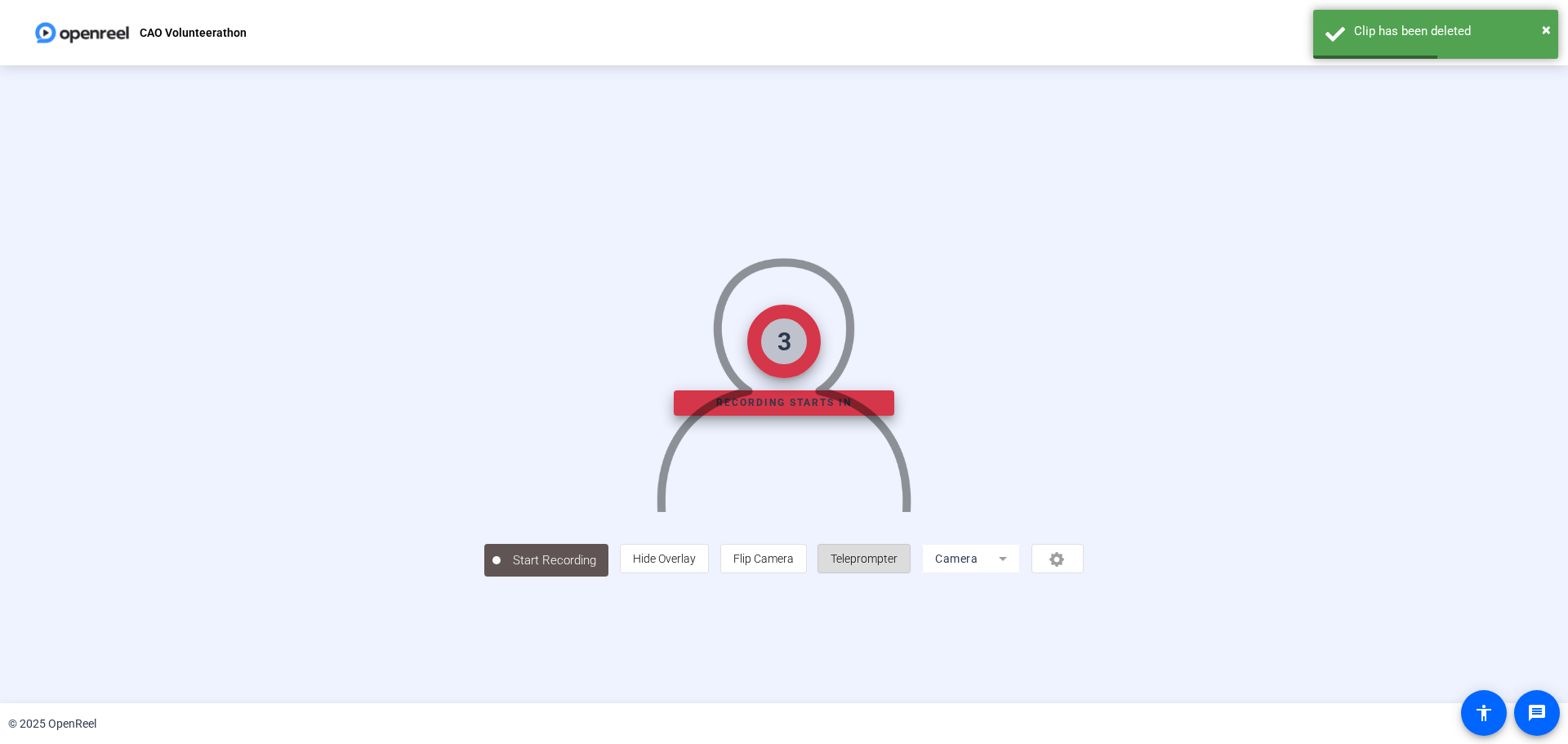
click at [821, 480] on span at bounding box center [864, 558] width 92 height 39
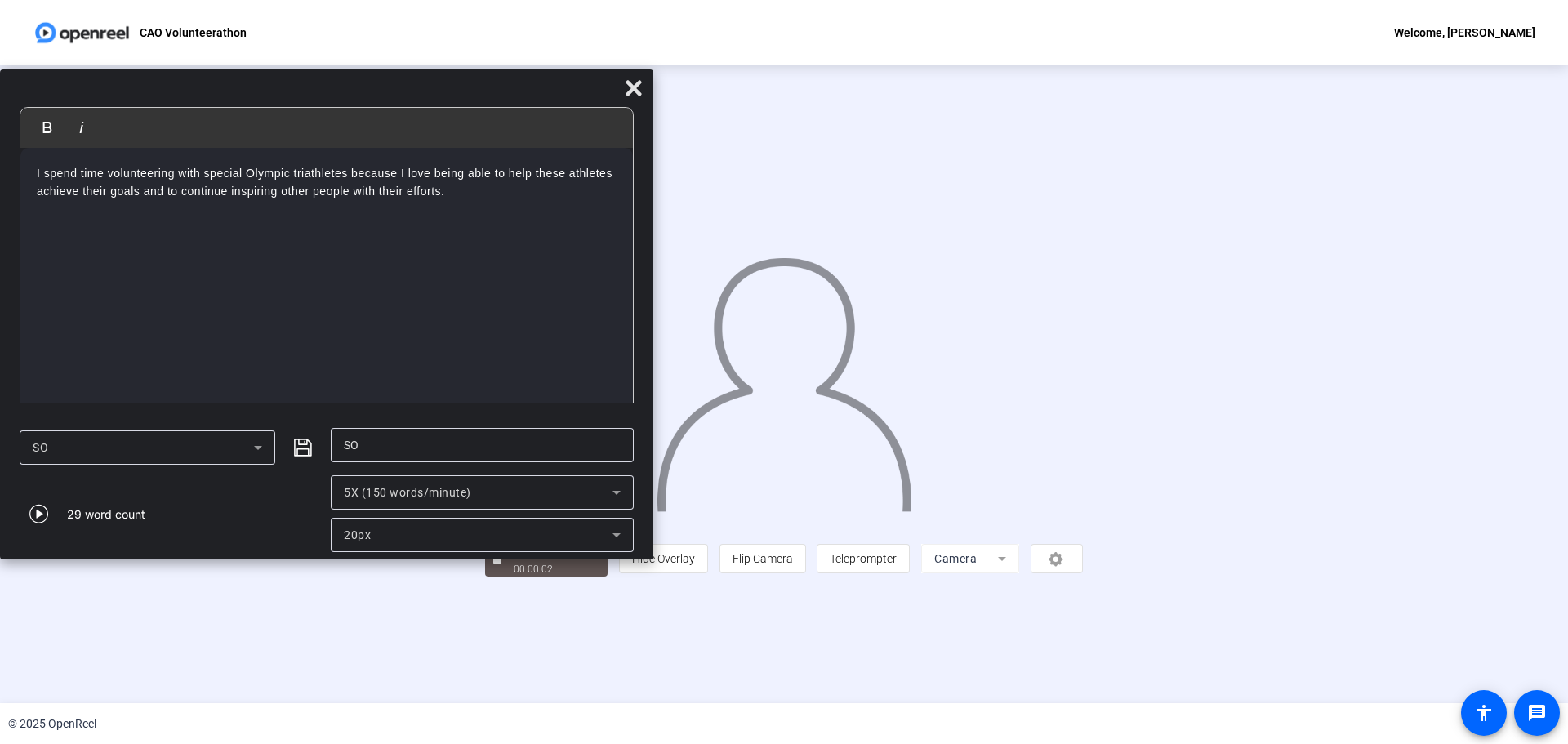
drag, startPoint x: 1012, startPoint y: 32, endPoint x: 503, endPoint y: 102, distance: 513.8
click at [503, 102] on div at bounding box center [326, 92] width 653 height 28
click at [482, 204] on div "I spend time volunteering with special Olympic triathletes because I love being…" at bounding box center [327, 283] width 612 height 270
click at [472, 205] on div "I spend time volunteering with special Olympic triathletes because I love being…" at bounding box center [327, 283] width 612 height 270
click at [502, 480] on span "Stop Recording 00:00:09" at bounding box center [555, 560] width 106 height 33
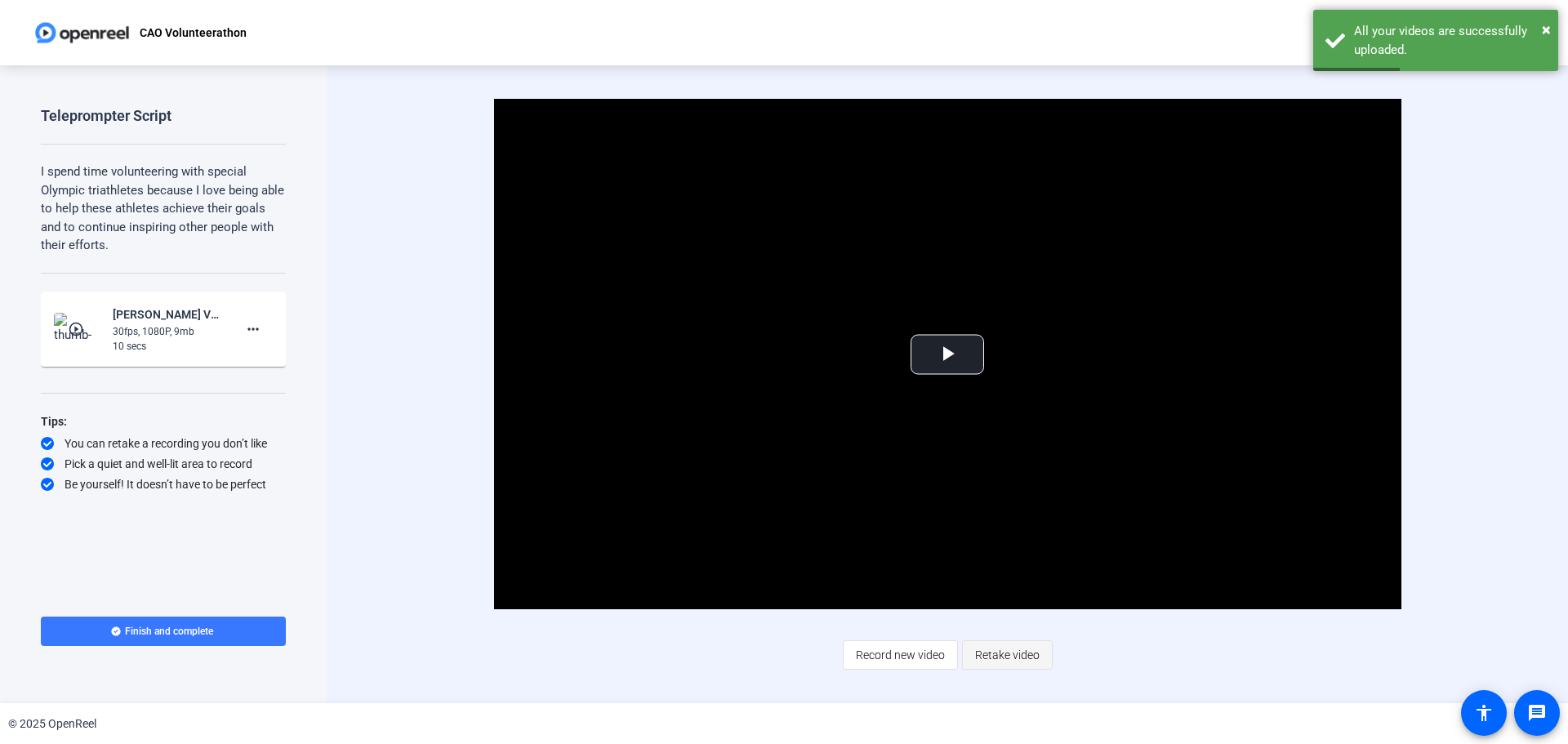
click at [821, 480] on span "Retake video" at bounding box center [1007, 655] width 65 height 31
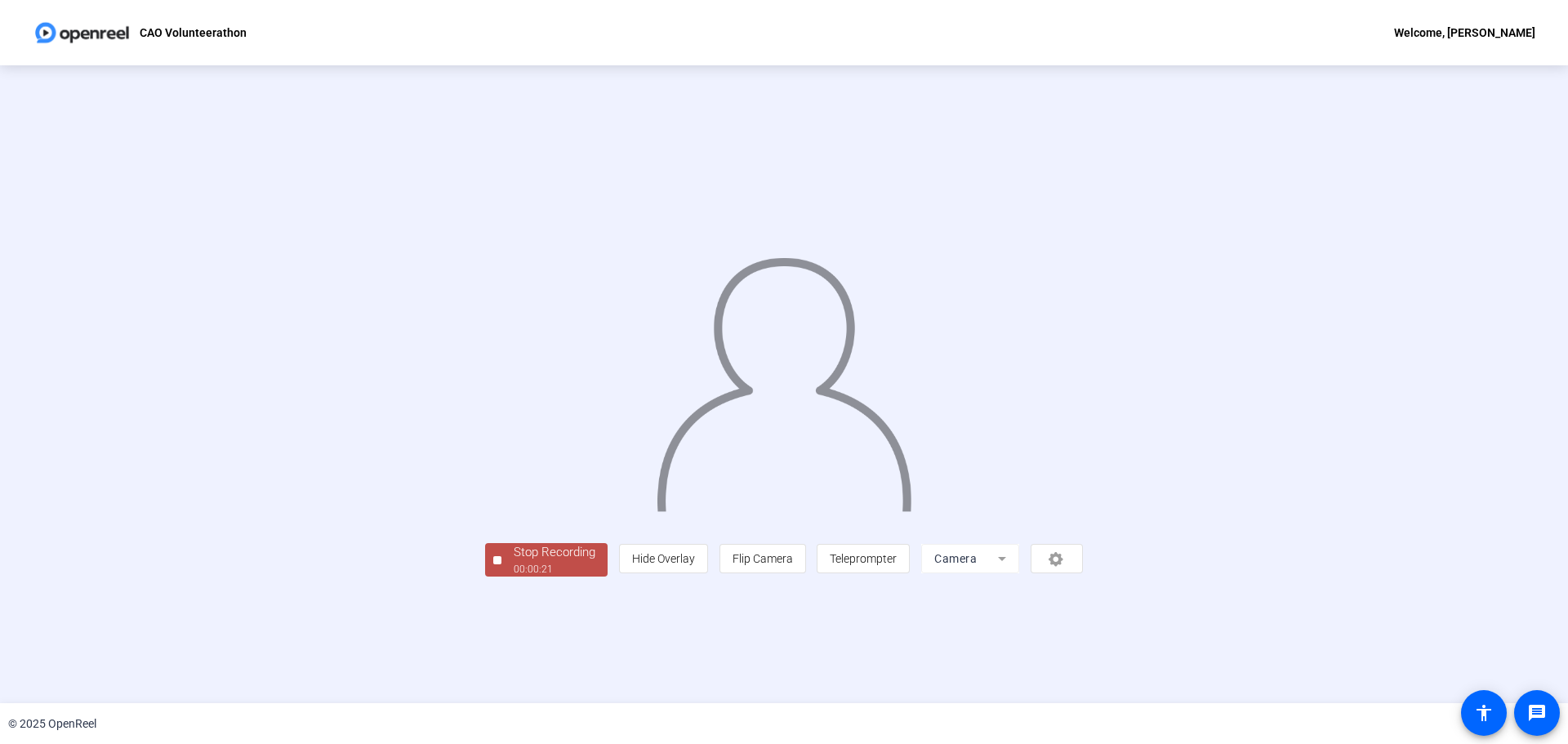
click at [513, 480] on div "00:00:21" at bounding box center [554, 569] width 82 height 15
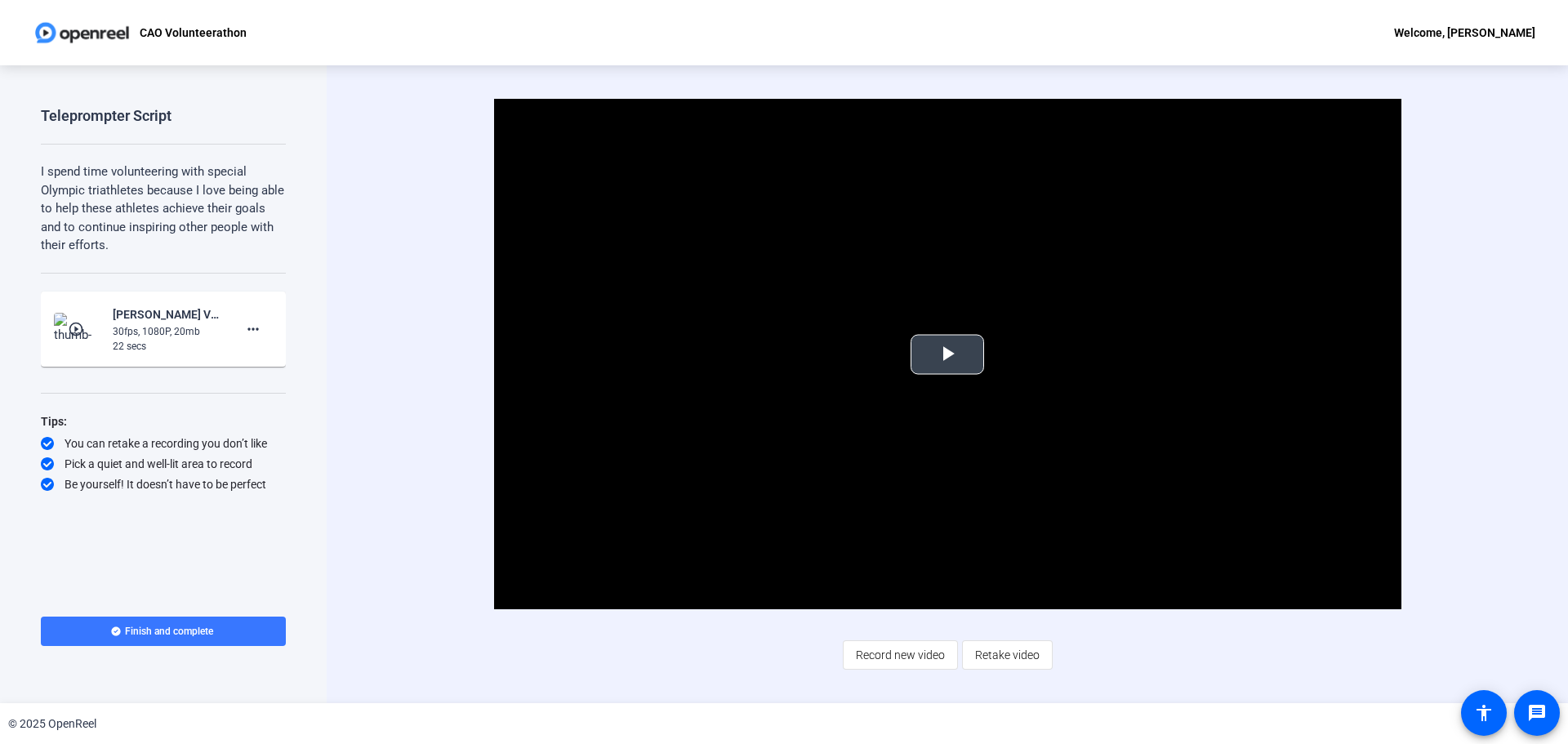
click at [821, 355] on span "Video Player" at bounding box center [947, 355] width 0 height 0
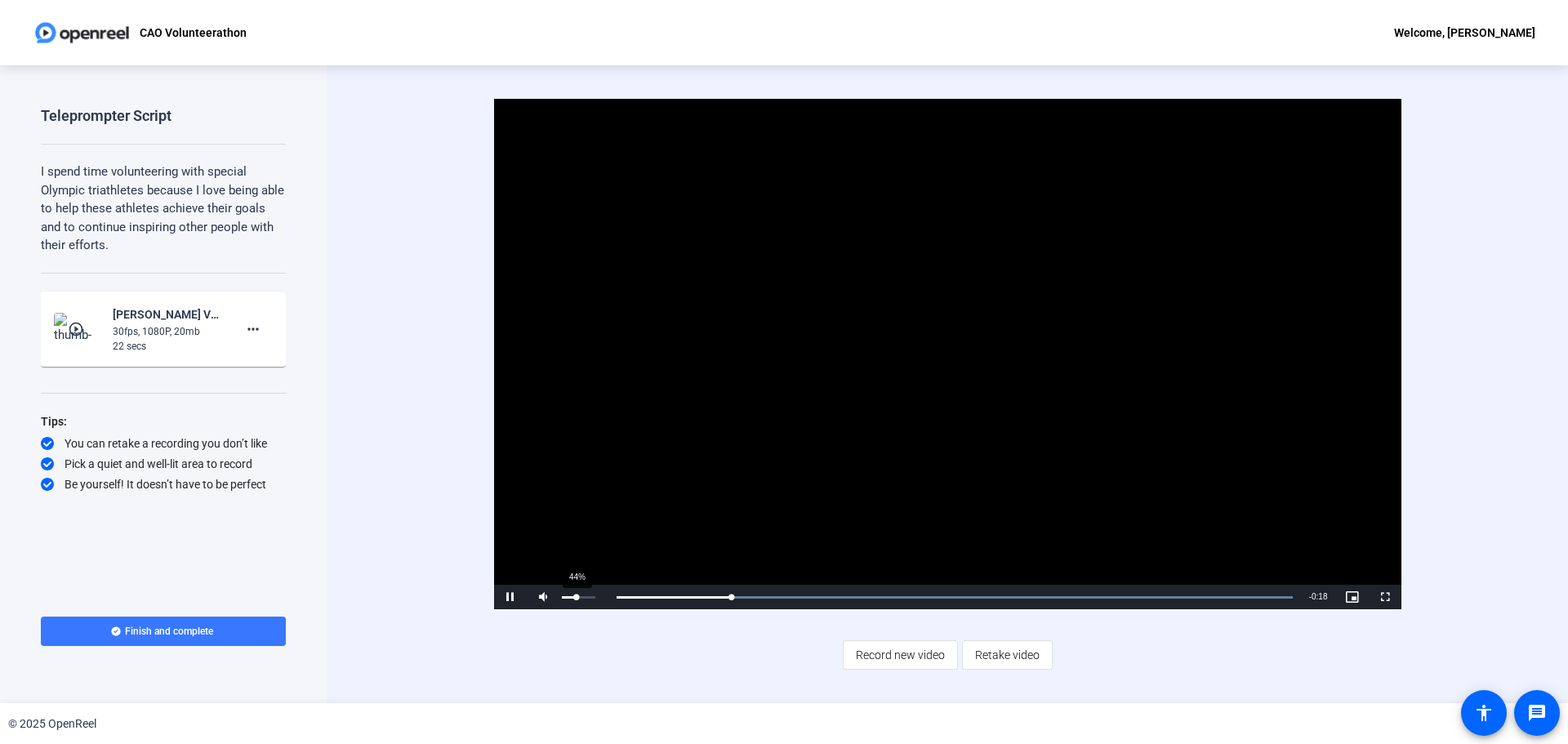
click at [576, 480] on div "Volume Level" at bounding box center [569, 598] width 15 height 2
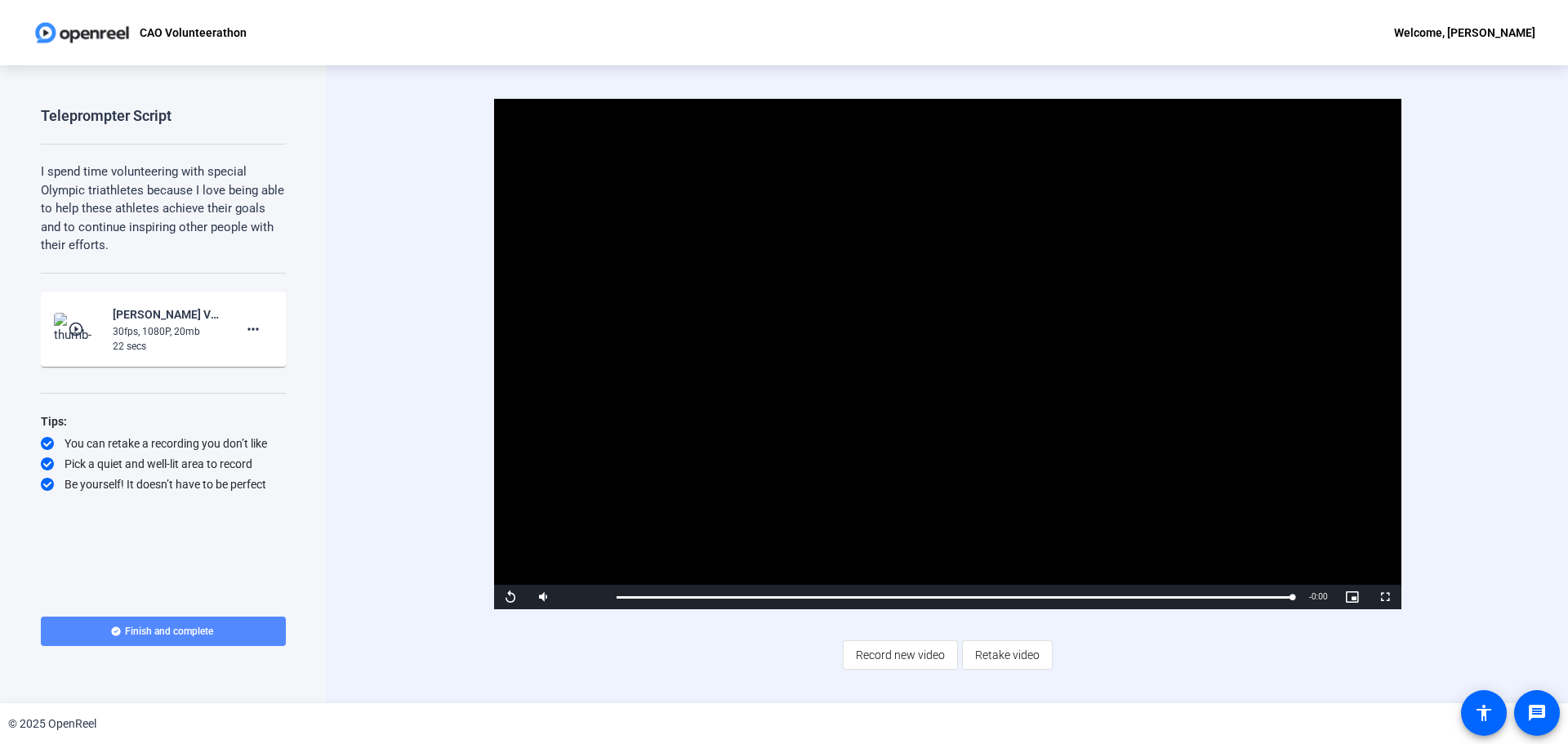
click at [156, 480] on span "Finish and complete" at bounding box center [169, 632] width 88 height 13
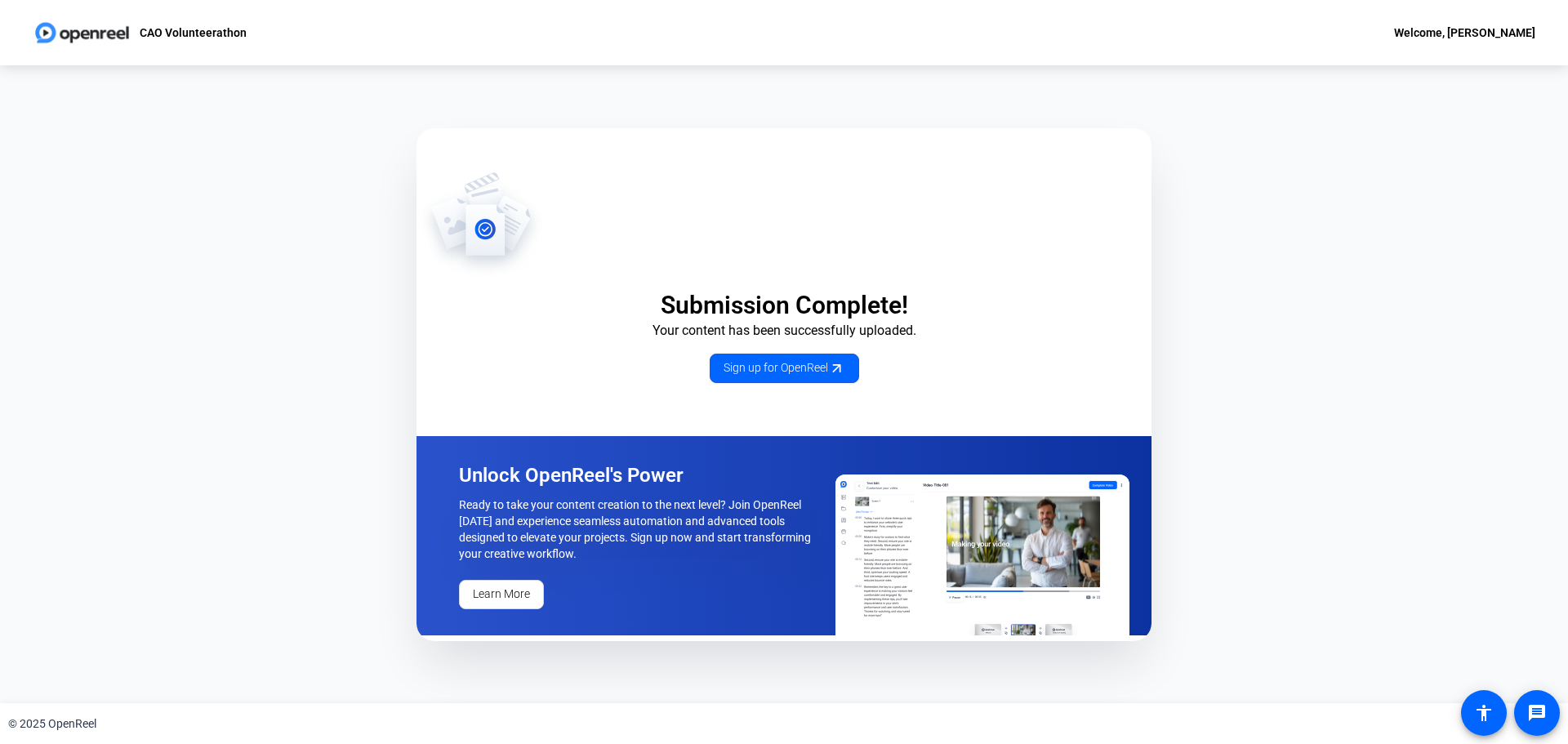
drag, startPoint x: 156, startPoint y: 635, endPoint x: 219, endPoint y: 142, distance: 497.0
click at [227, 141] on div "Submission Complete! Your content has been successfully uploaded. Sign up for O…" at bounding box center [784, 384] width 1568 height 638
